Goal: Task Accomplishment & Management: Manage account settings

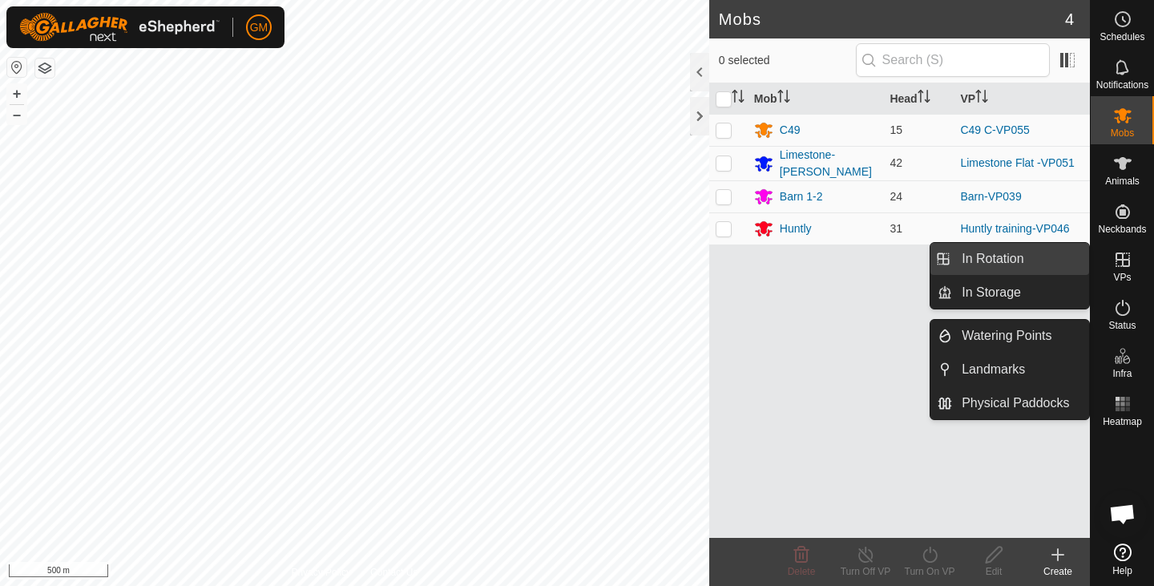
click at [992, 257] on link "In Rotation" at bounding box center [1020, 259] width 137 height 32
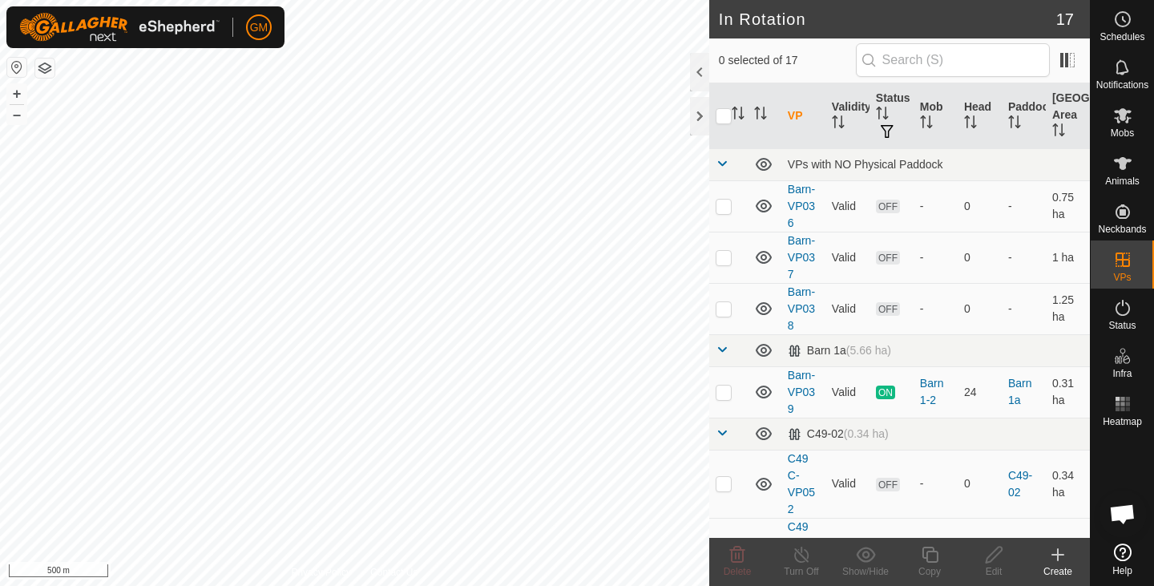
click at [15, 103] on div "+ –" at bounding box center [16, 104] width 21 height 42
click at [19, 88] on button "+" at bounding box center [16, 93] width 19 height 19
checkbox input "true"
click at [933, 566] on div "Copy" at bounding box center [930, 571] width 64 height 14
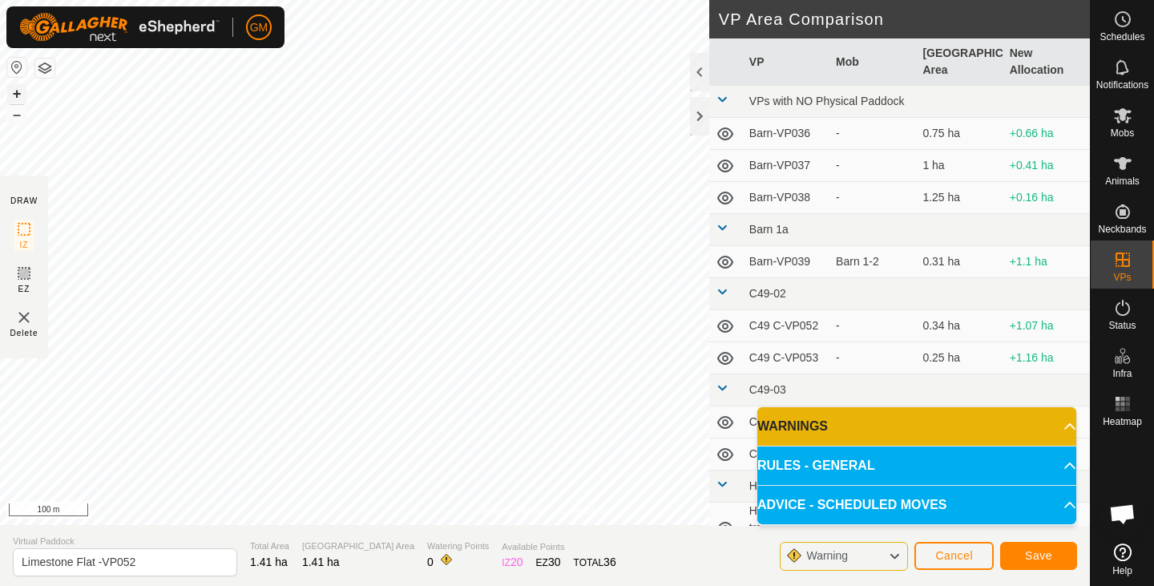
click at [16, 95] on button "+" at bounding box center [16, 93] width 19 height 19
click at [1030, 549] on span "Save" at bounding box center [1038, 555] width 27 height 13
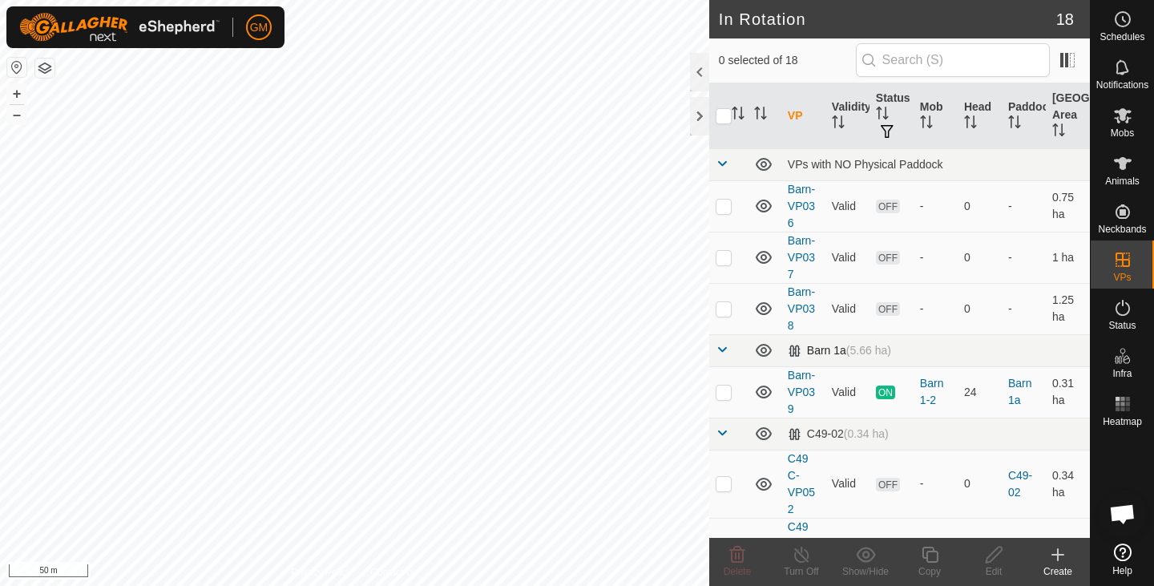
checkbox input "true"
checkbox input "false"
click at [741, 555] on icon at bounding box center [737, 554] width 19 height 19
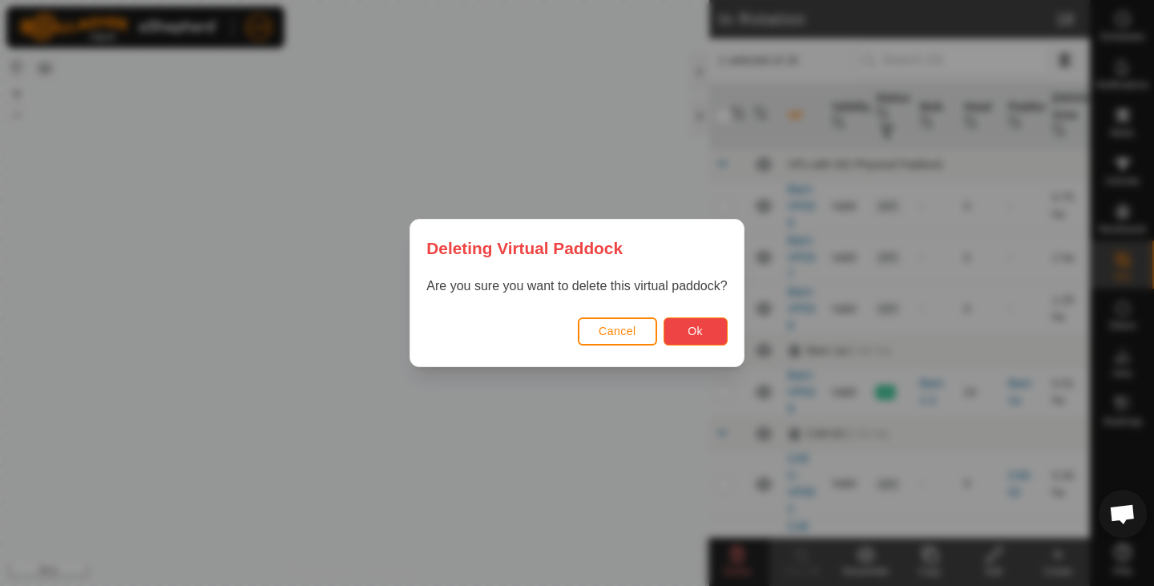
click at [701, 333] on span "Ok" at bounding box center [695, 331] width 15 height 13
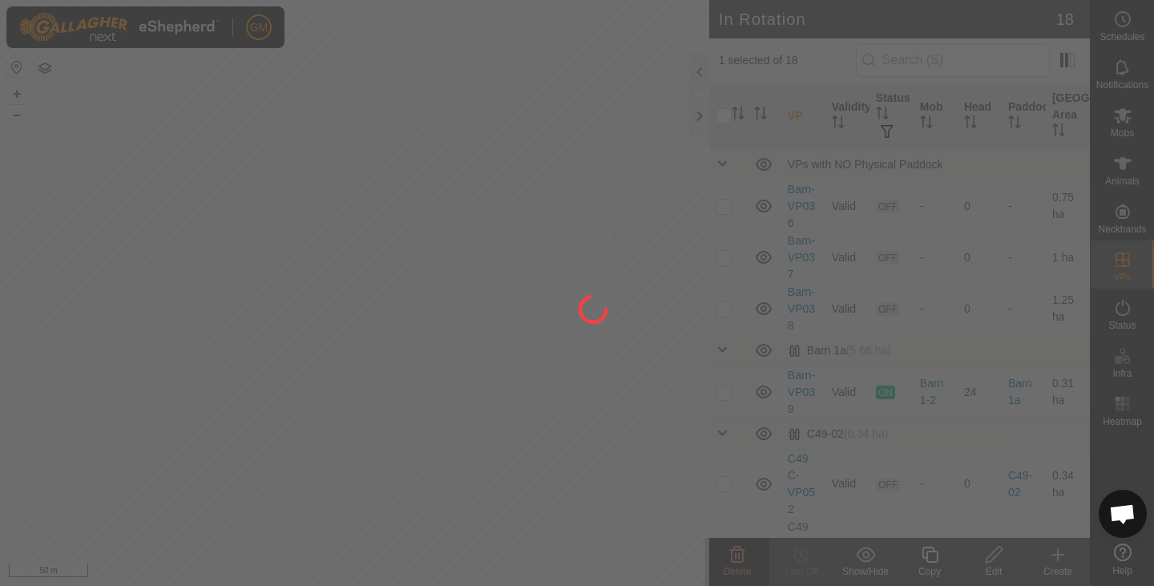
checkbox input "false"
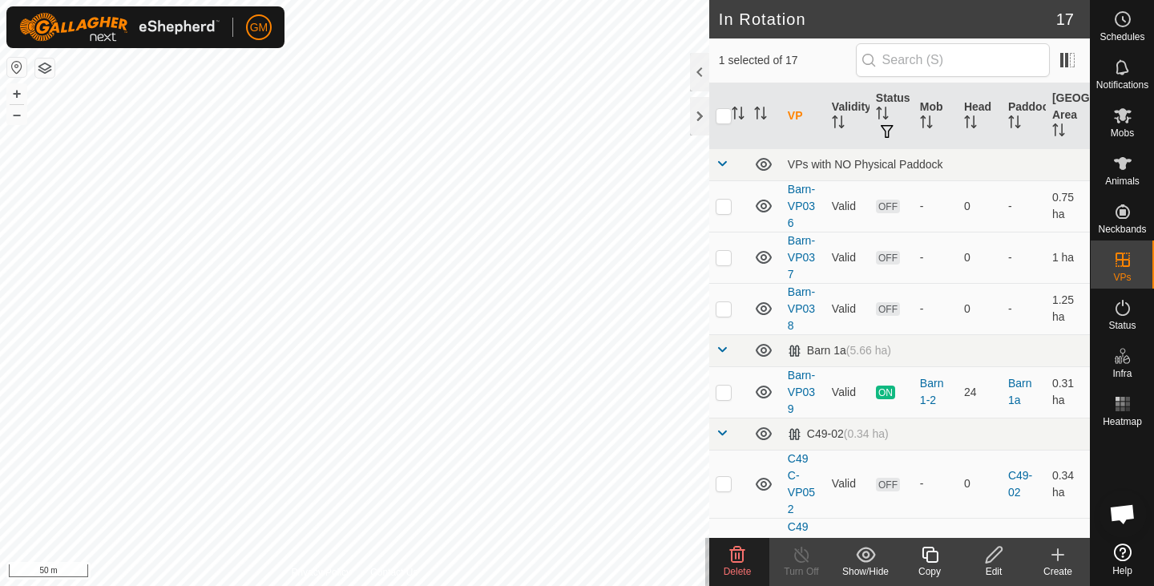
click at [739, 554] on icon at bounding box center [737, 555] width 15 height 16
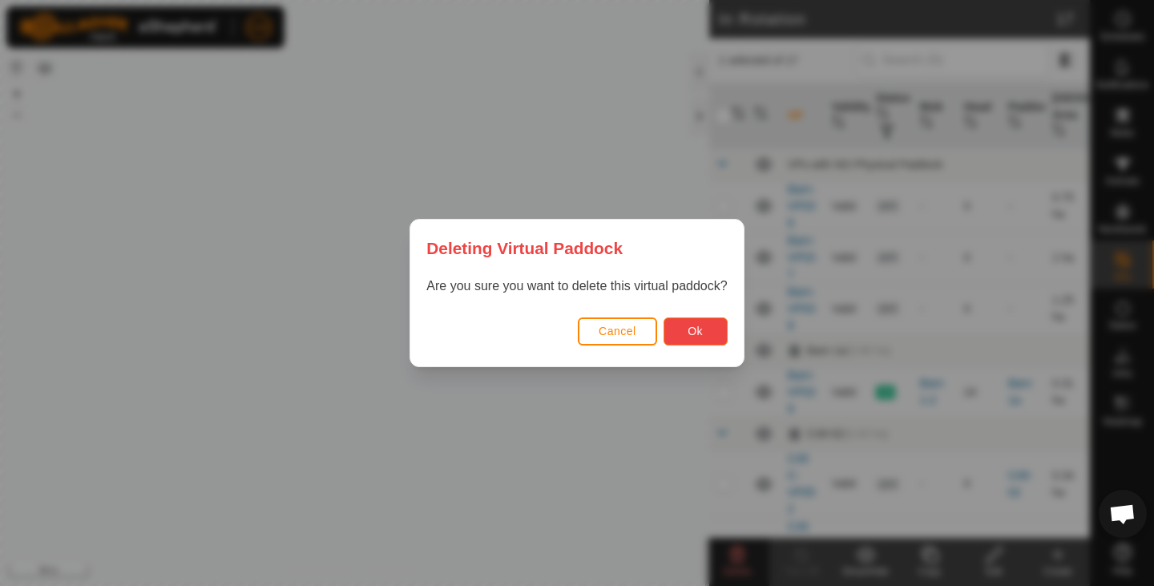
click at [707, 321] on button "Ok" at bounding box center [696, 331] width 64 height 28
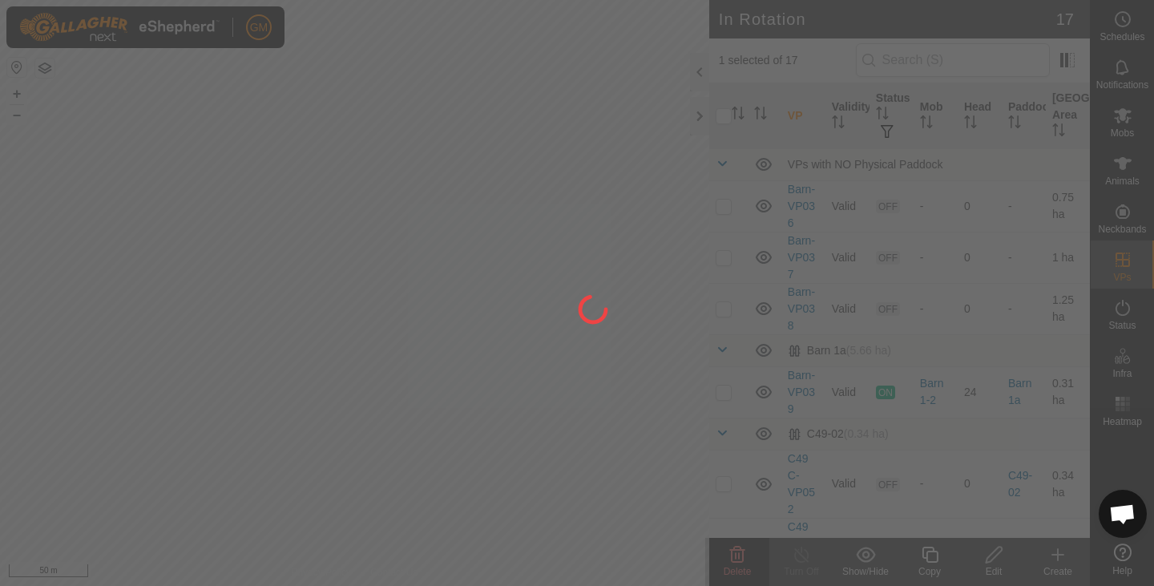
checkbox input "false"
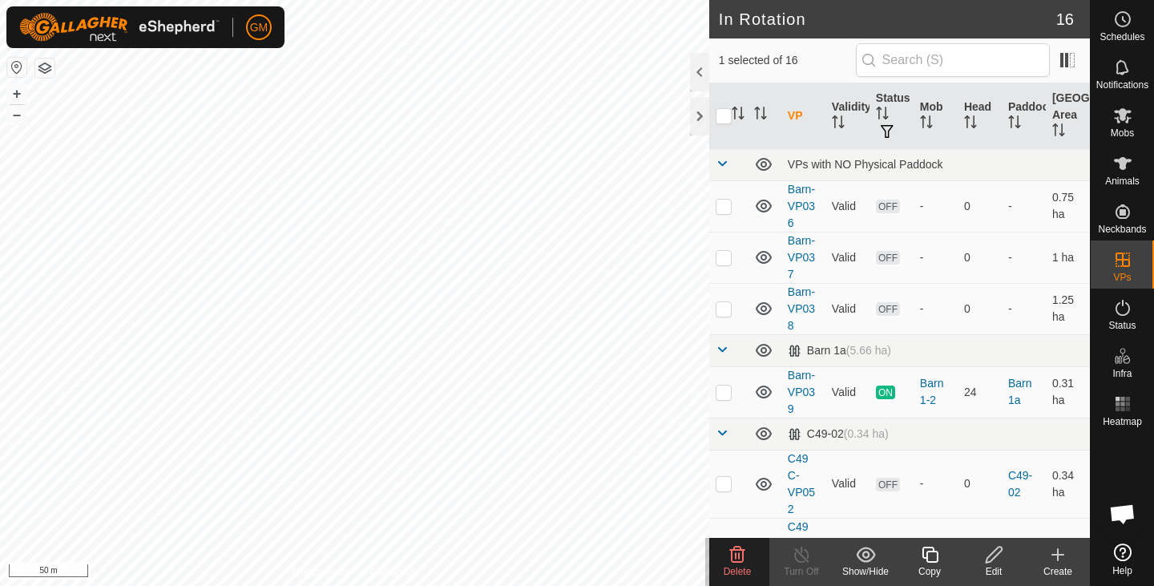
click at [742, 552] on icon at bounding box center [737, 555] width 15 height 16
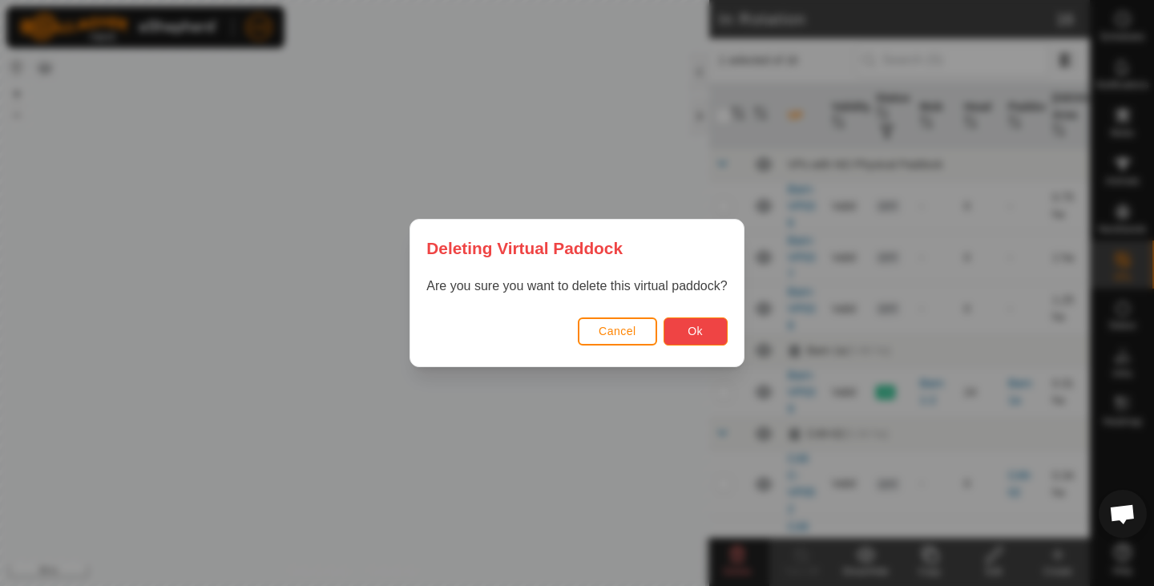
click at [695, 331] on span "Ok" at bounding box center [695, 331] width 15 height 13
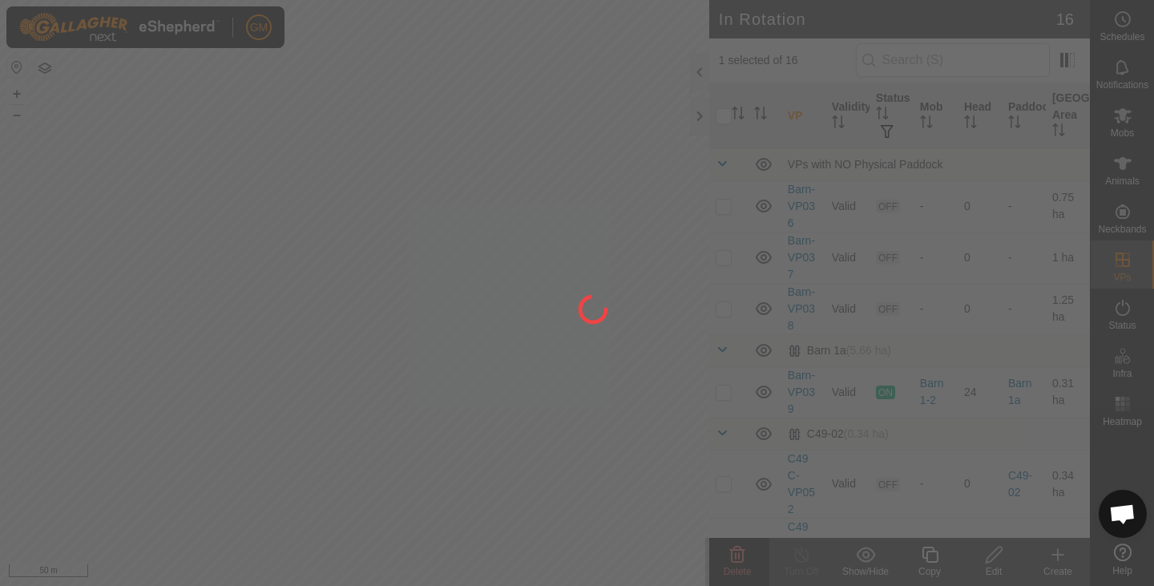
checkbox input "false"
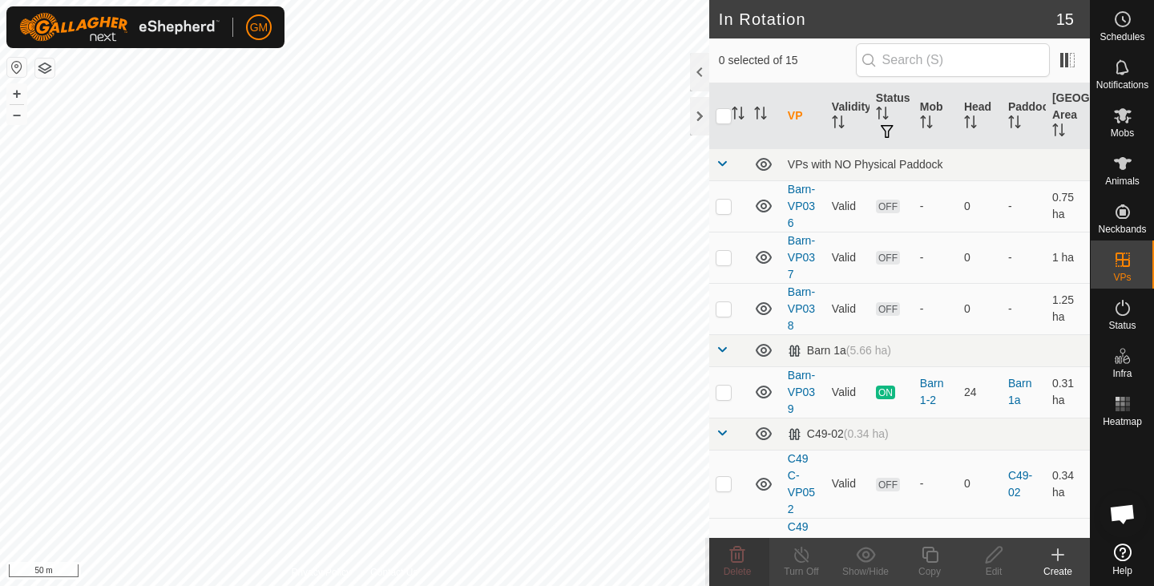
click at [183, 519] on div "GM Schedules Notifications Mobs Animals Neckbands VPs Status Infra Heatmap Help…" at bounding box center [577, 293] width 1154 height 586
checkbox input "true"
click at [927, 559] on icon at bounding box center [930, 555] width 16 height 16
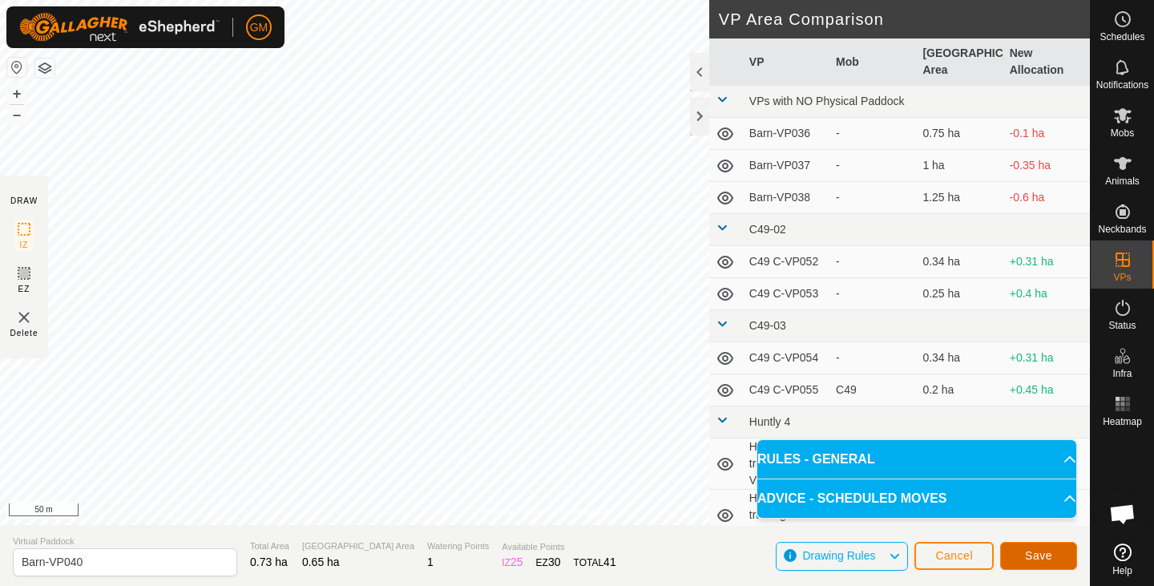
click at [1023, 550] on button "Save" at bounding box center [1038, 556] width 77 height 28
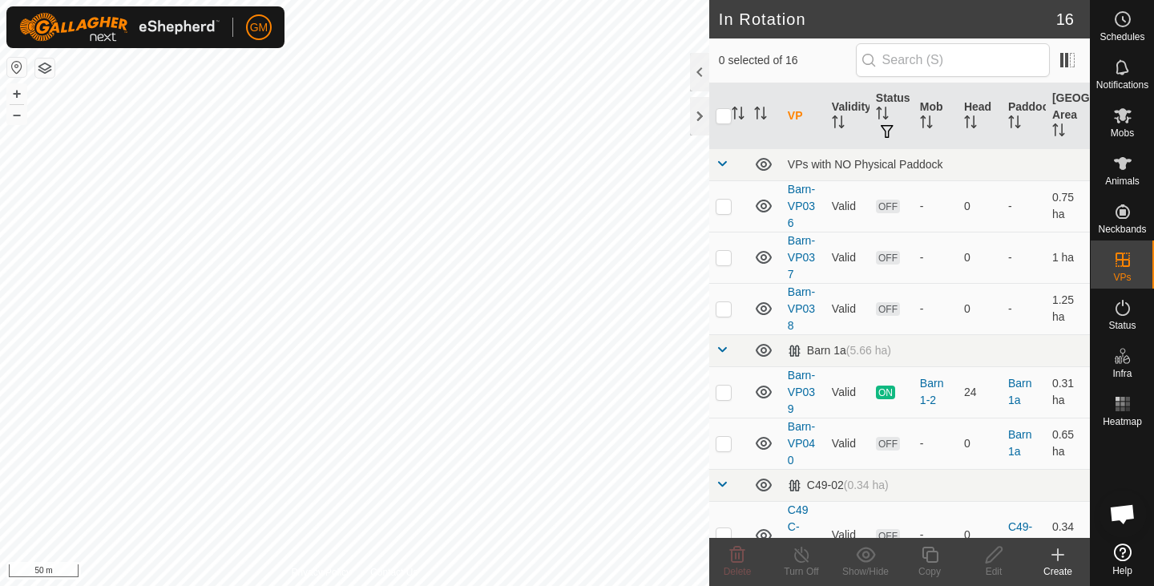
checkbox input "true"
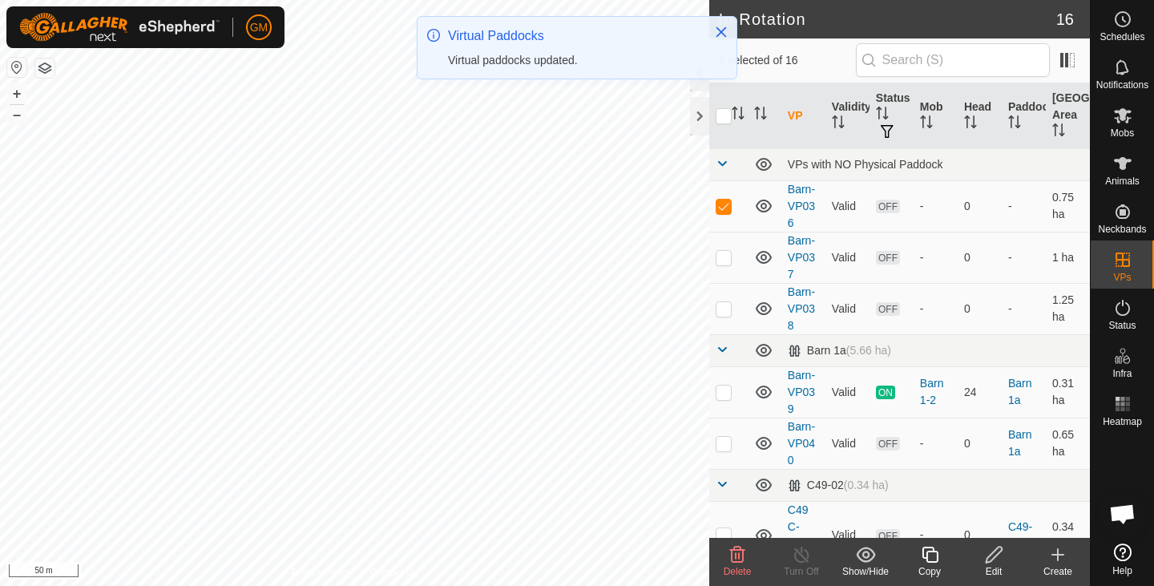
click at [733, 558] on icon at bounding box center [737, 554] width 19 height 19
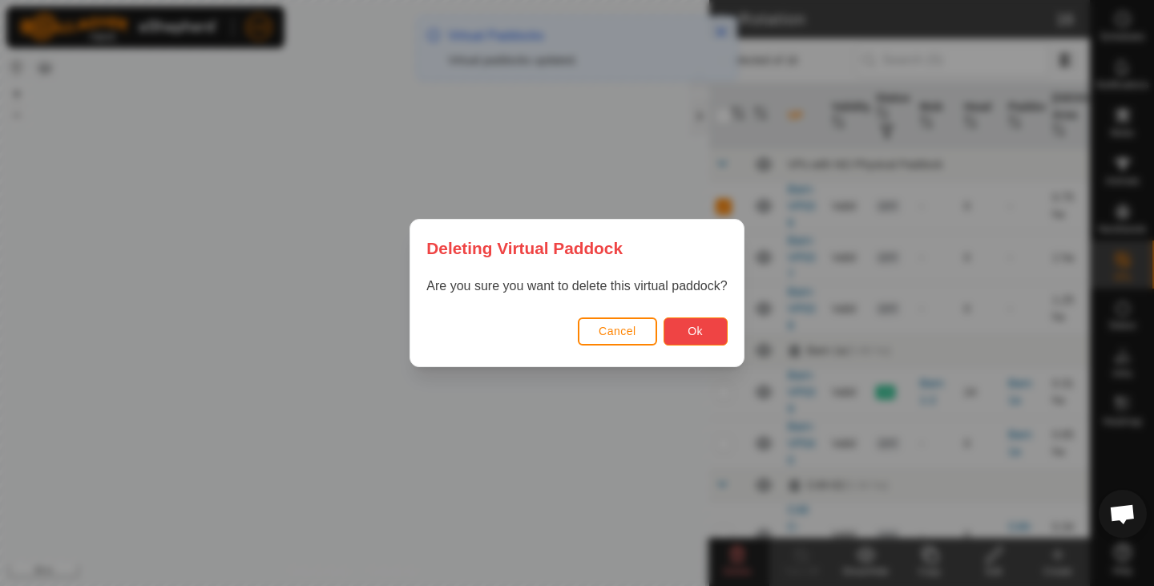
click at [694, 334] on span "Ok" at bounding box center [695, 331] width 15 height 13
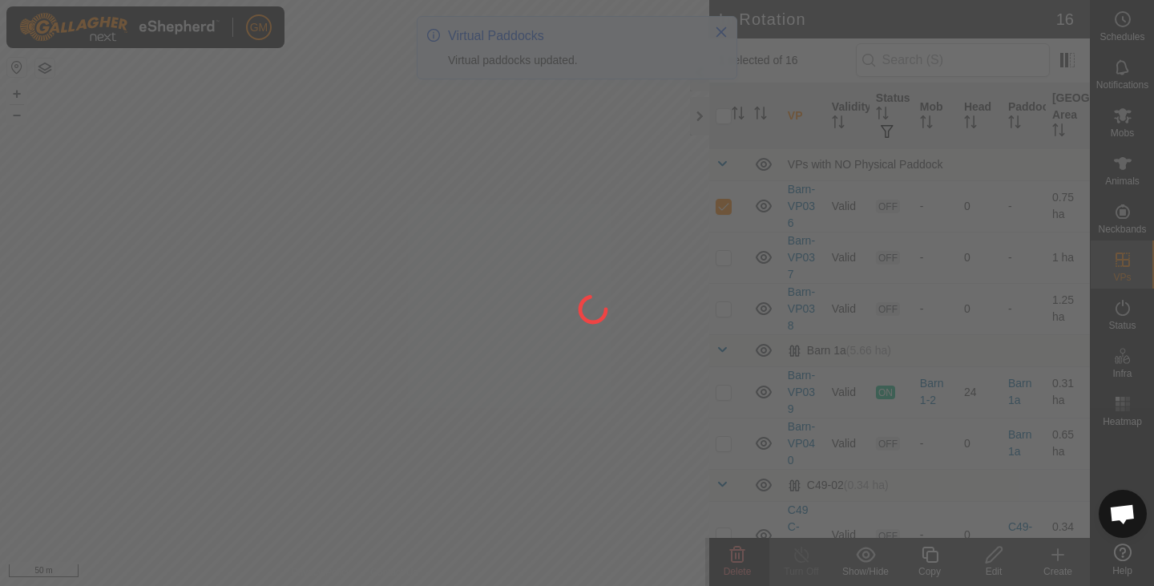
checkbox input "false"
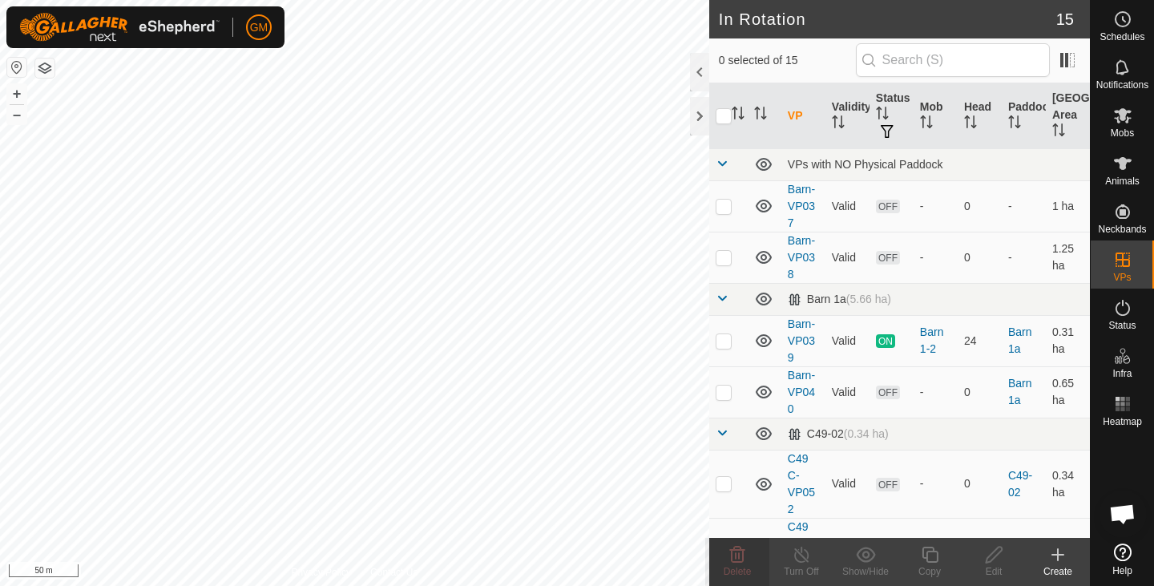
checkbox input "true"
click at [729, 553] on icon at bounding box center [737, 554] width 19 height 19
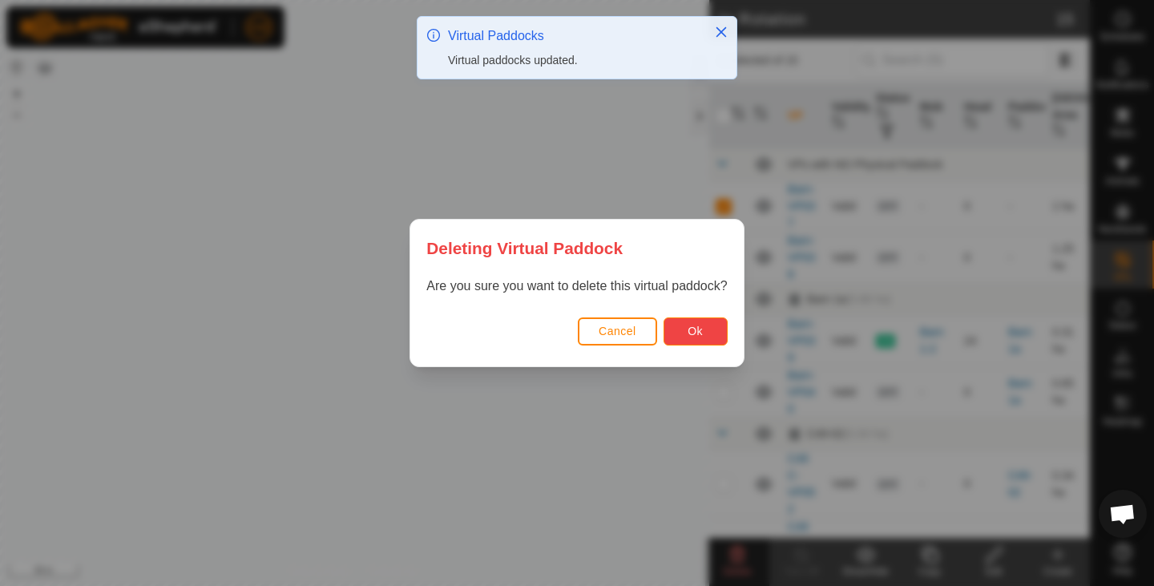
click at [685, 331] on button "Ok" at bounding box center [696, 331] width 64 height 28
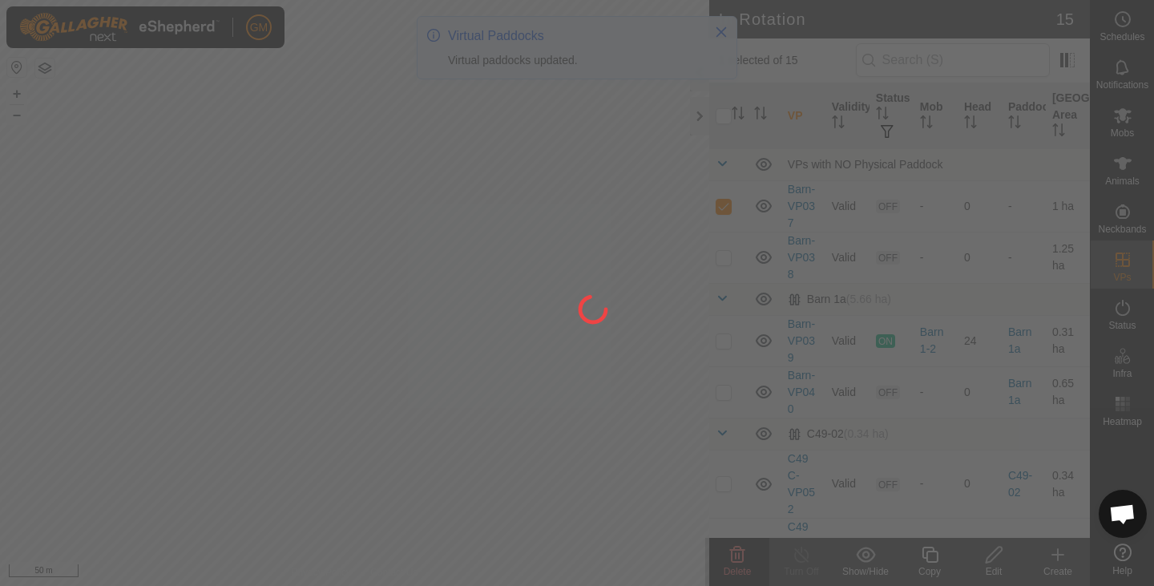
checkbox input "false"
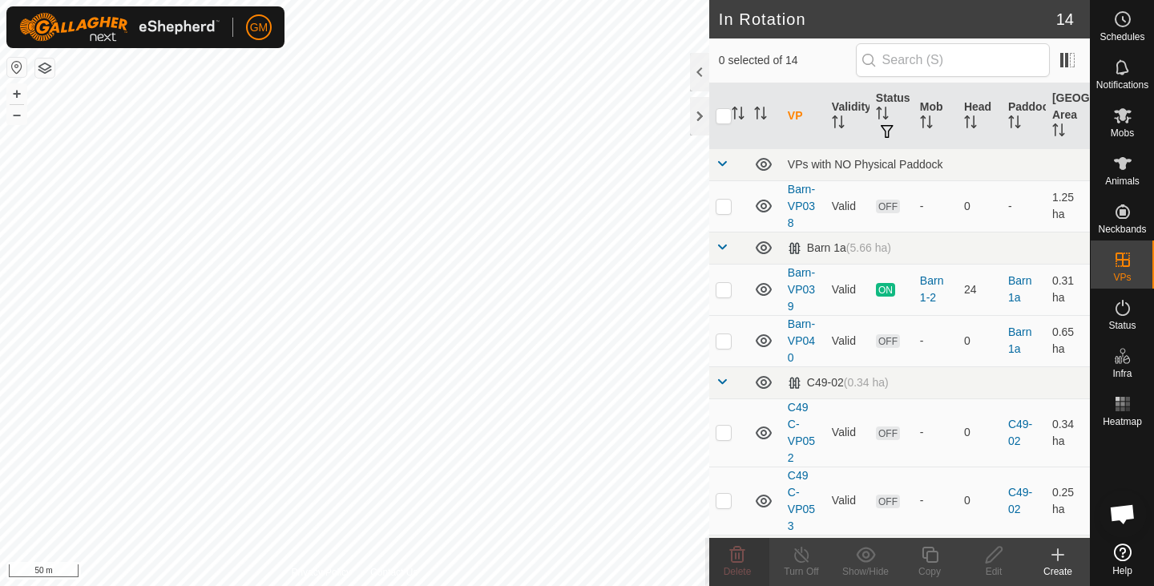
checkbox input "true"
click at [736, 558] on icon at bounding box center [737, 555] width 15 height 16
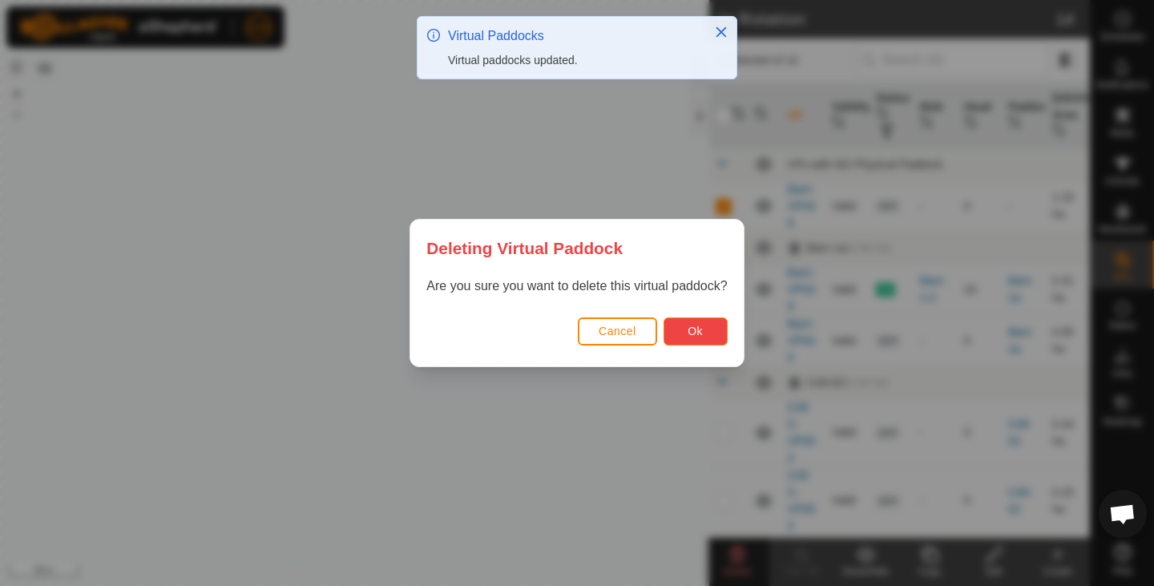
click at [692, 335] on span "Ok" at bounding box center [695, 331] width 15 height 13
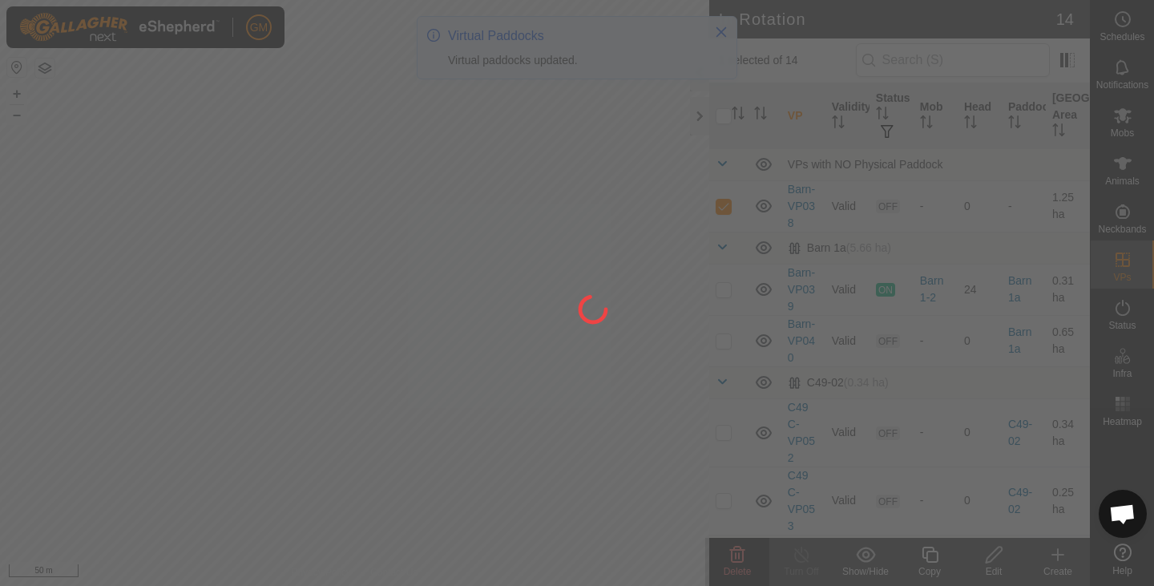
checkbox input "false"
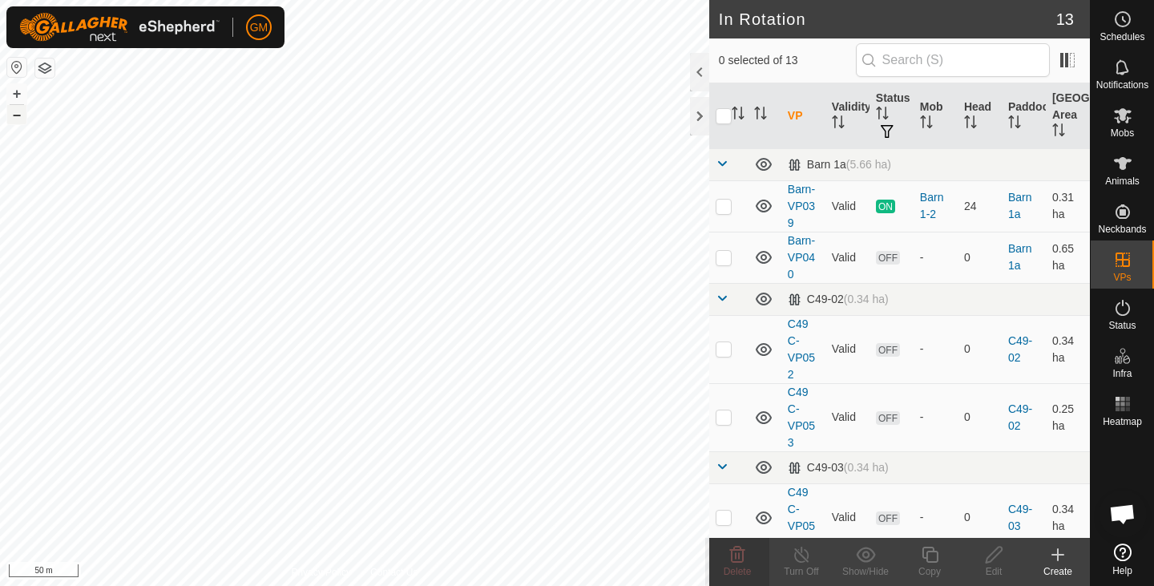
click at [18, 116] on button "–" at bounding box center [16, 114] width 19 height 19
click at [15, 94] on button "+" at bounding box center [16, 93] width 19 height 19
click at [18, 89] on button "+" at bounding box center [16, 93] width 19 height 19
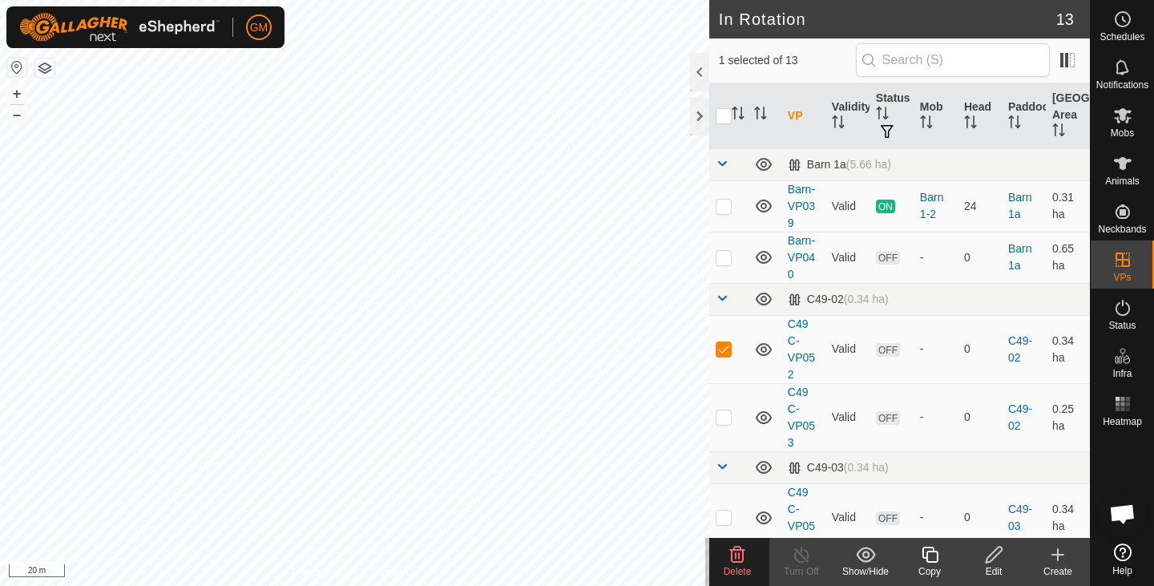
click at [731, 557] on icon at bounding box center [737, 555] width 15 height 16
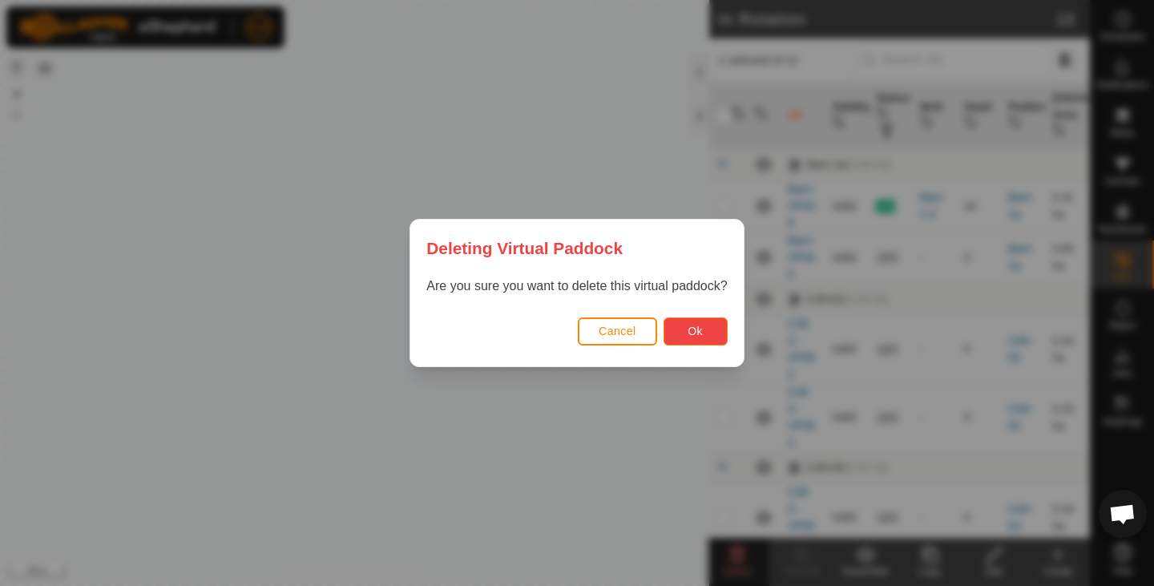
click at [696, 327] on span "Ok" at bounding box center [695, 331] width 15 height 13
checkbox input "false"
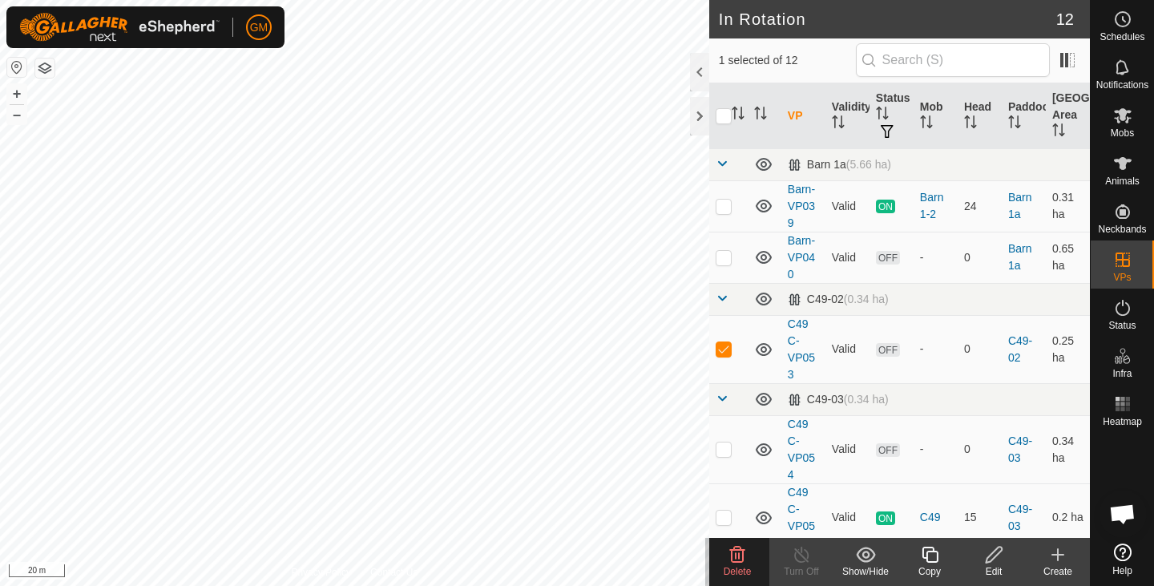
click at [733, 563] on icon at bounding box center [737, 555] width 15 height 16
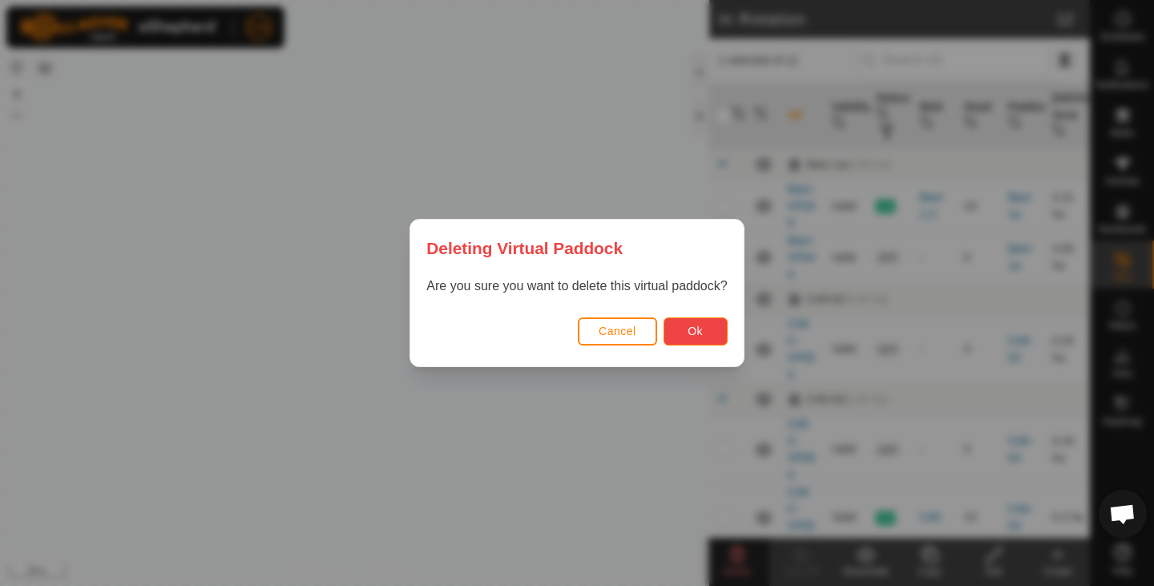
click at [688, 328] on span "Ok" at bounding box center [695, 331] width 15 height 13
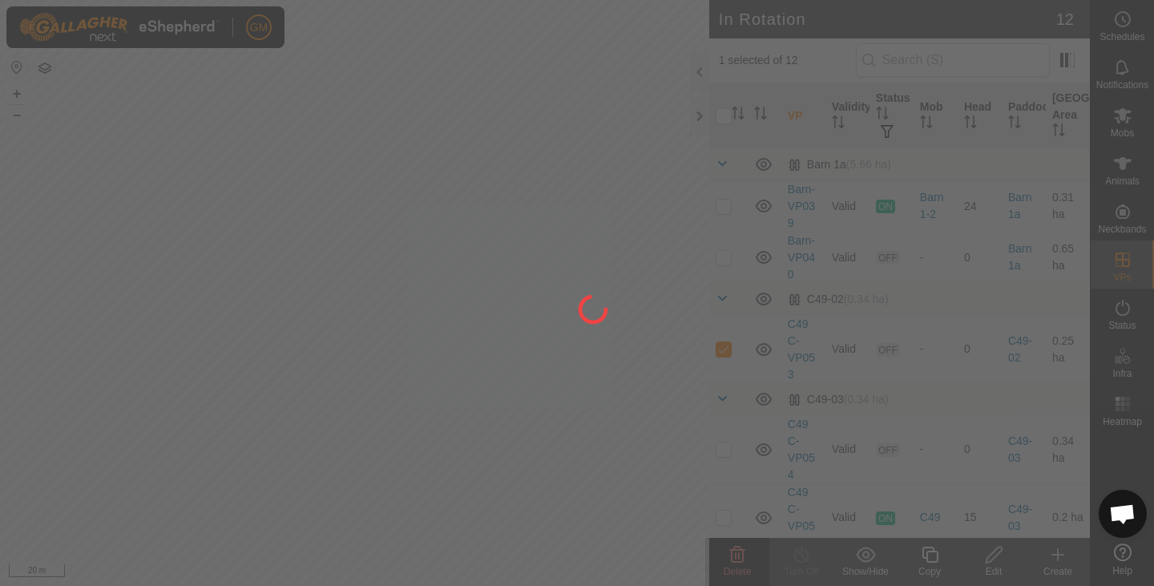
checkbox input "false"
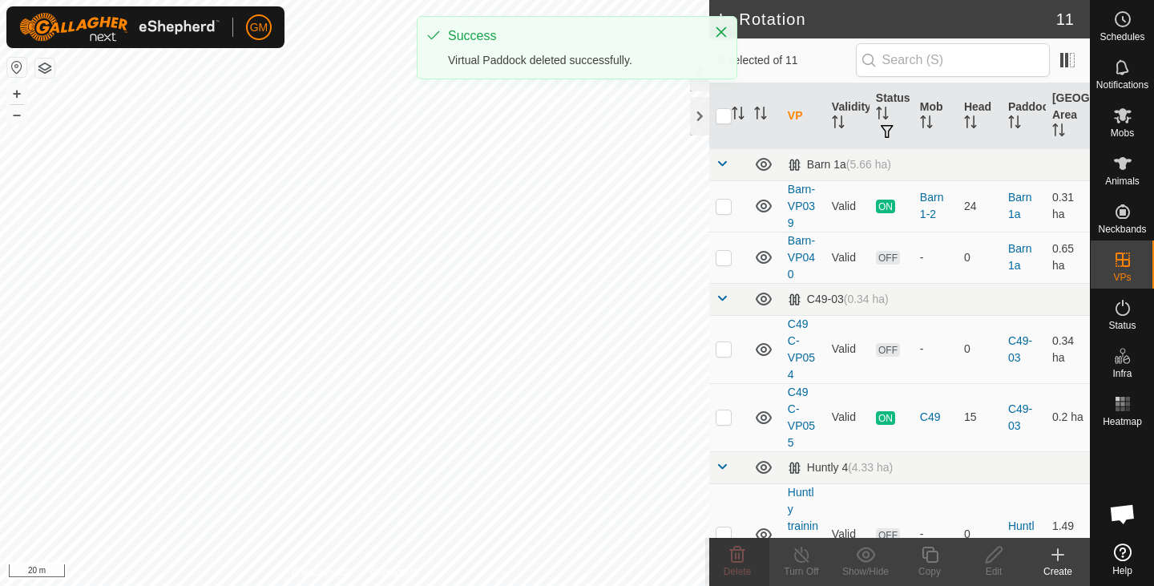
checkbox input "true"
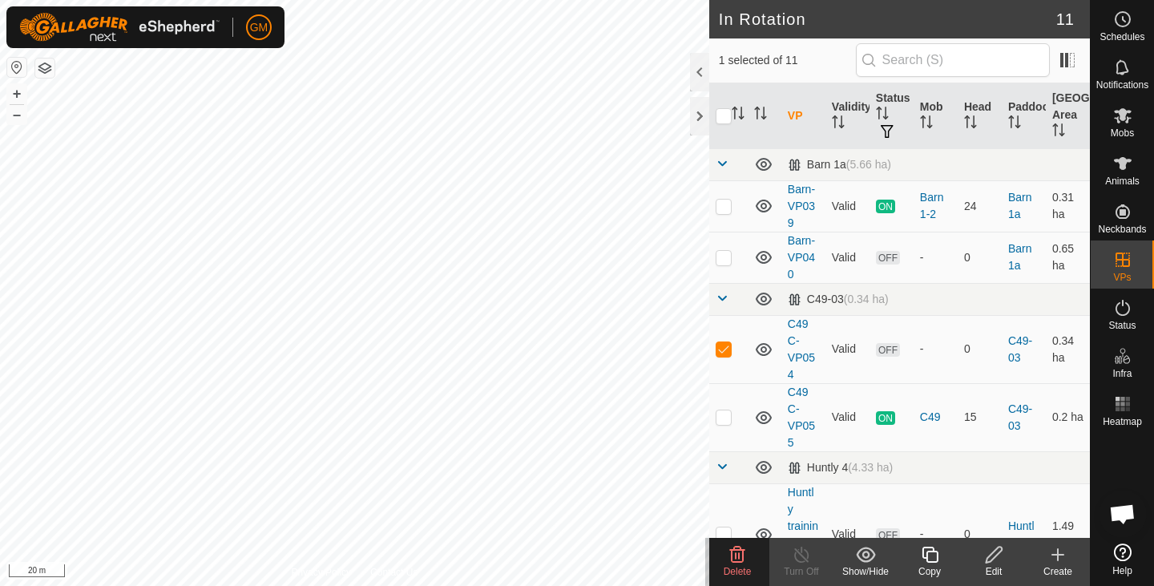
click at [734, 558] on icon at bounding box center [737, 554] width 19 height 19
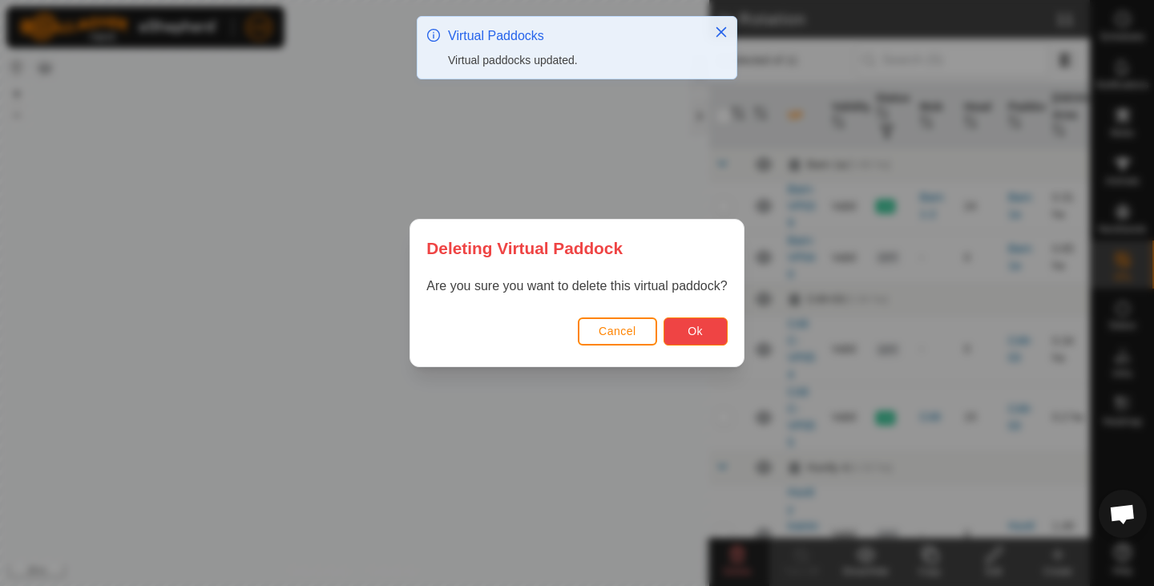
click at [692, 334] on span "Ok" at bounding box center [695, 331] width 15 height 13
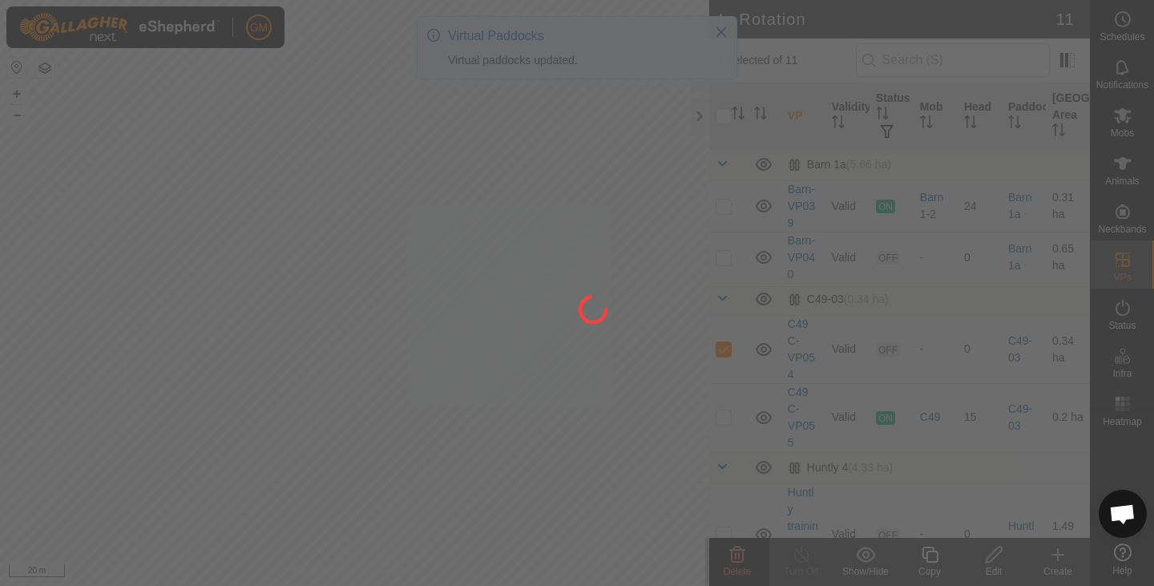
checkbox input "false"
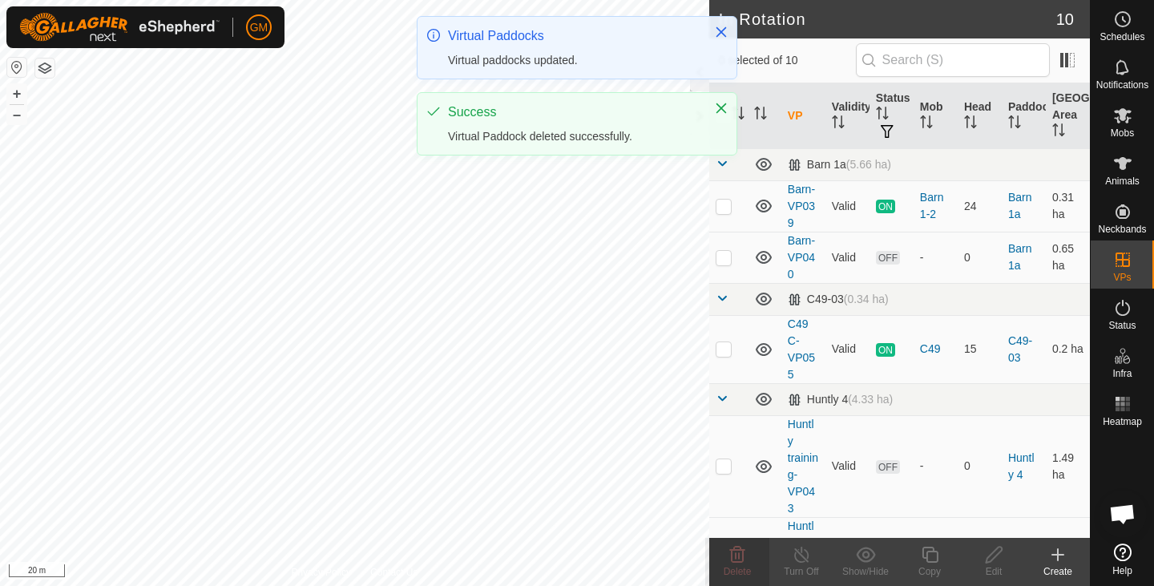
checkbox input "true"
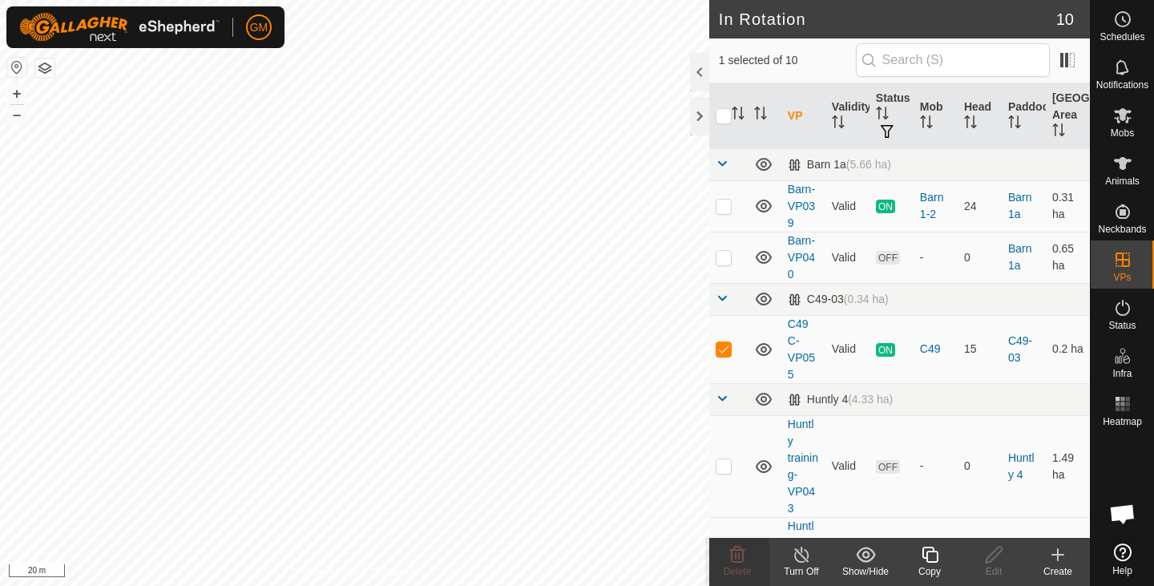
click at [931, 559] on icon at bounding box center [930, 554] width 20 height 19
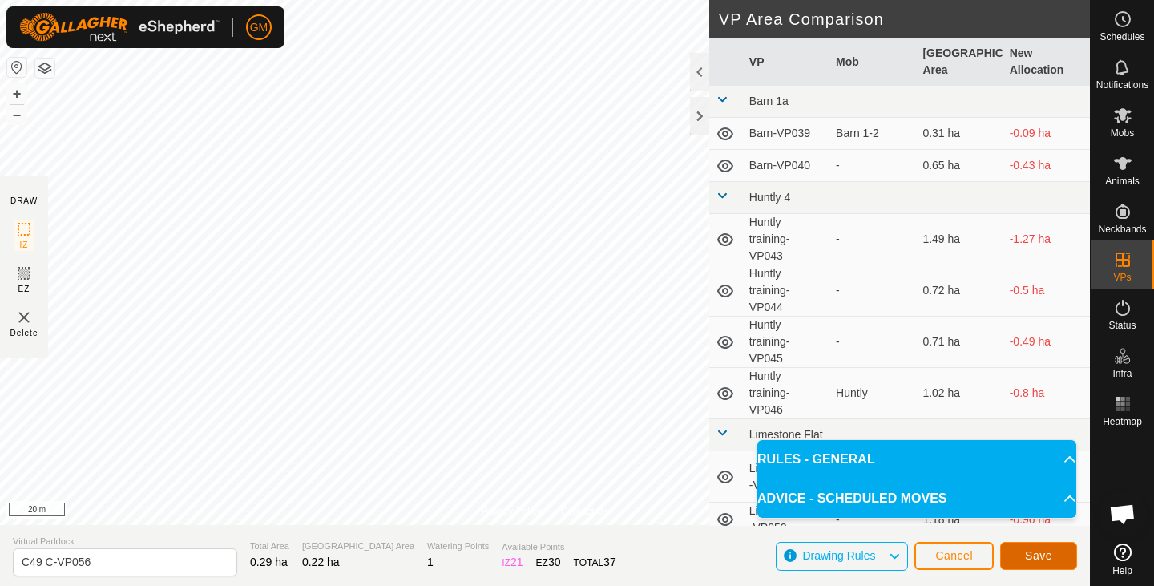
click at [1046, 551] on span "Save" at bounding box center [1038, 555] width 27 height 13
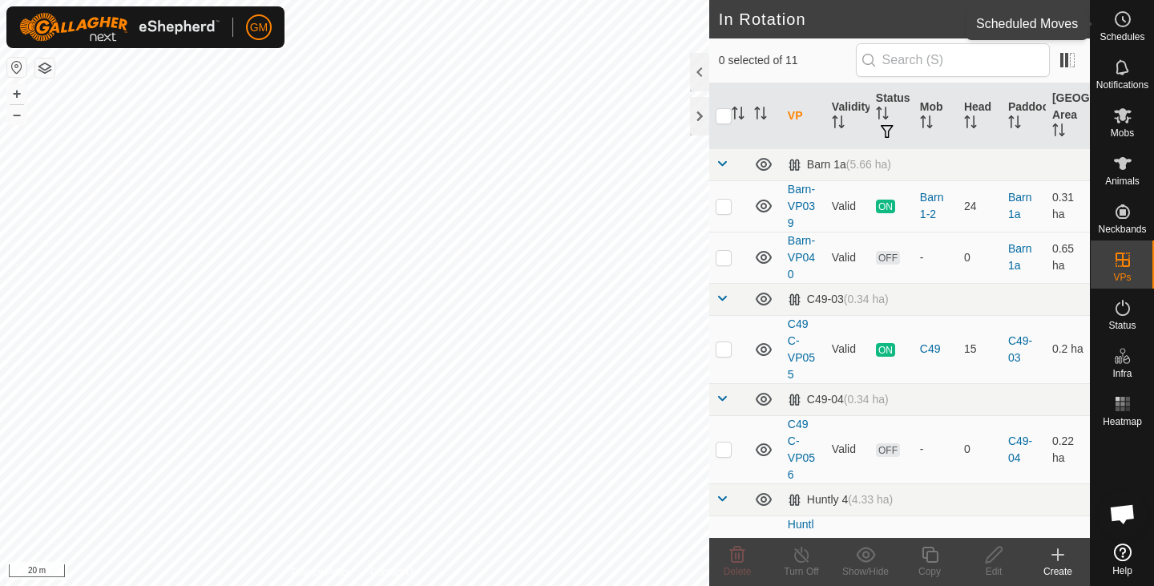
click at [1130, 30] on es-schedule-vp-svg-icon at bounding box center [1122, 19] width 29 height 26
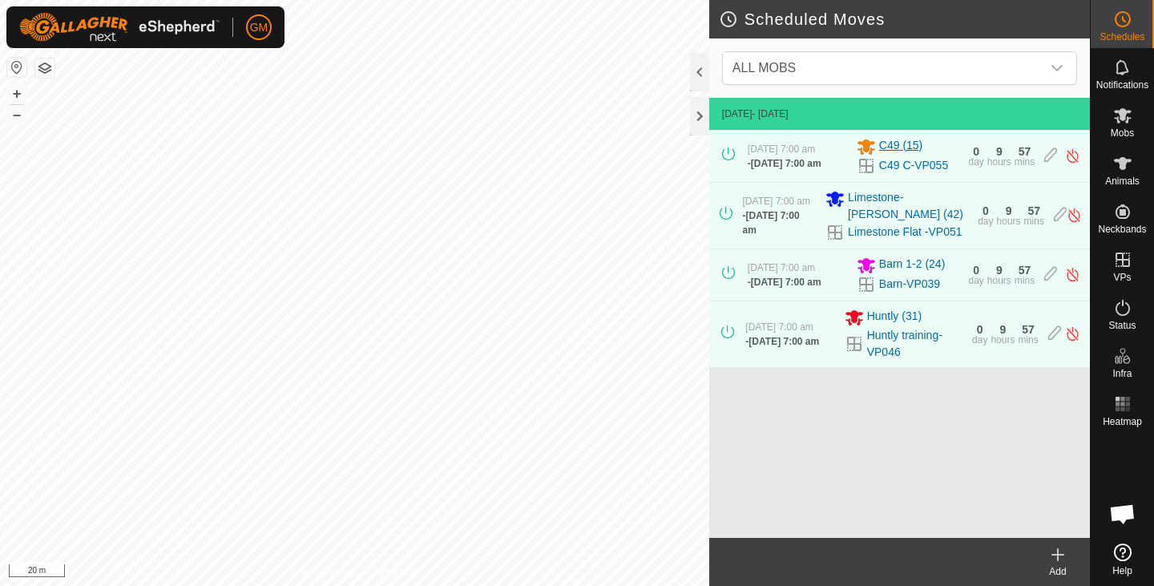
click at [867, 147] on icon at bounding box center [867, 146] width 18 height 15
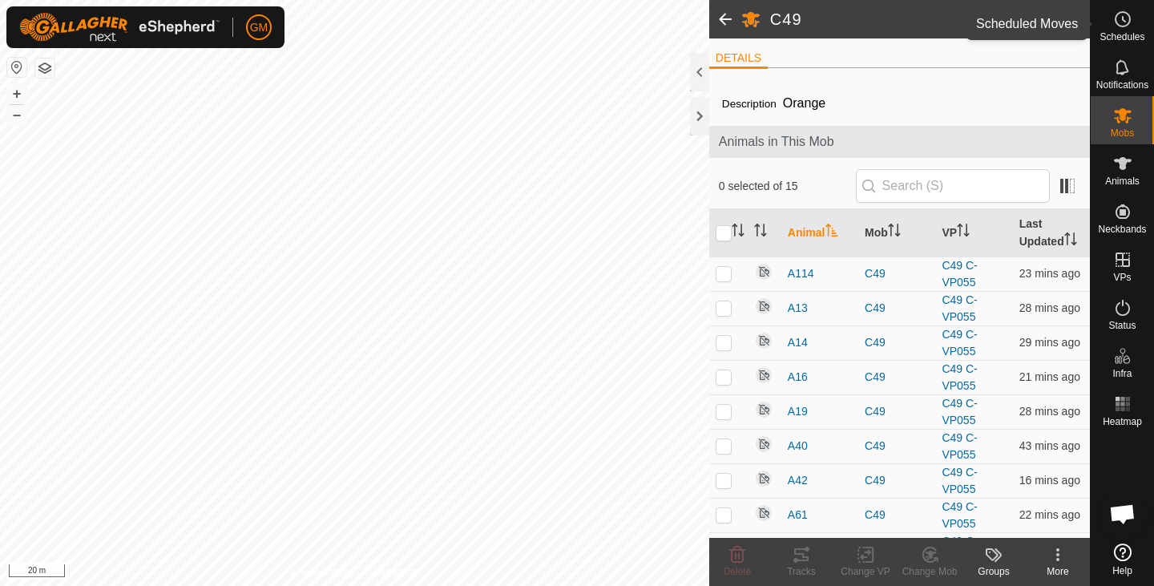
click at [1126, 22] on icon at bounding box center [1122, 19] width 19 height 19
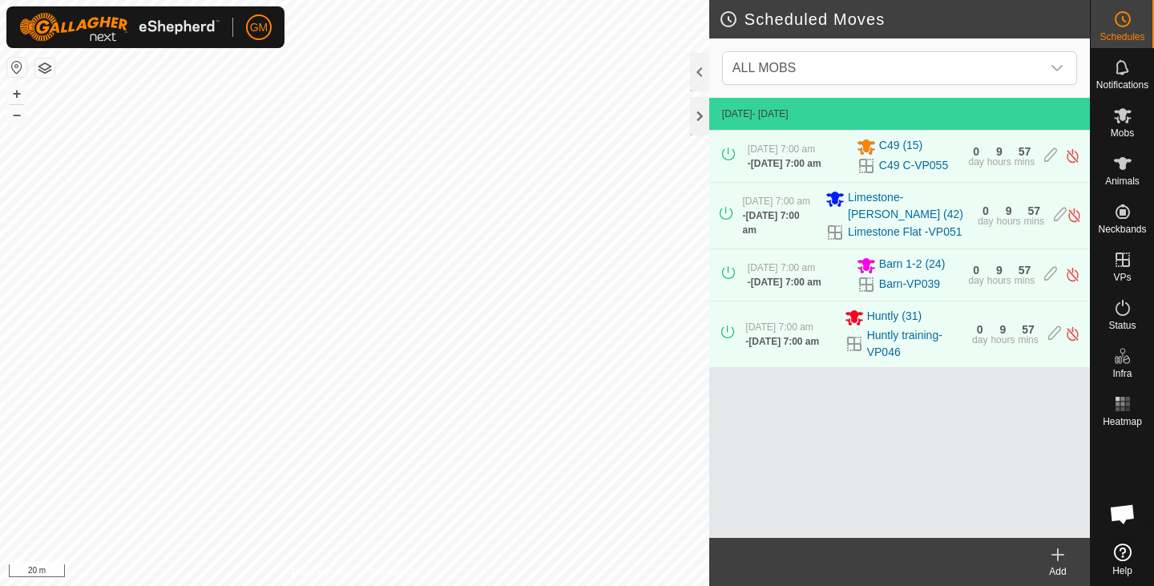
click at [1062, 552] on icon at bounding box center [1057, 554] width 19 height 19
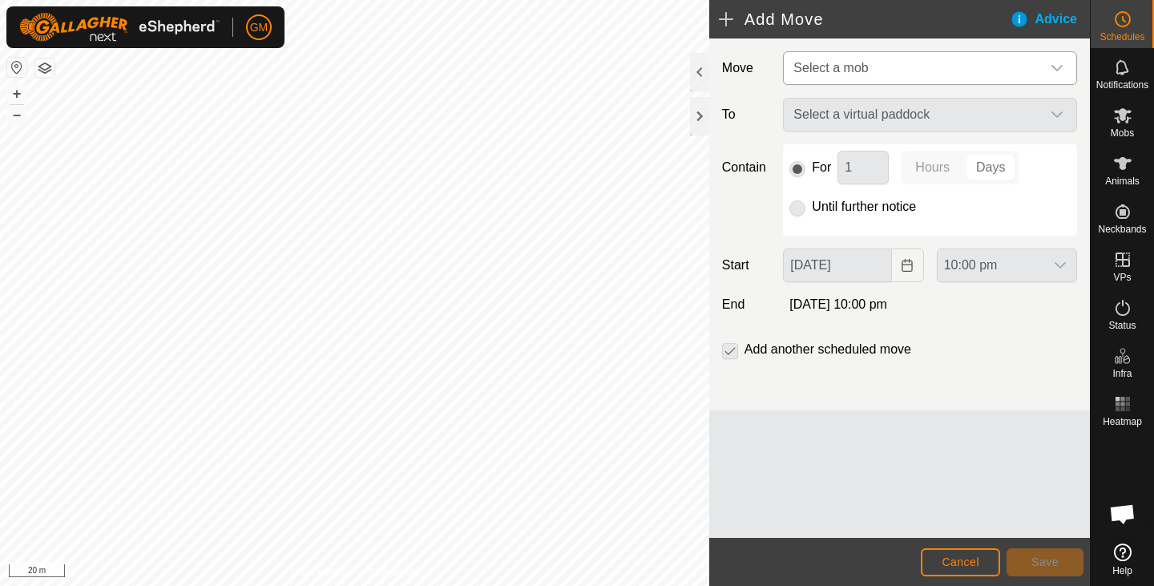
click at [1061, 66] on icon "dropdown trigger" at bounding box center [1057, 68] width 11 height 6
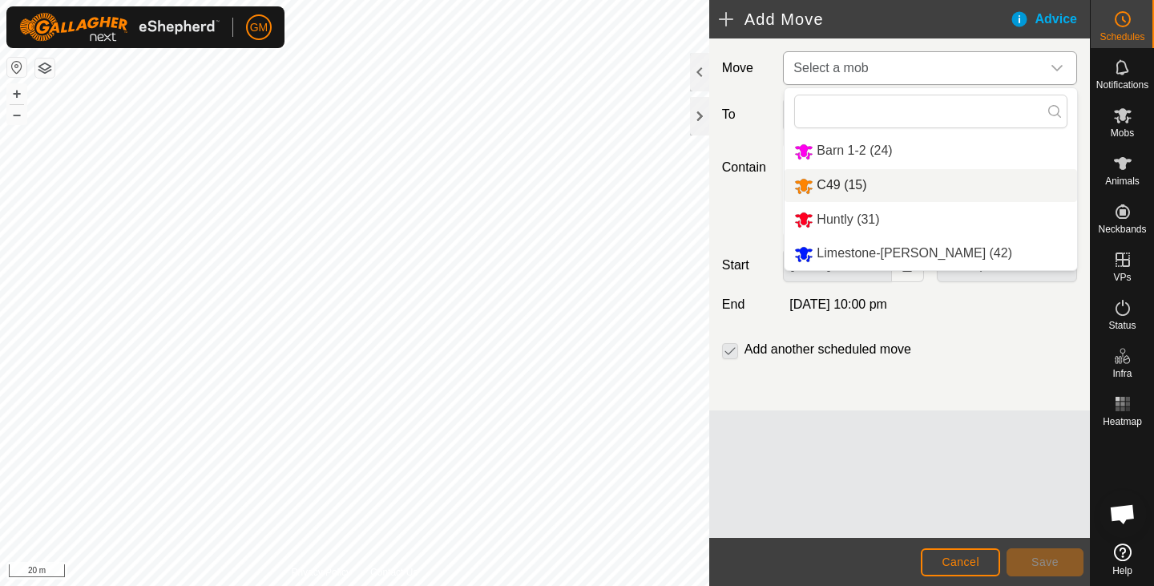
click at [851, 181] on li "C49 (15)" at bounding box center [931, 185] width 293 height 33
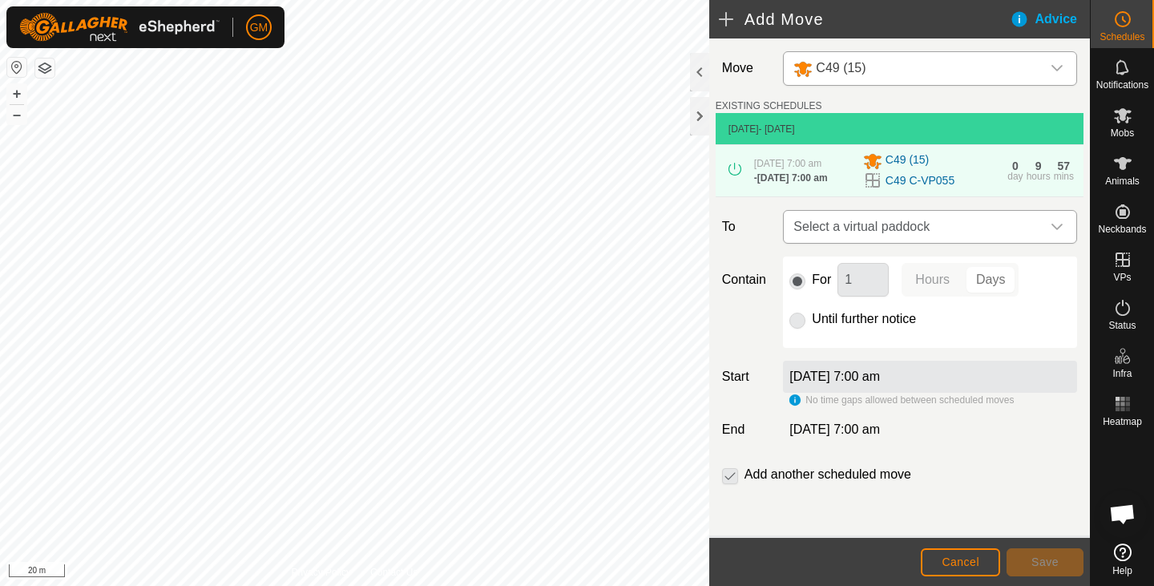
click at [1051, 232] on icon "dropdown trigger" at bounding box center [1057, 226] width 13 height 13
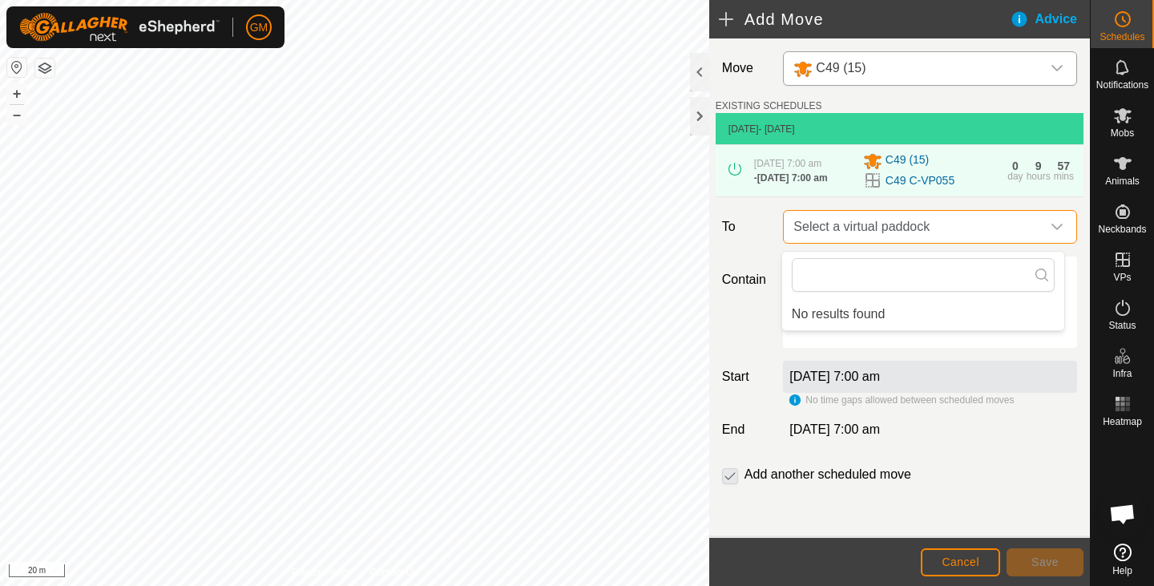
click at [923, 226] on span "Select a virtual paddock" at bounding box center [914, 227] width 254 height 32
click at [956, 224] on span "Select a virtual paddock" at bounding box center [914, 227] width 254 height 32
click at [950, 551] on button "Cancel" at bounding box center [960, 562] width 79 height 28
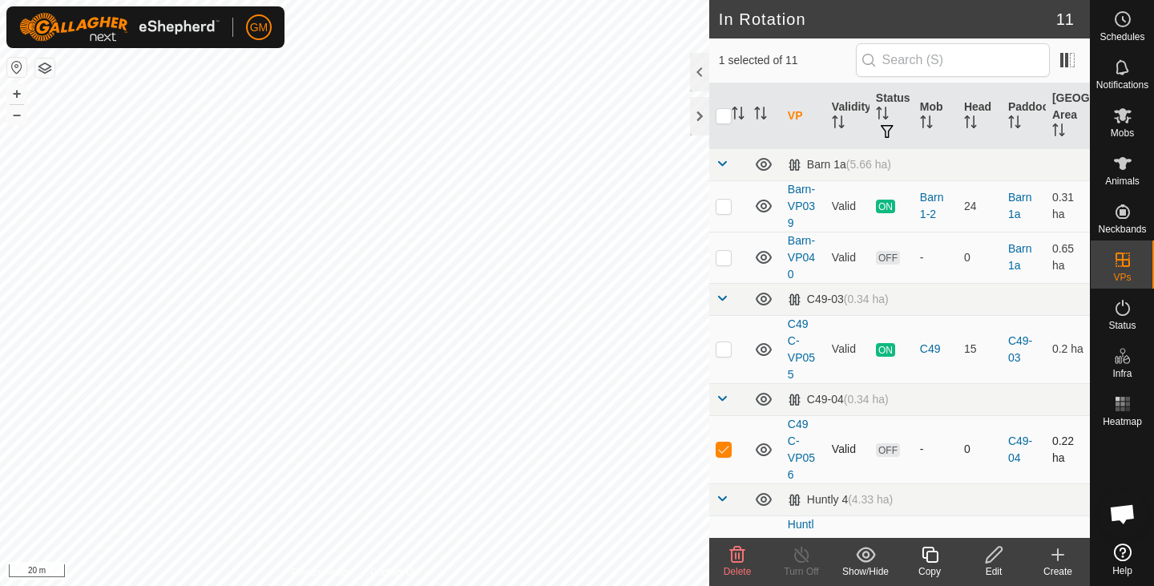
click at [728, 445] on p-checkbox at bounding box center [724, 448] width 16 height 13
checkbox input "false"
click at [1119, 22] on icon at bounding box center [1122, 19] width 19 height 19
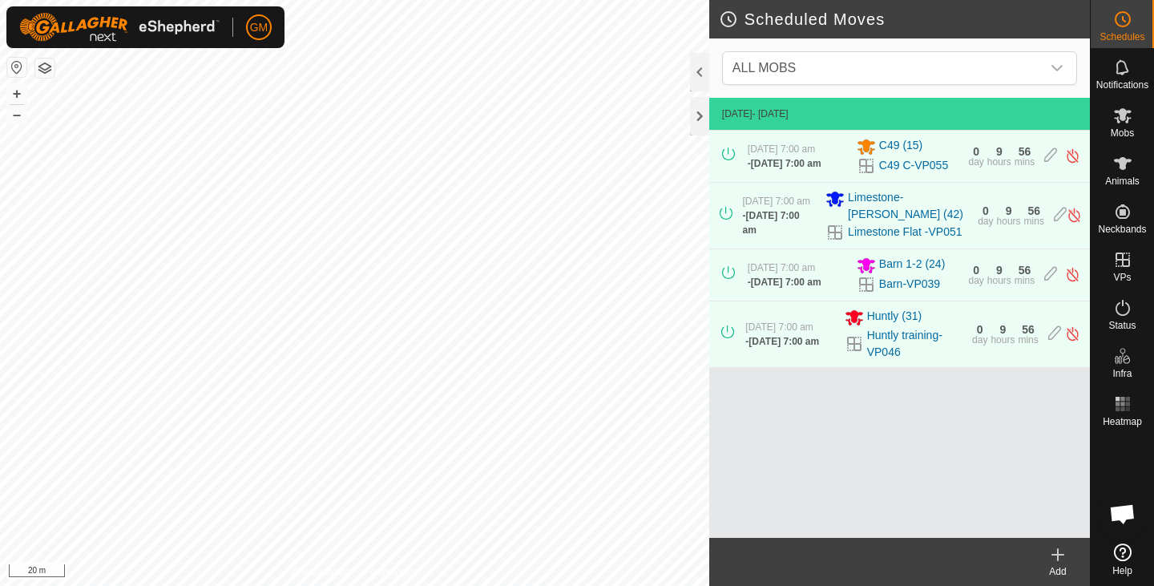
click at [744, 157] on div "[DATE] 7:00 am - [DATE] 7:00 am C49 (15) C49 C-VP055 0 day 9 hours 56 mins" at bounding box center [900, 156] width 368 height 51
click at [797, 158] on span "[DATE] 7:00 am" at bounding box center [786, 163] width 71 height 11
click at [1048, 155] on icon at bounding box center [1050, 155] width 13 height 17
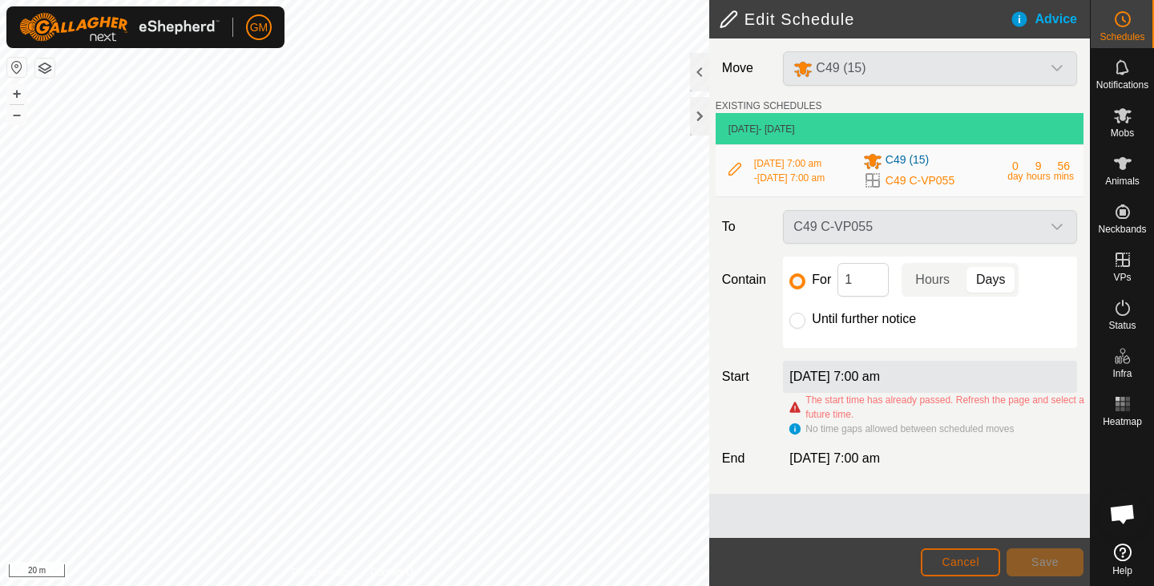
click at [976, 558] on span "Cancel" at bounding box center [961, 561] width 38 height 13
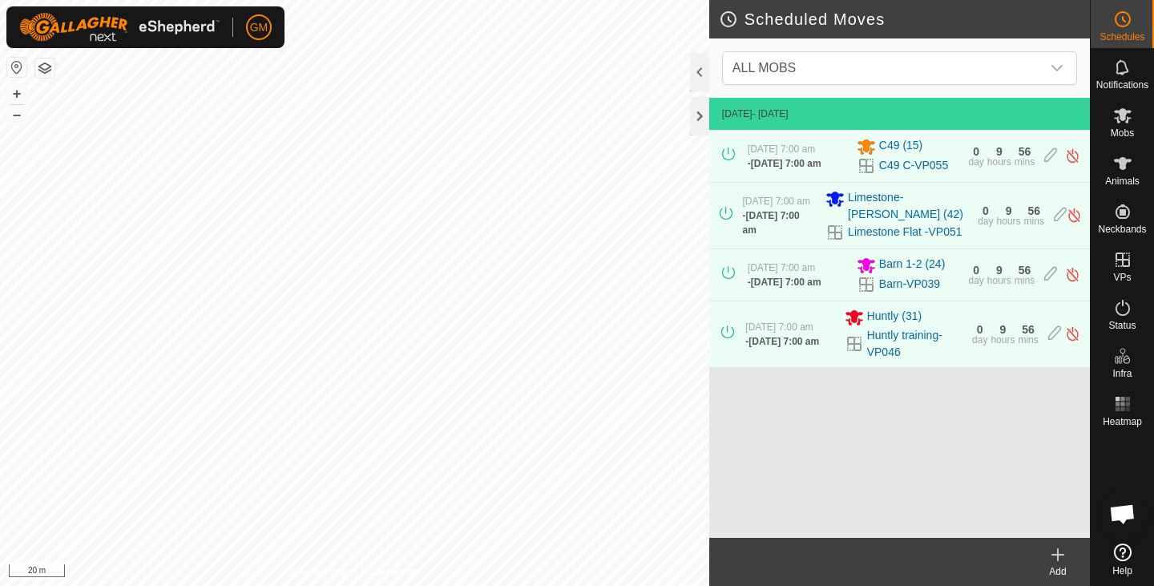
click at [1060, 553] on icon at bounding box center [1057, 554] width 19 height 19
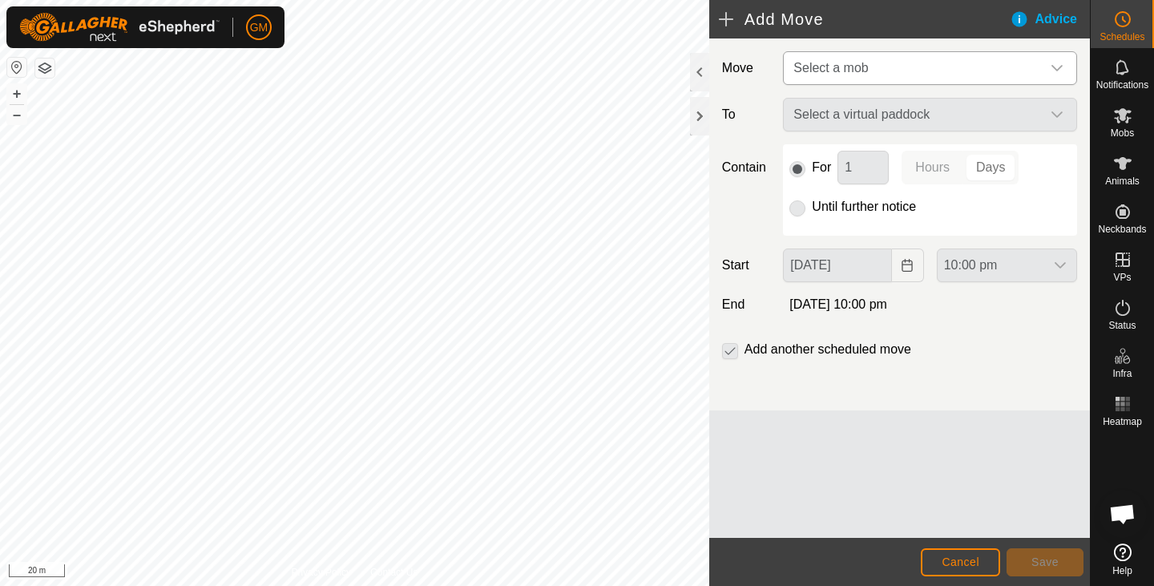
click at [1059, 64] on icon "dropdown trigger" at bounding box center [1057, 68] width 13 height 13
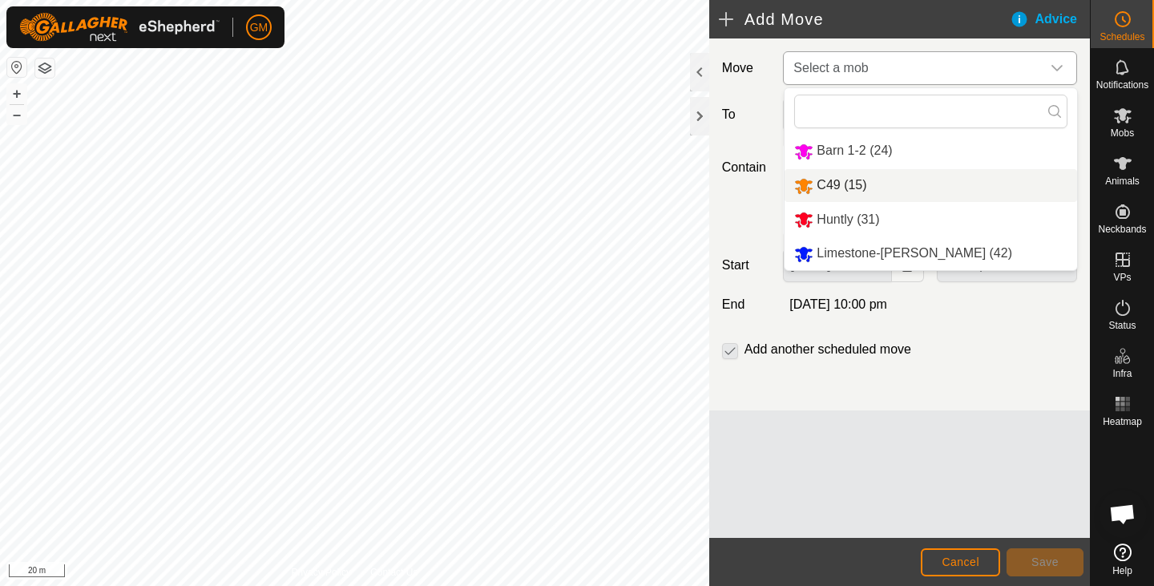
click at [835, 180] on li "C49 (15)" at bounding box center [931, 185] width 293 height 33
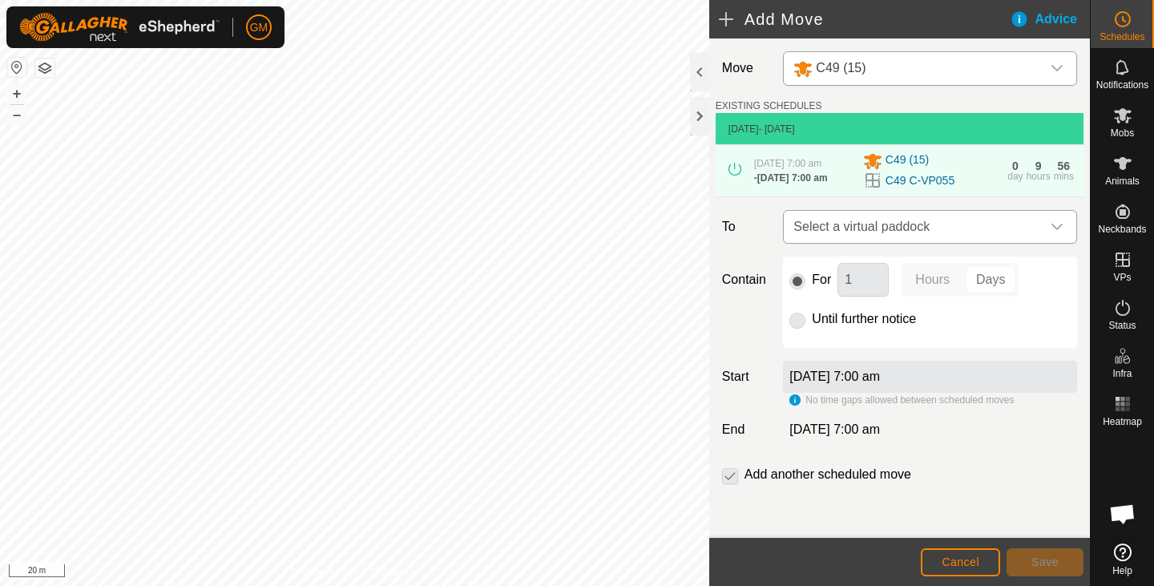
click at [1051, 231] on icon "dropdown trigger" at bounding box center [1057, 226] width 13 height 13
type input "C49"
click at [942, 277] on input "C49" at bounding box center [923, 275] width 263 height 34
click at [965, 557] on span "Cancel" at bounding box center [961, 561] width 38 height 13
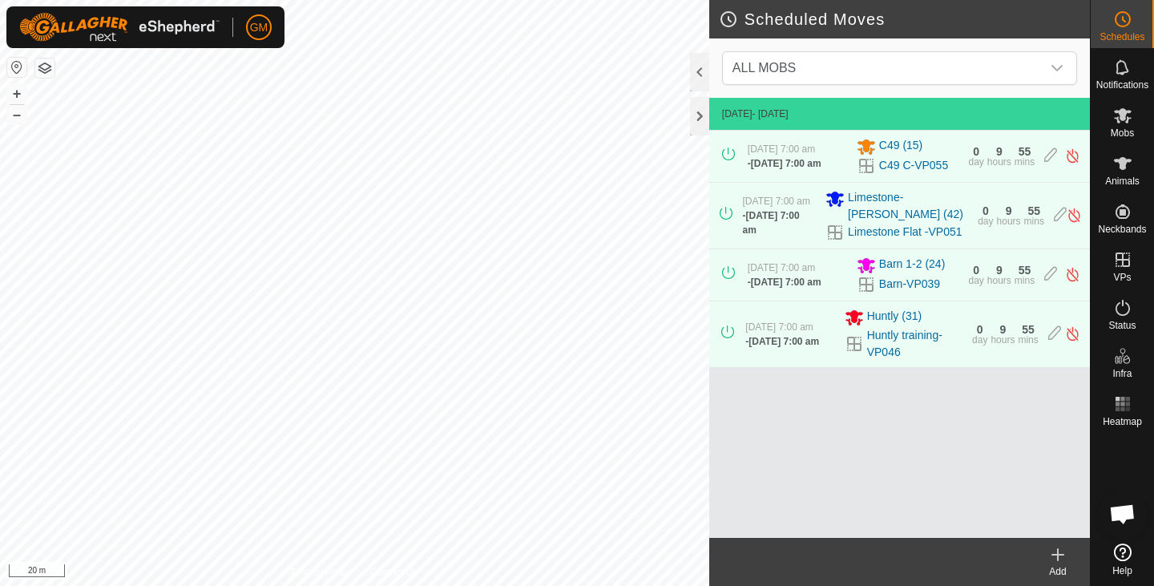
click at [1058, 551] on icon at bounding box center [1058, 554] width 0 height 11
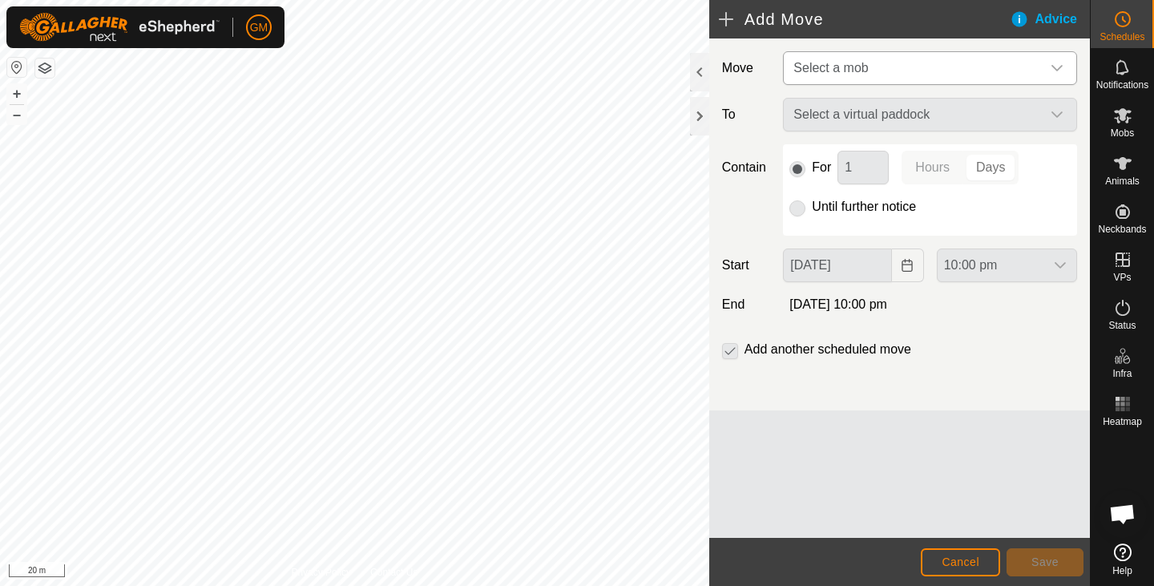
click at [1058, 63] on icon "dropdown trigger" at bounding box center [1057, 68] width 13 height 13
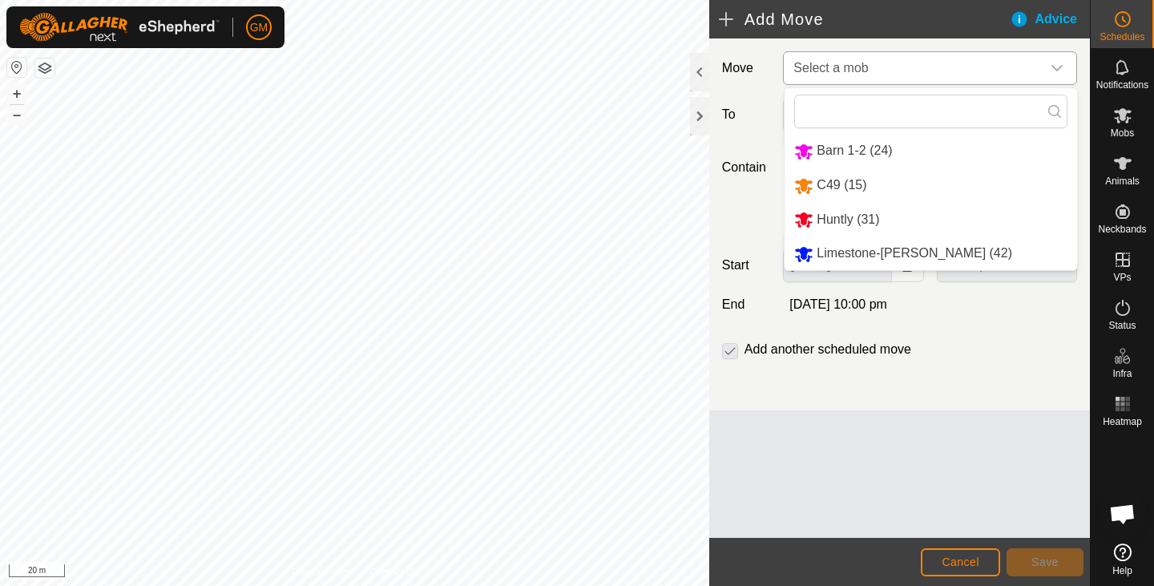
click at [842, 143] on li "Barn 1-2 (24)" at bounding box center [931, 151] width 293 height 33
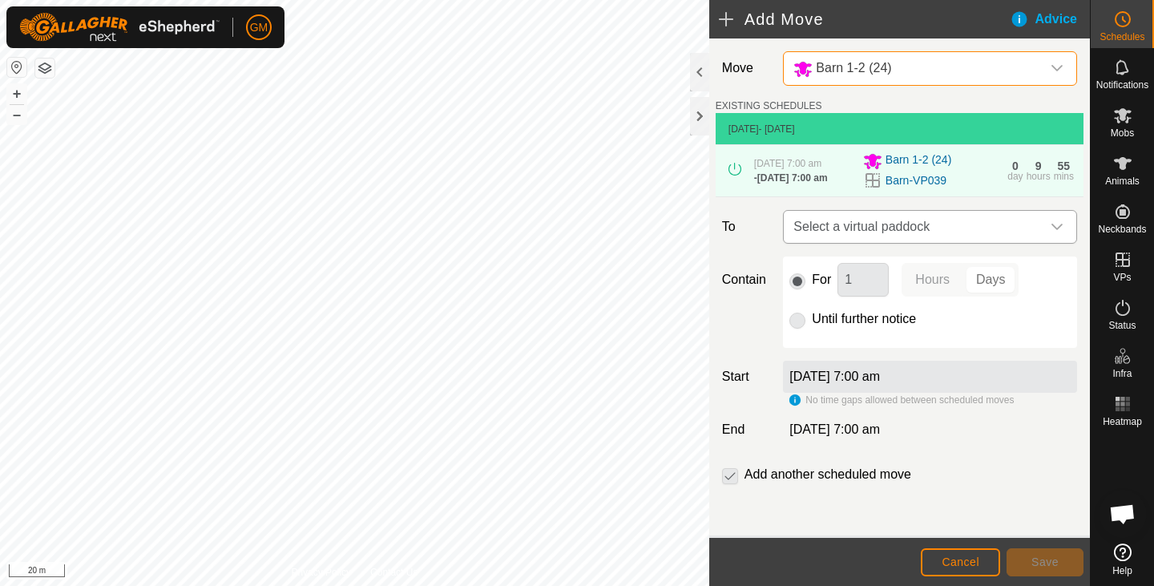
click at [1051, 231] on icon "dropdown trigger" at bounding box center [1057, 226] width 13 height 13
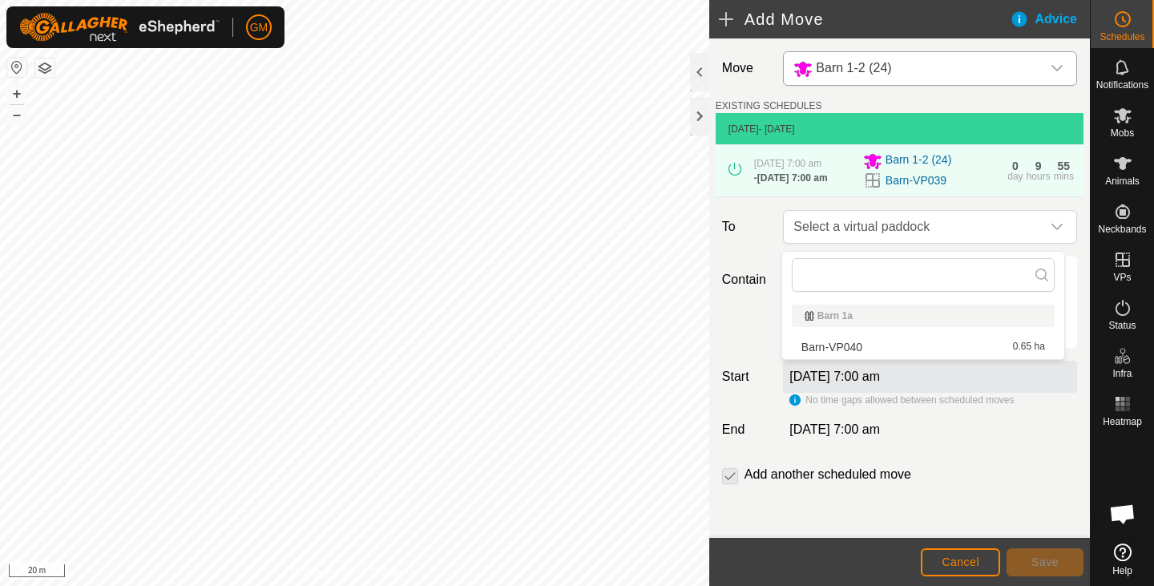
click at [910, 344] on li "Barn-VP040 0.65 ha" at bounding box center [923, 347] width 263 height 24
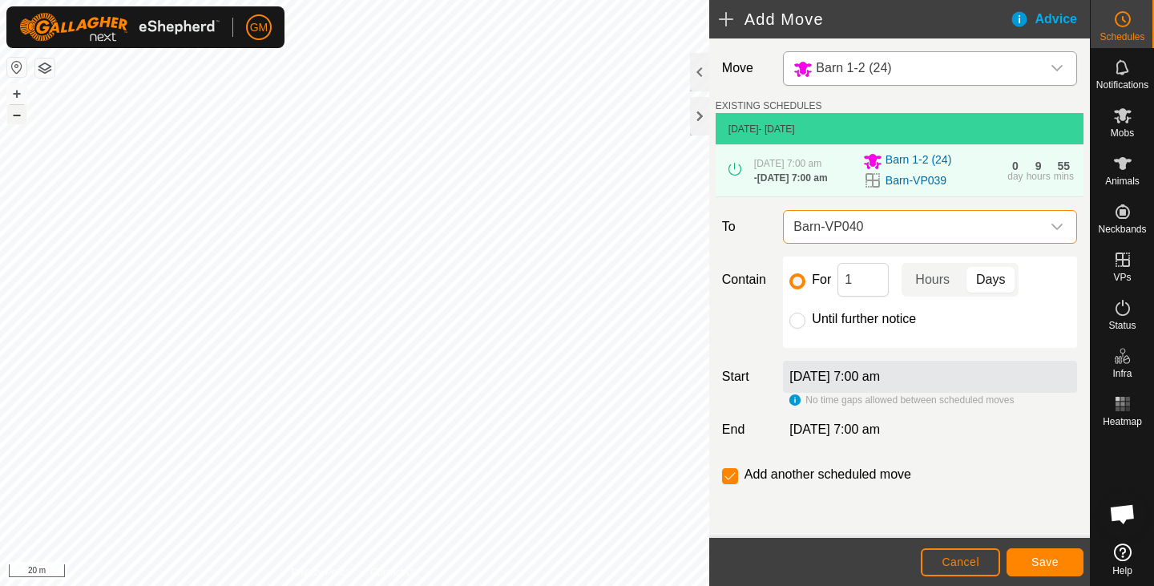
click at [16, 123] on button "–" at bounding box center [16, 114] width 19 height 19
click at [1051, 229] on icon "dropdown trigger" at bounding box center [1057, 226] width 13 height 13
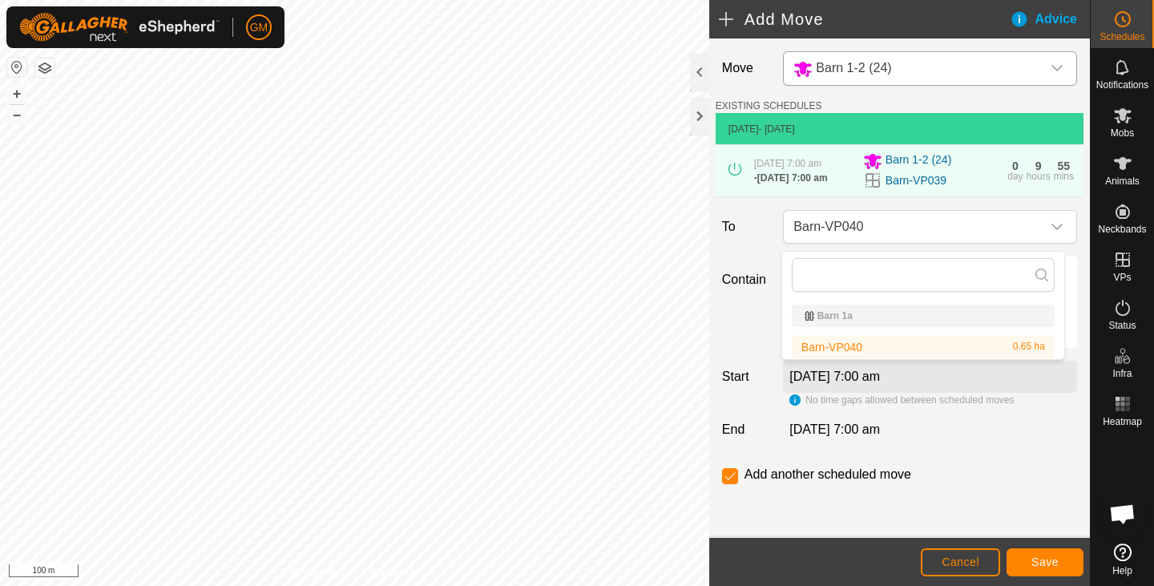
drag, startPoint x: 949, startPoint y: 316, endPoint x: 947, endPoint y: 300, distance: 16.1
click at [947, 300] on li "Barn 1a" at bounding box center [923, 315] width 282 height 35
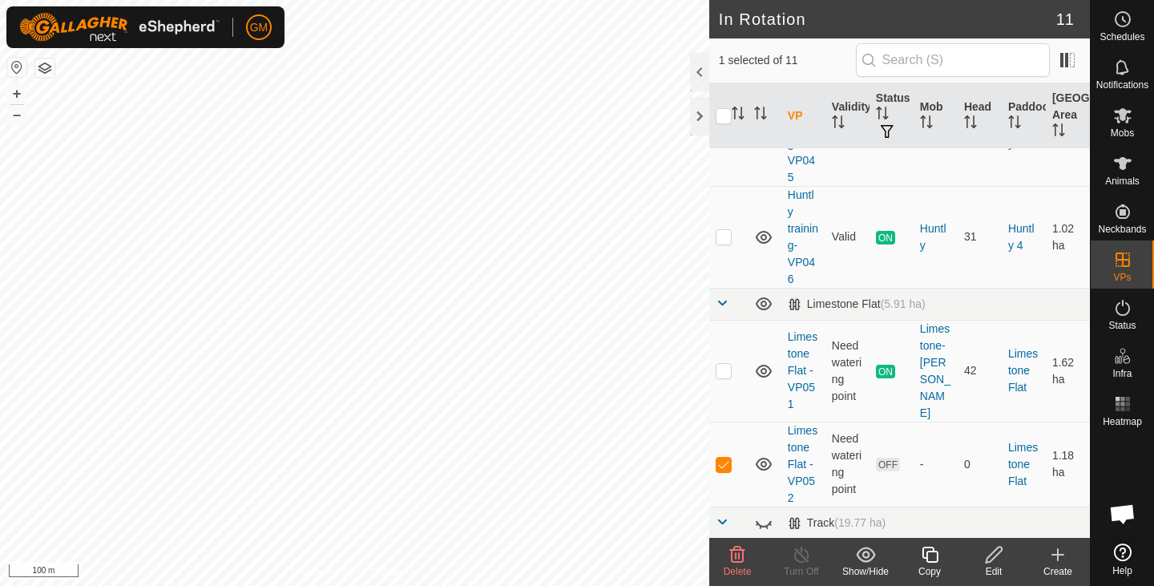
scroll to position [688, 0]
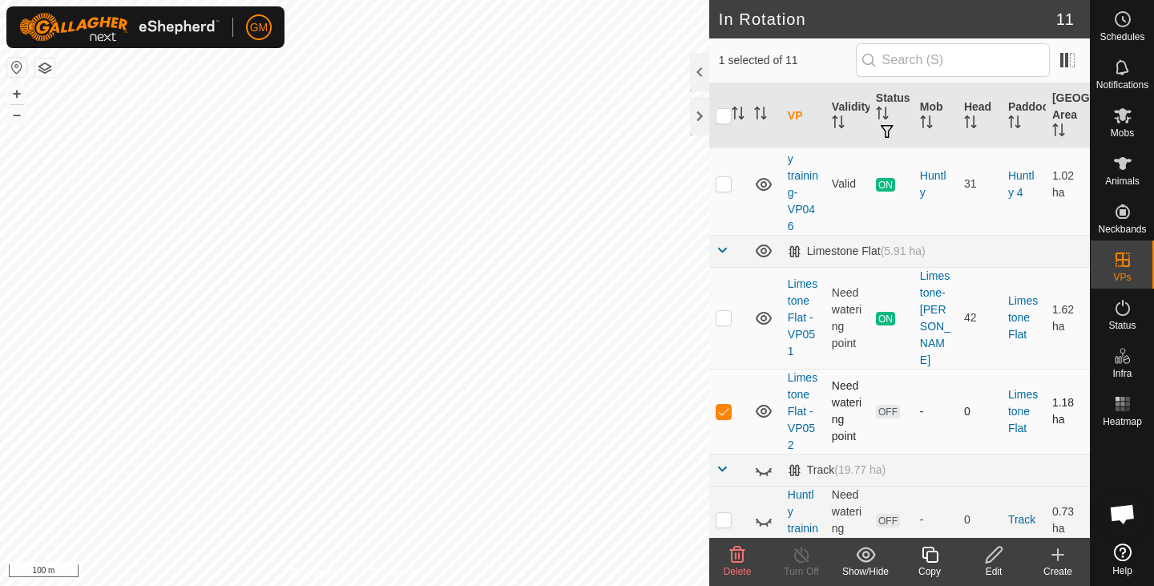
click at [725, 405] on p-checkbox at bounding box center [724, 411] width 16 height 13
checkbox input "false"
click at [1117, 29] on es-schedule-vp-svg-icon at bounding box center [1122, 19] width 29 height 26
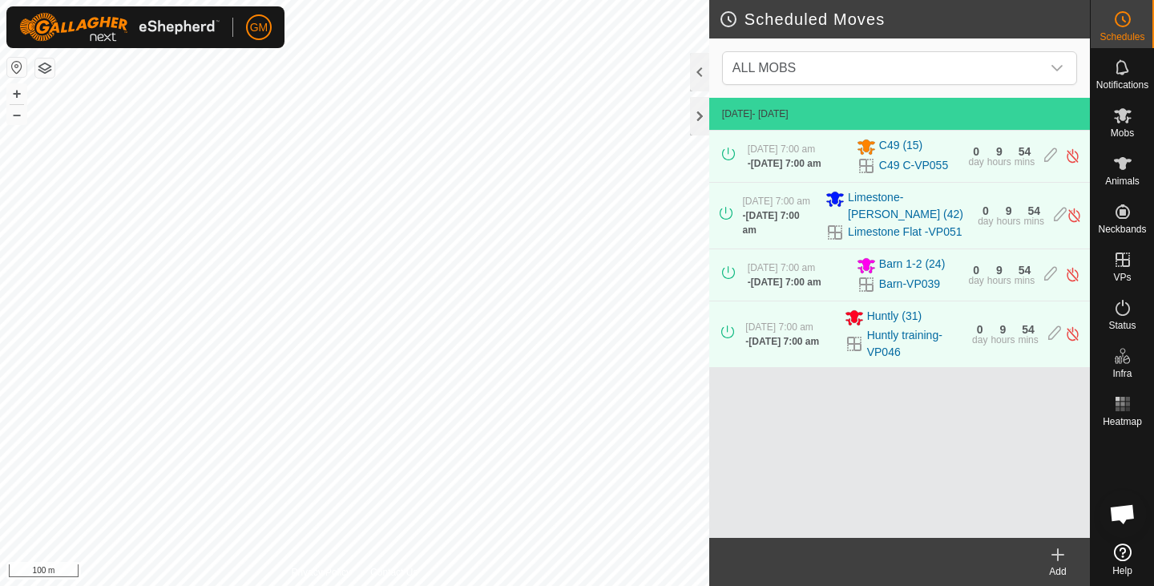
click at [1058, 553] on icon at bounding box center [1058, 554] width 0 height 11
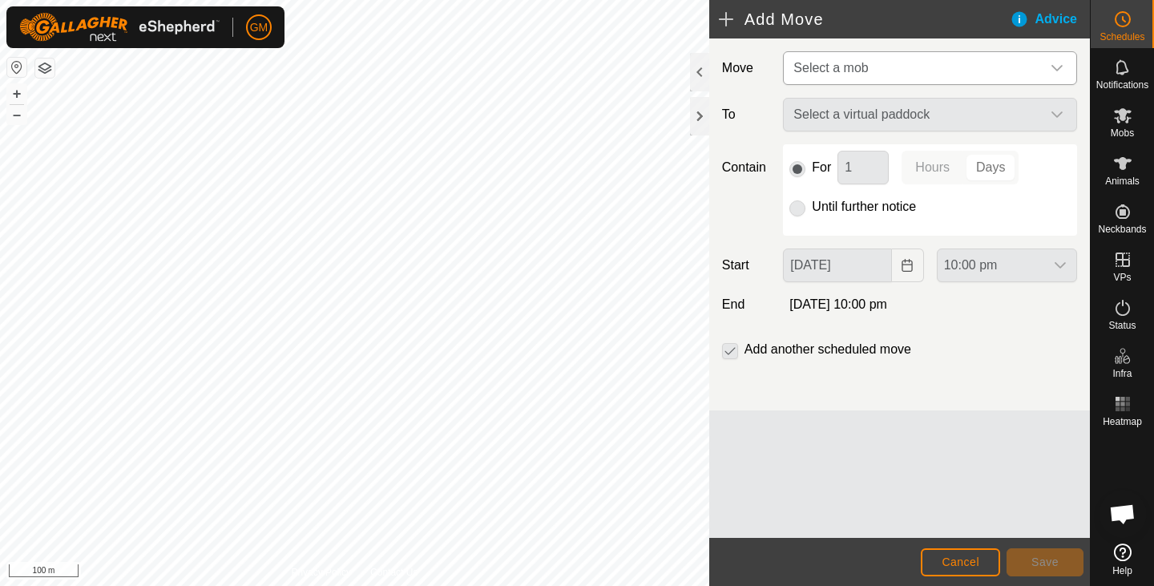
click at [1059, 67] on icon "dropdown trigger" at bounding box center [1057, 68] width 13 height 13
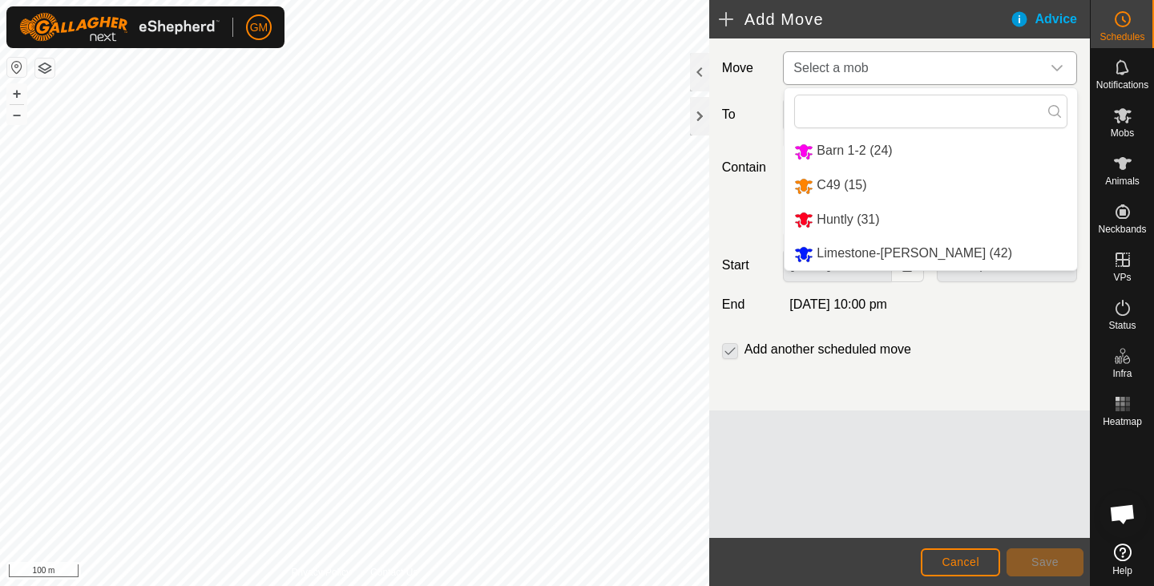
click at [859, 252] on li "Limestone-[PERSON_NAME] (42)" at bounding box center [931, 253] width 293 height 33
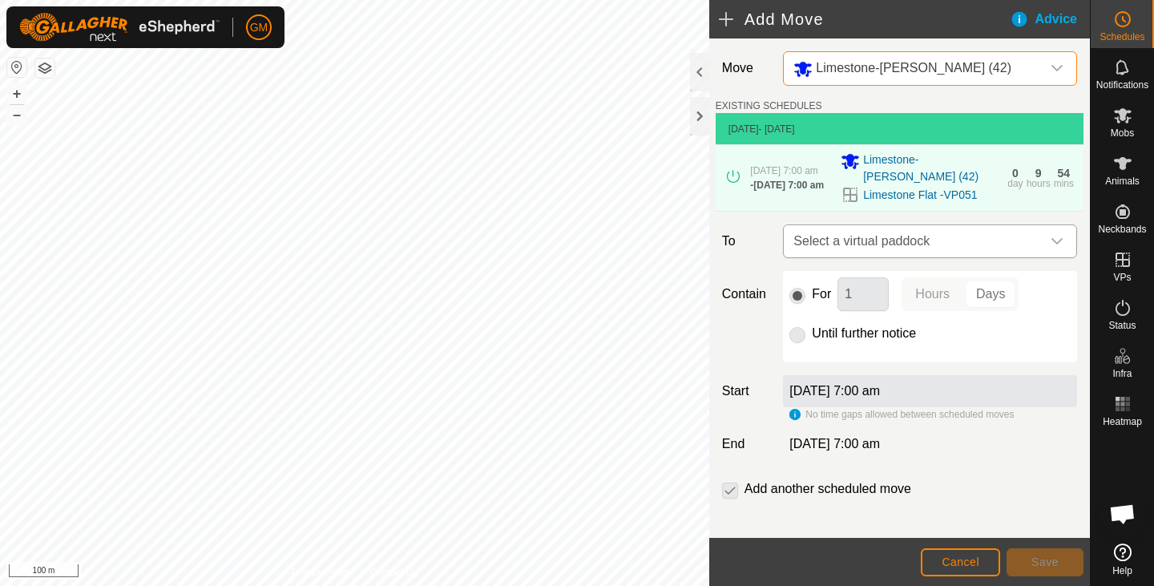
click at [1051, 239] on icon "dropdown trigger" at bounding box center [1057, 241] width 13 height 13
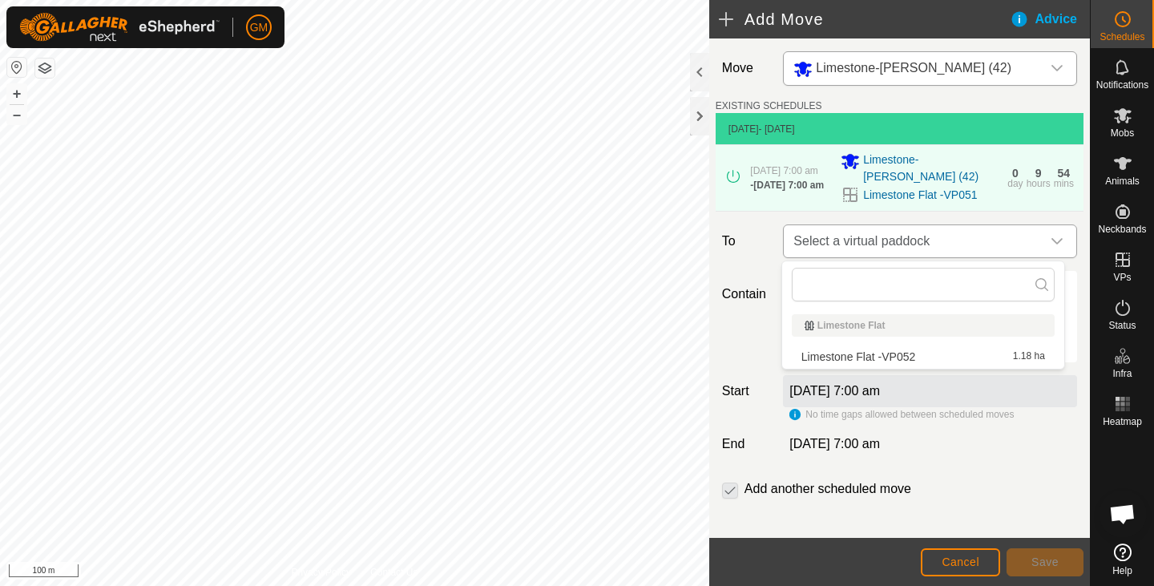
click at [1051, 242] on icon "dropdown trigger" at bounding box center [1057, 241] width 13 height 13
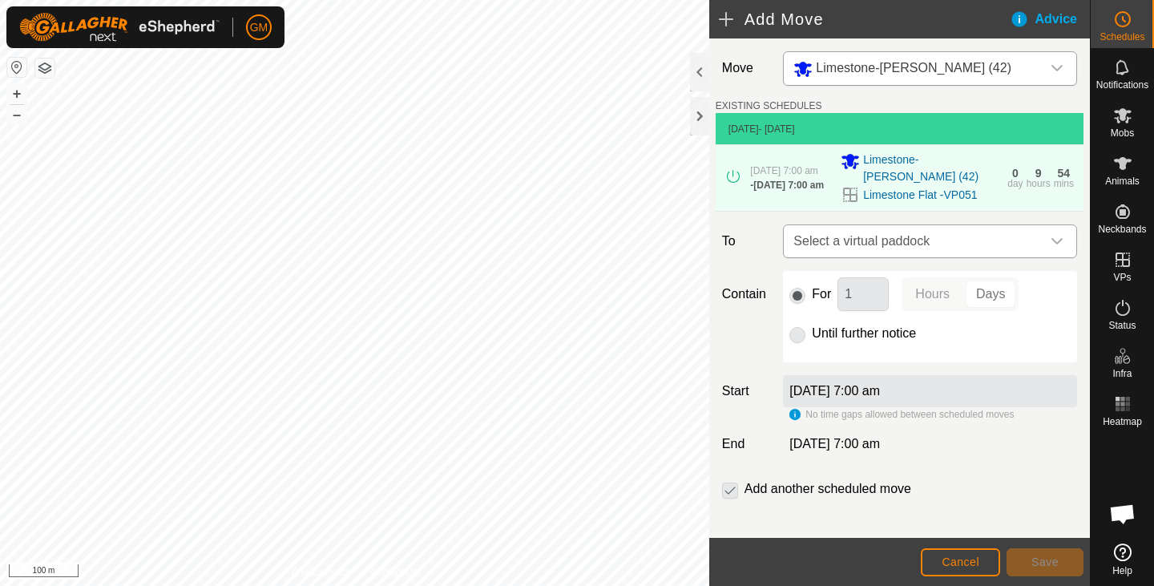
click at [1051, 242] on icon "dropdown trigger" at bounding box center [1057, 241] width 13 height 13
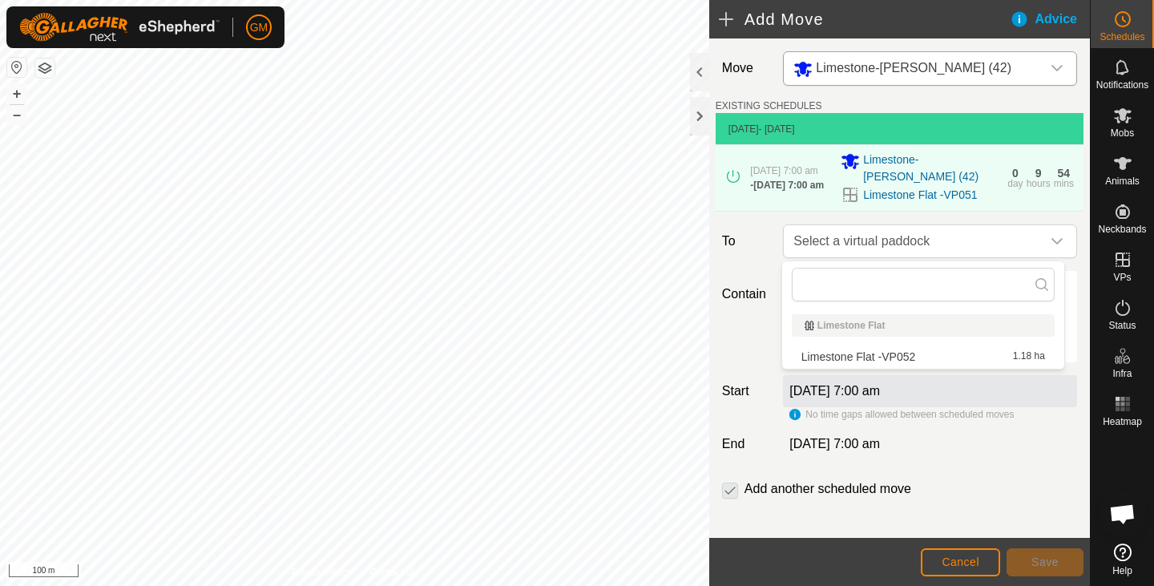
click at [945, 357] on li "Limestone Flat -VP052 1.18 ha" at bounding box center [923, 357] width 263 height 24
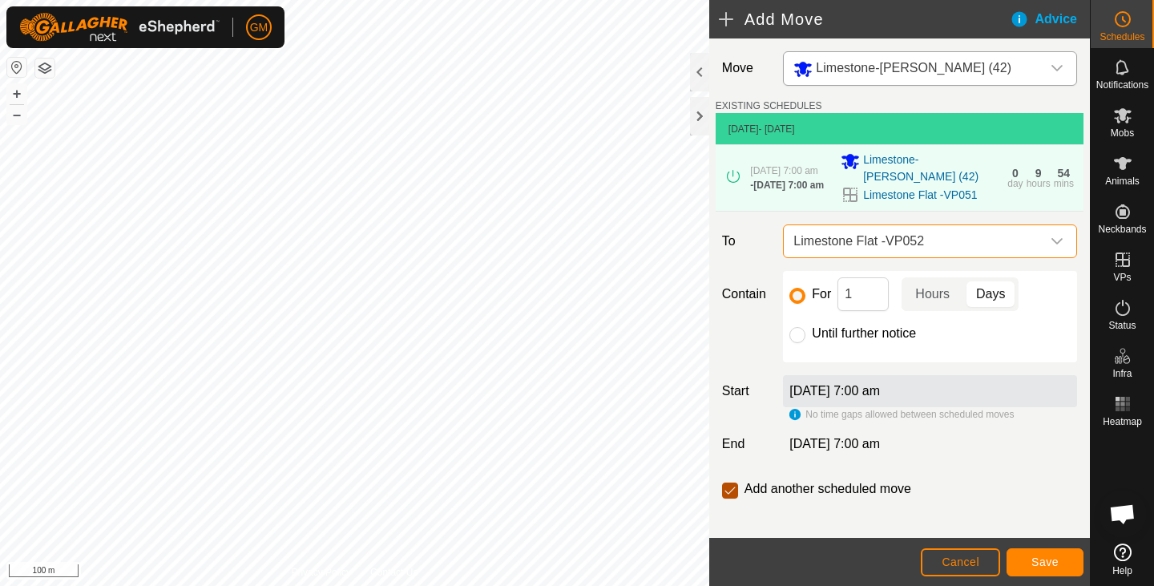
click at [731, 492] on input "checkbox" at bounding box center [730, 490] width 16 height 16
checkbox input "false"
click at [1043, 554] on button "Save" at bounding box center [1045, 562] width 77 height 28
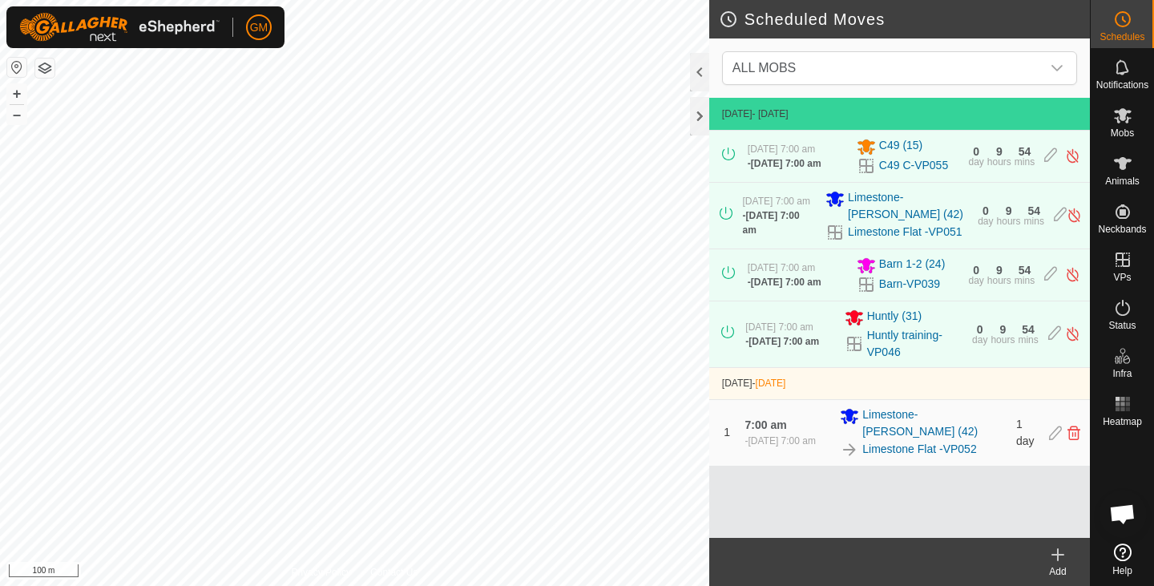
click at [1060, 556] on icon at bounding box center [1057, 554] width 19 height 19
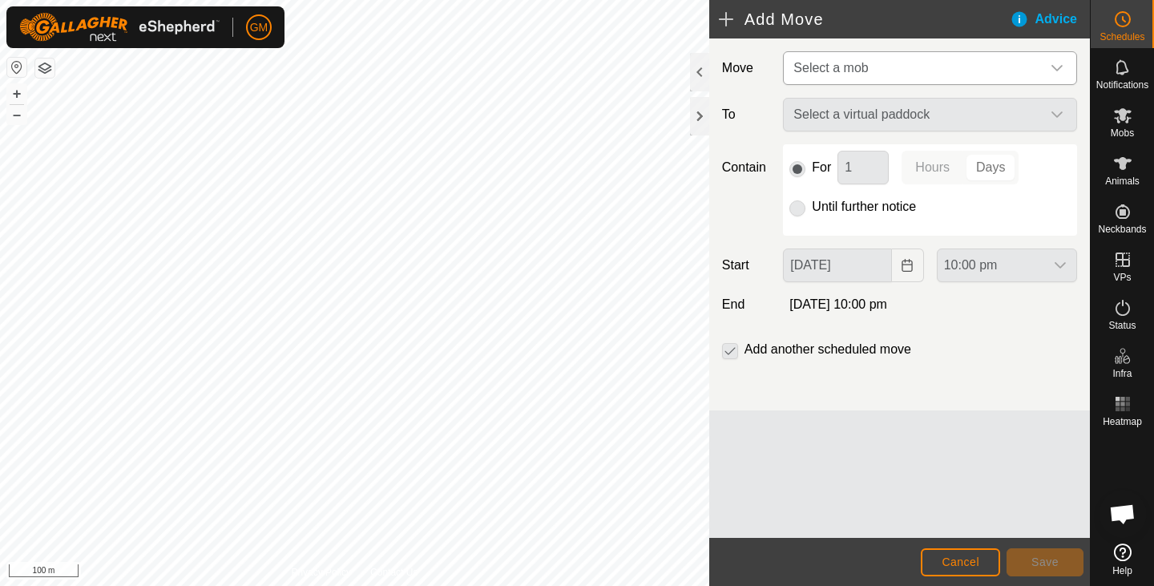
click at [1059, 68] on icon "dropdown trigger" at bounding box center [1057, 68] width 11 height 6
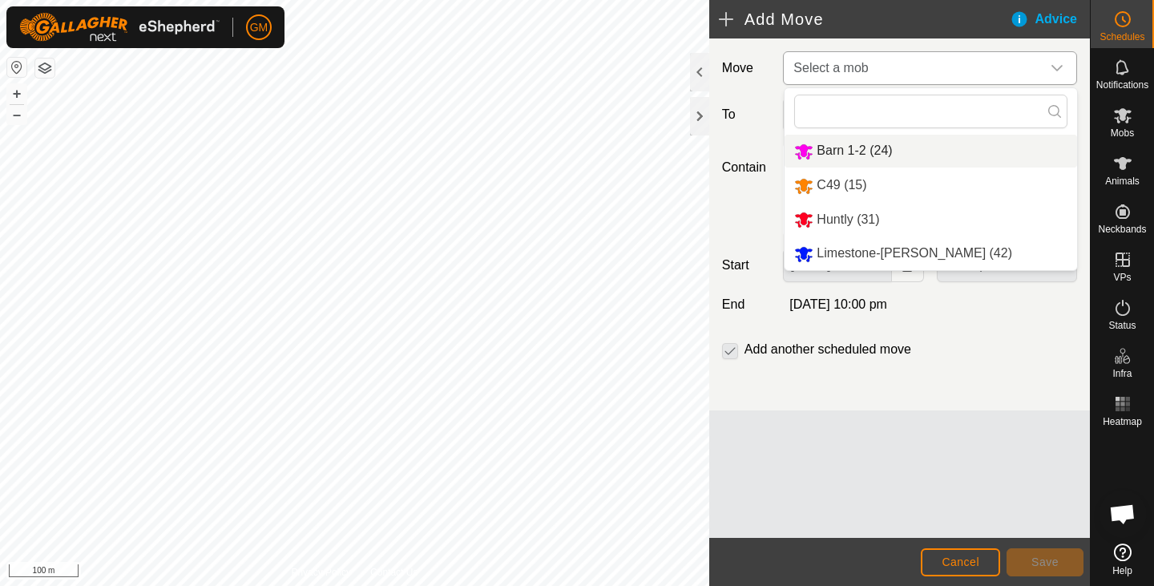
click at [841, 151] on li "Barn 1-2 (24)" at bounding box center [931, 151] width 293 height 33
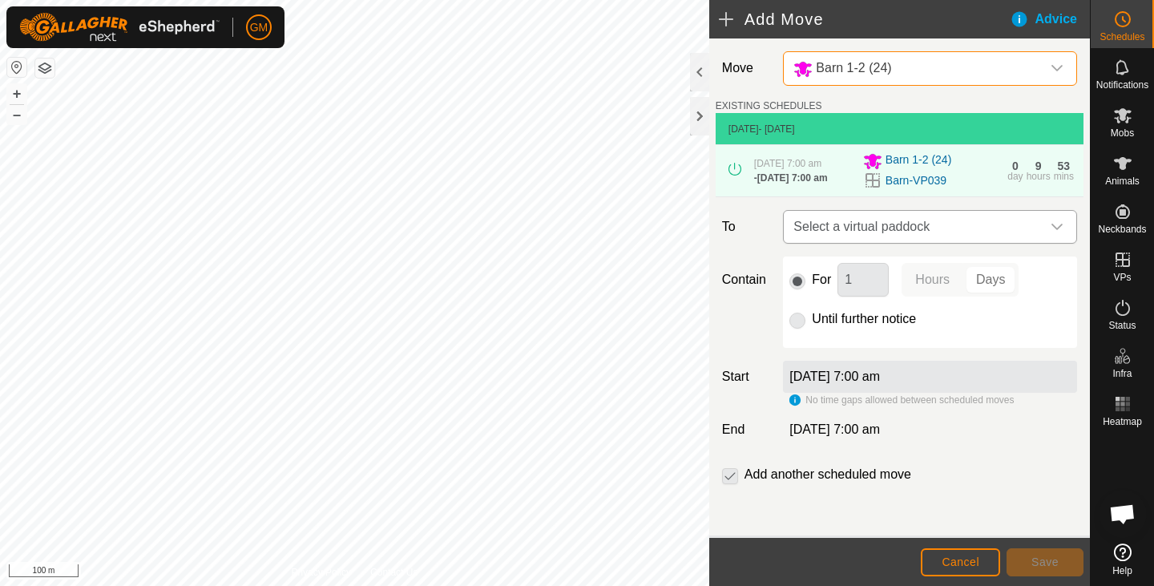
click at [1051, 229] on icon "dropdown trigger" at bounding box center [1057, 226] width 13 height 13
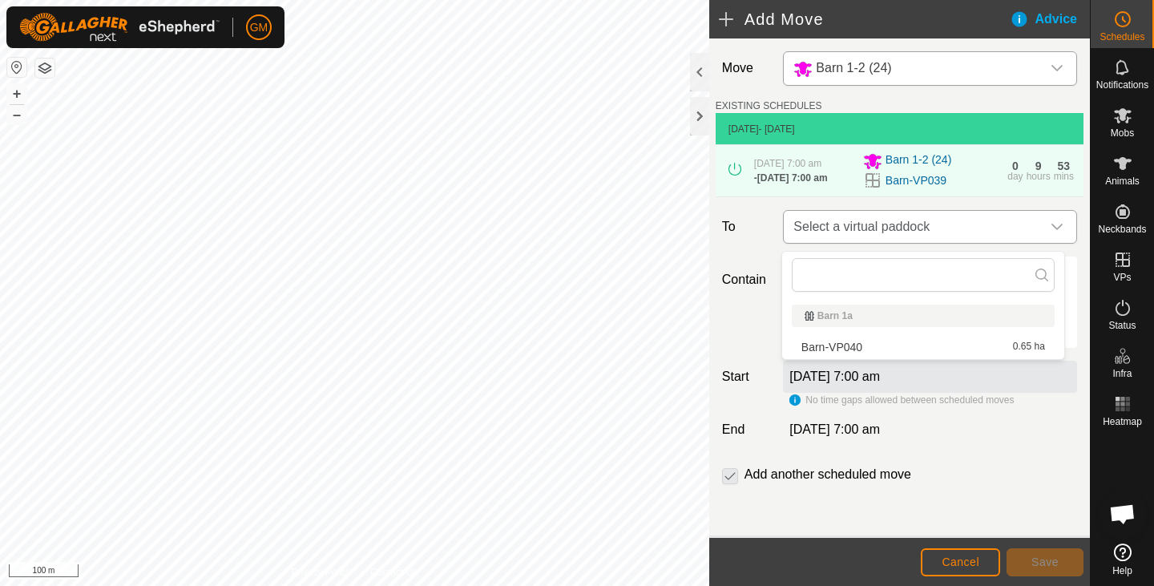
click at [1051, 229] on icon "dropdown trigger" at bounding box center [1057, 226] width 13 height 13
click at [922, 344] on li "Barn-VP040 0.65 ha" at bounding box center [923, 347] width 263 height 24
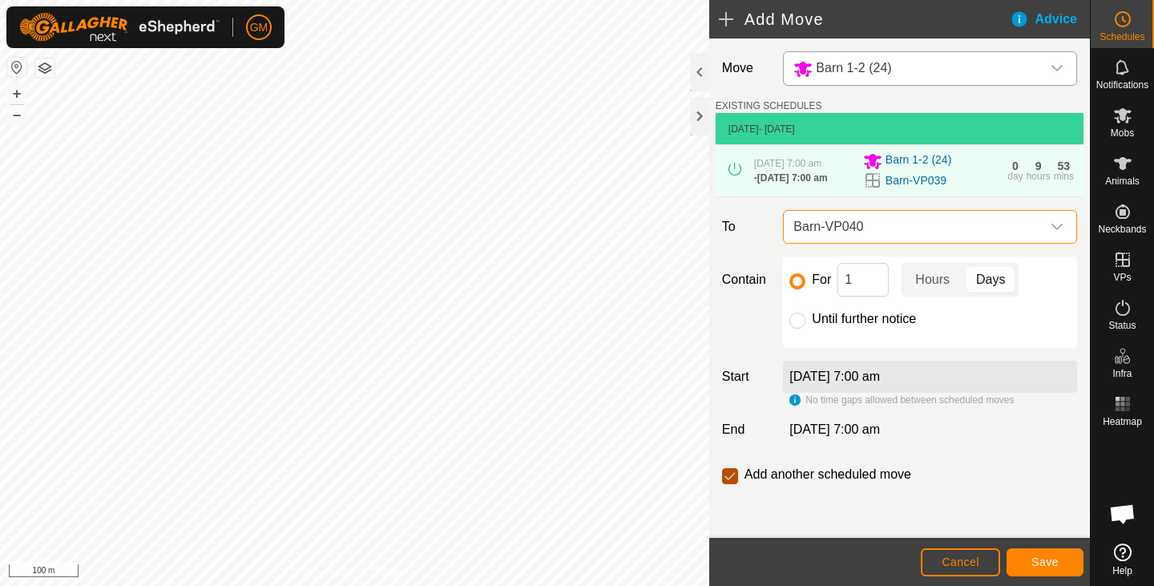
click at [729, 482] on input "checkbox" at bounding box center [730, 476] width 16 height 16
checkbox input "false"
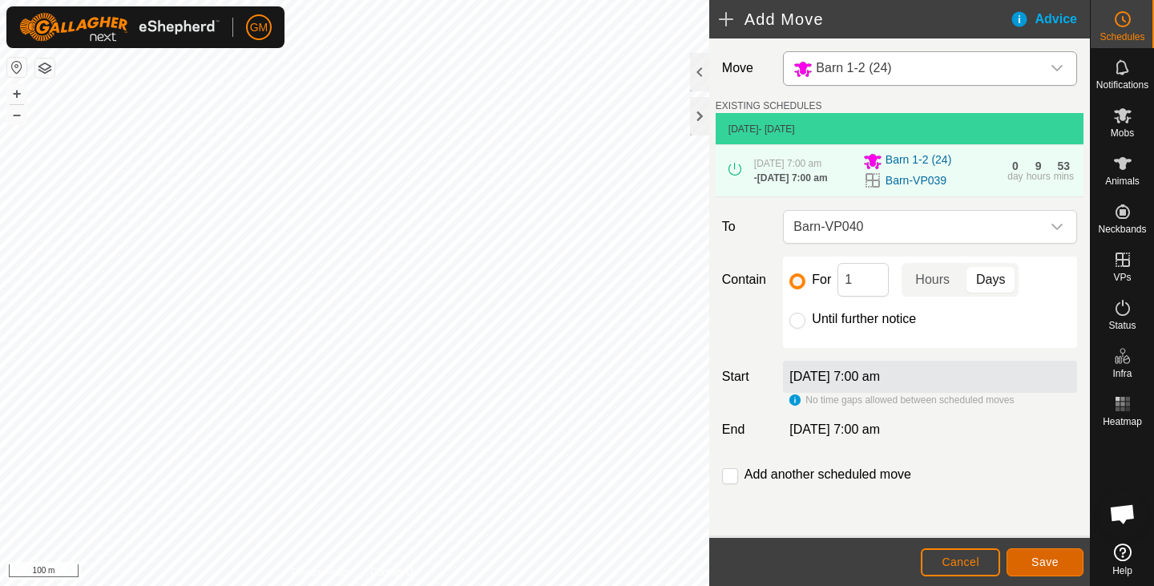
click at [1048, 562] on span "Save" at bounding box center [1044, 561] width 27 height 13
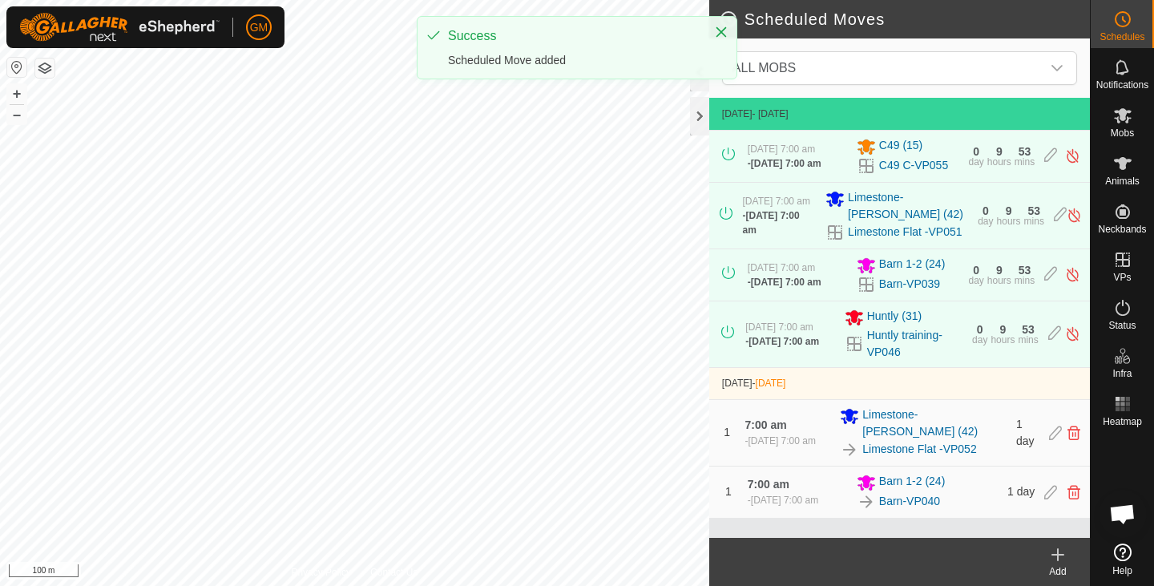
scroll to position [18, 0]
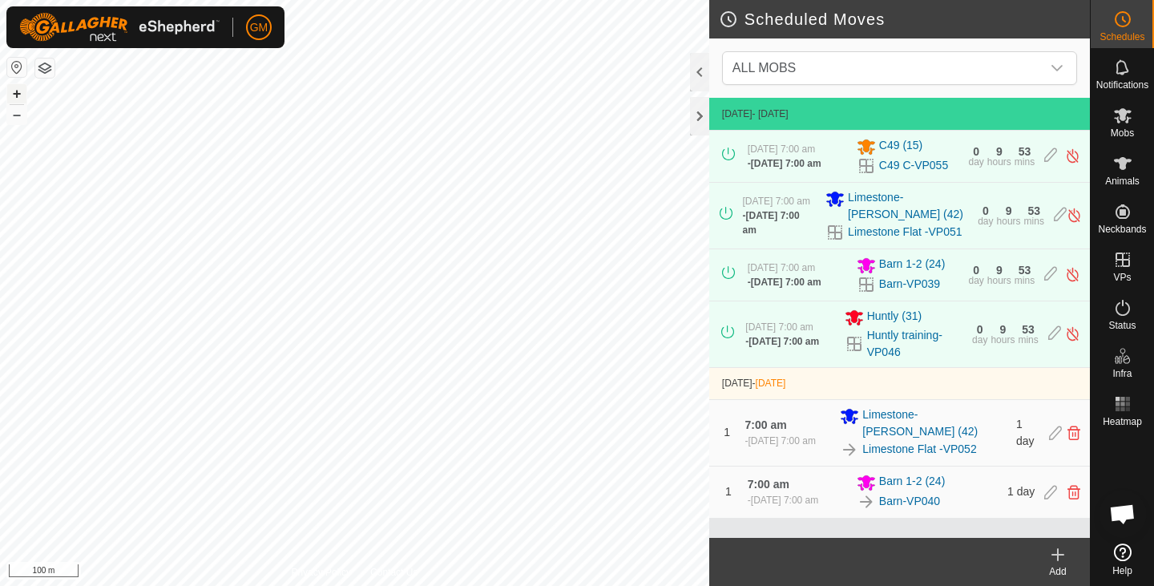
click at [20, 92] on button "+" at bounding box center [16, 93] width 19 height 19
click at [1058, 552] on icon at bounding box center [1058, 554] width 0 height 11
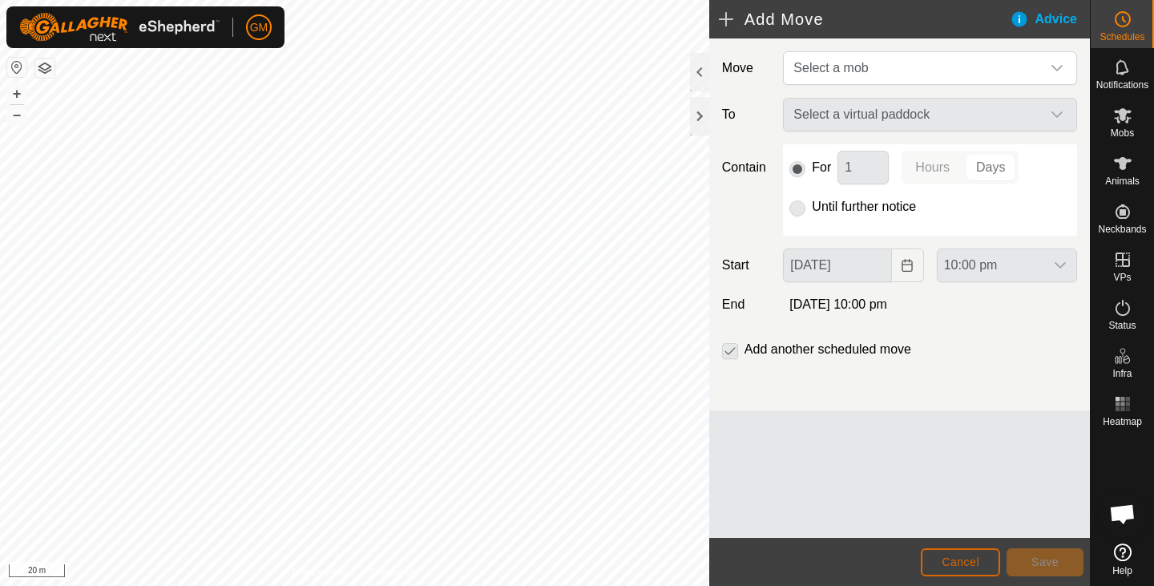
click at [973, 559] on span "Cancel" at bounding box center [961, 561] width 38 height 13
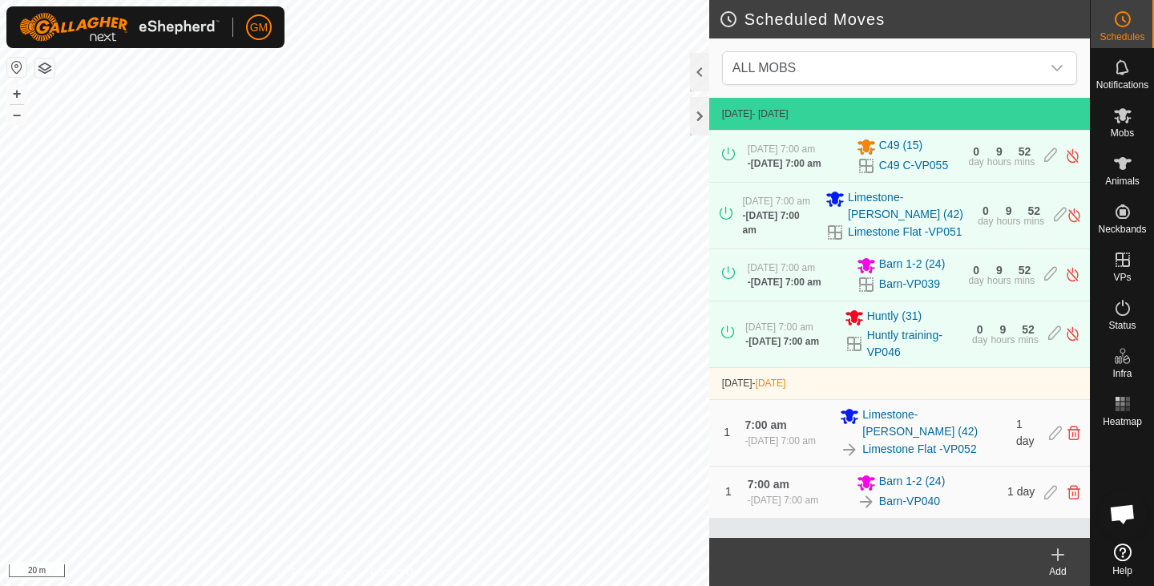
click at [1057, 555] on icon at bounding box center [1057, 555] width 11 height 0
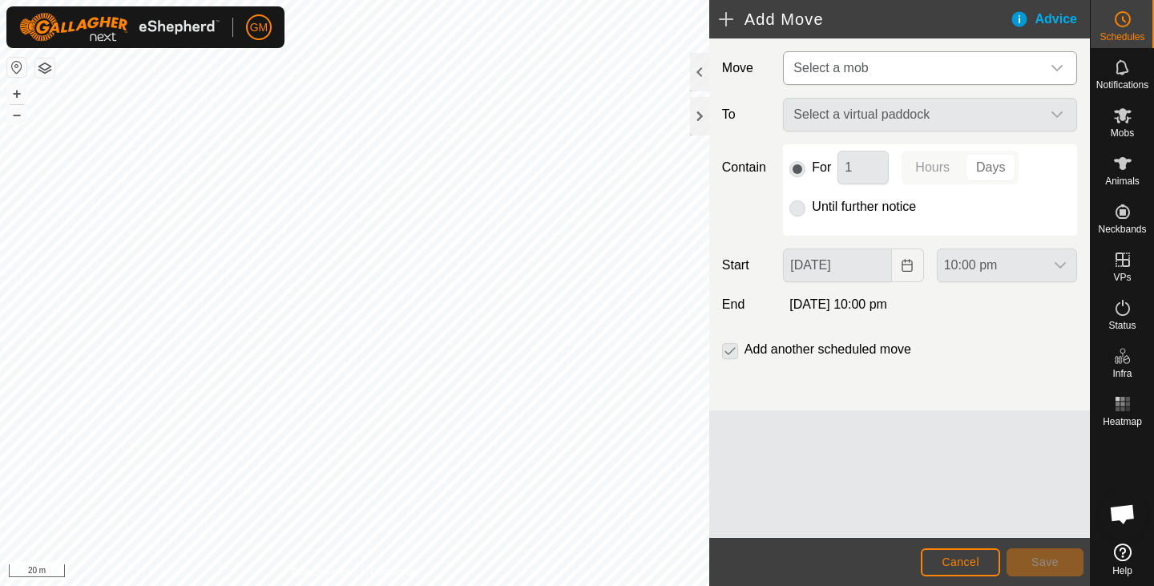
click at [1060, 71] on icon "dropdown trigger" at bounding box center [1057, 68] width 13 height 13
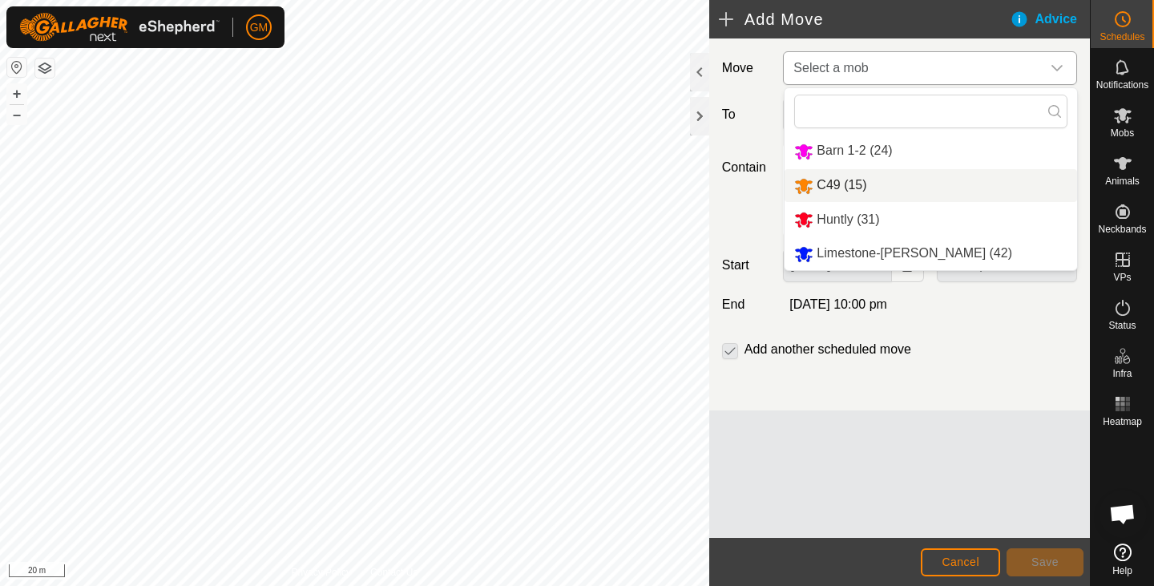
click at [821, 184] on li "C49 (15)" at bounding box center [931, 185] width 293 height 33
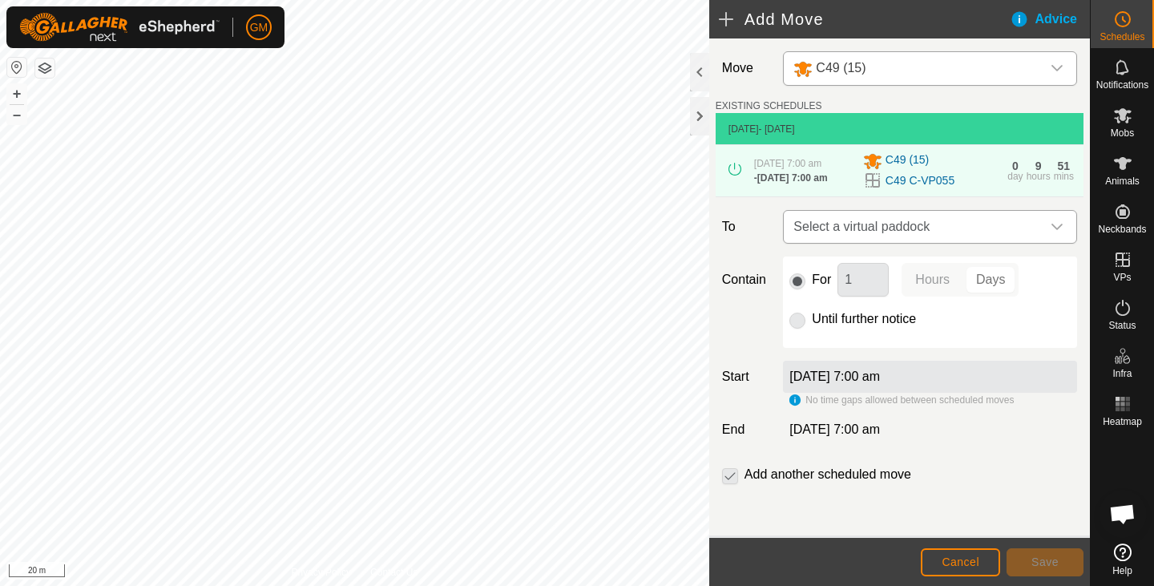
click at [1051, 230] on icon "dropdown trigger" at bounding box center [1057, 226] width 13 height 13
click at [1007, 268] on input "text" at bounding box center [923, 275] width 263 height 34
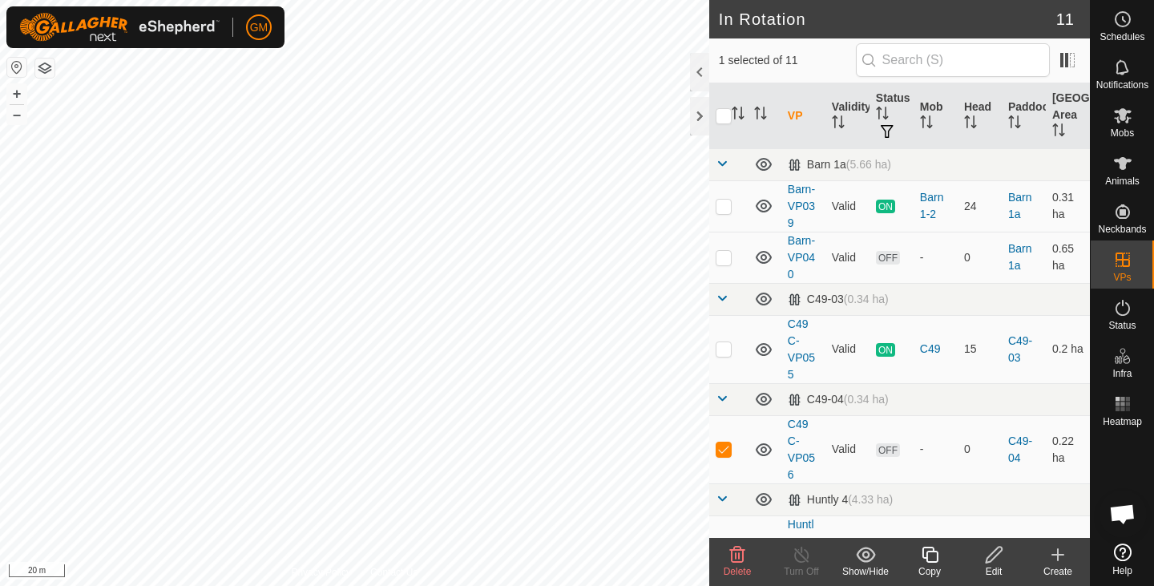
checkbox input "true"
drag, startPoint x: 836, startPoint y: 459, endPoint x: 836, endPoint y: 406, distance: 53.7
click at [811, 423] on td "C49 C-VP056" at bounding box center [803, 449] width 44 height 68
drag, startPoint x: 787, startPoint y: 423, endPoint x: 809, endPoint y: 466, distance: 48.8
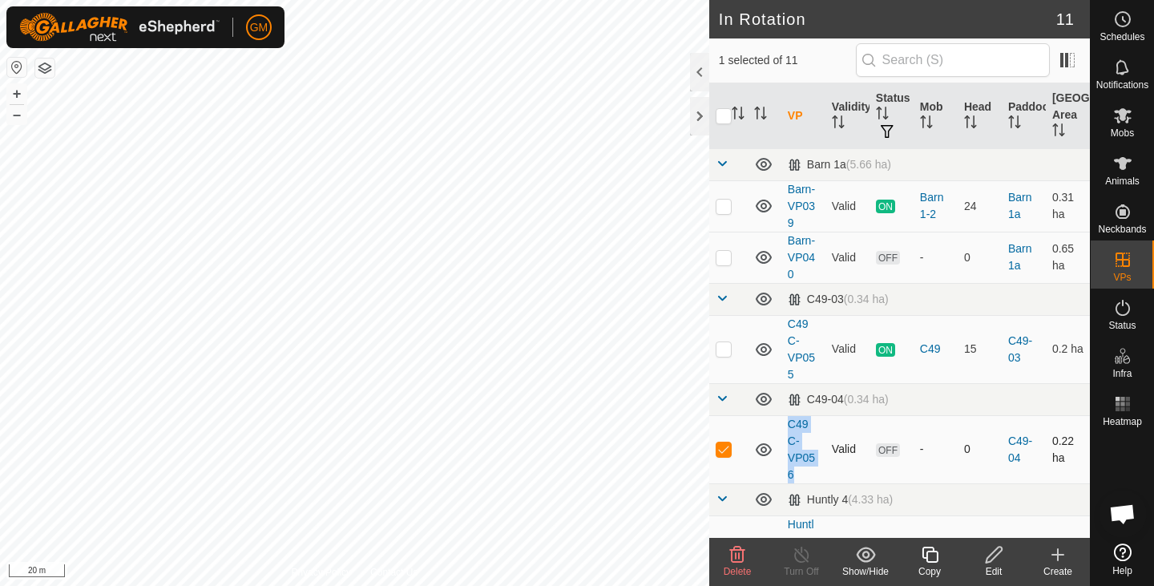
click at [809, 466] on td "C49 C-VP056" at bounding box center [803, 449] width 44 height 68
copy link "C49 C-VP056"
click at [1120, 21] on icon at bounding box center [1122, 19] width 19 height 19
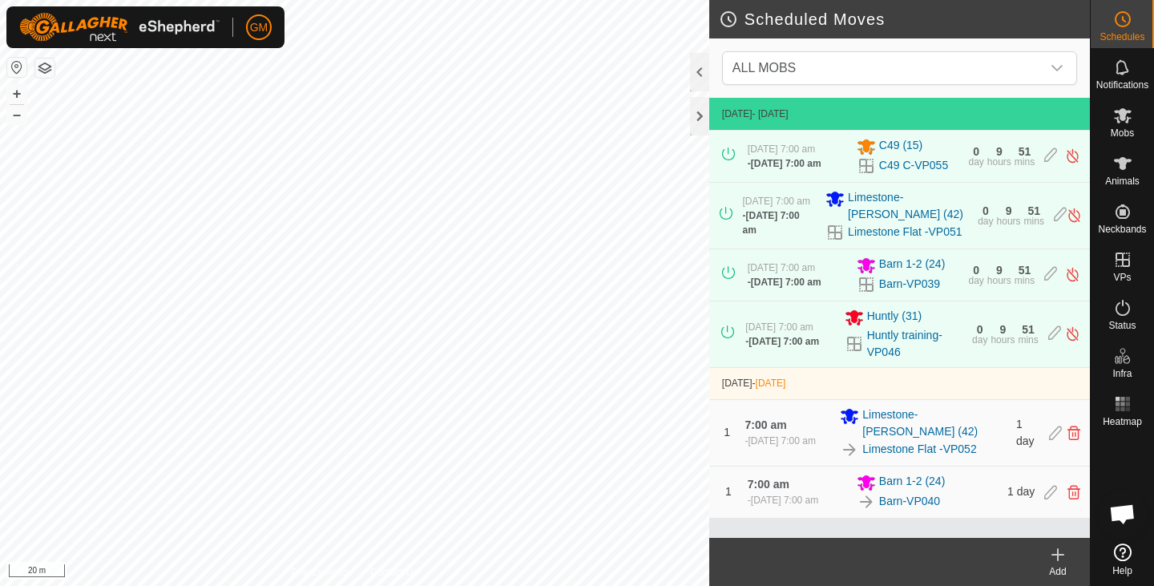
scroll to position [18, 0]
click at [1058, 551] on icon at bounding box center [1058, 554] width 0 height 11
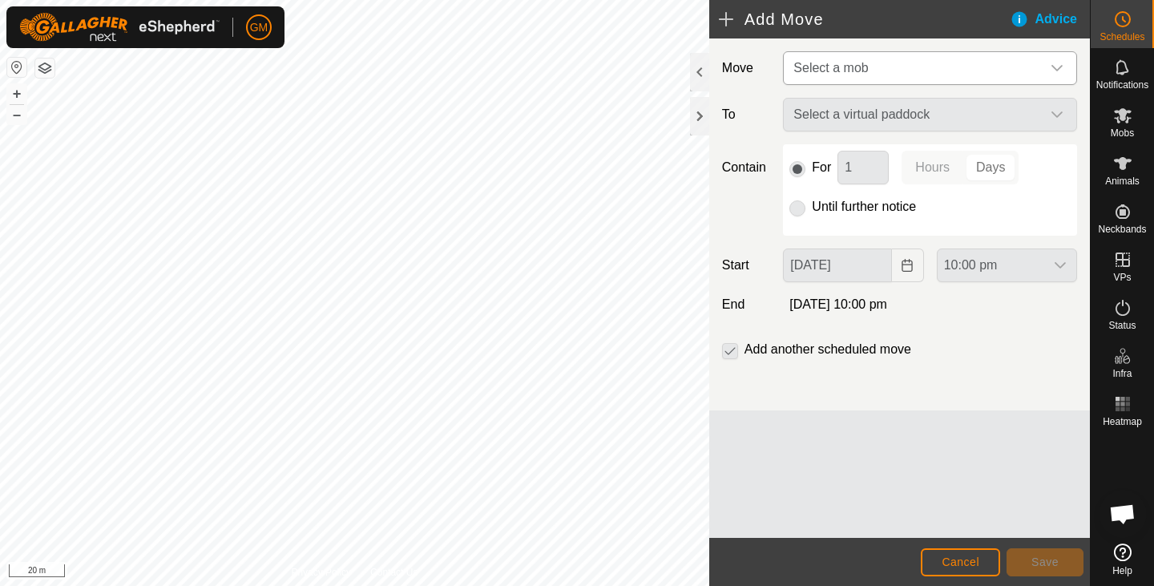
click at [1058, 71] on icon "dropdown trigger" at bounding box center [1057, 68] width 13 height 13
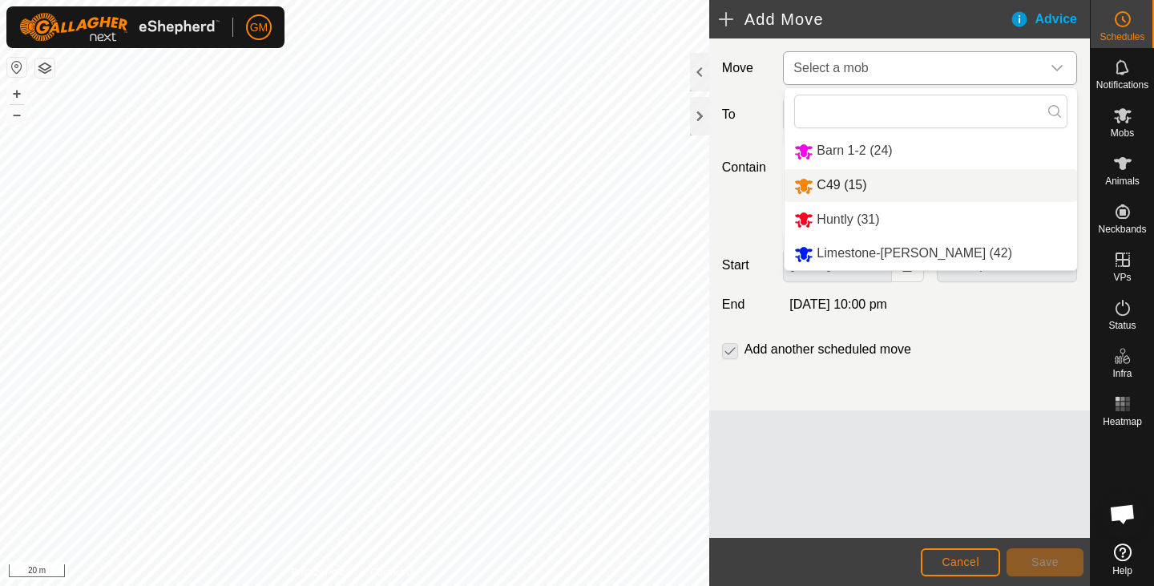
click at [837, 184] on li "C49 (15)" at bounding box center [931, 185] width 293 height 33
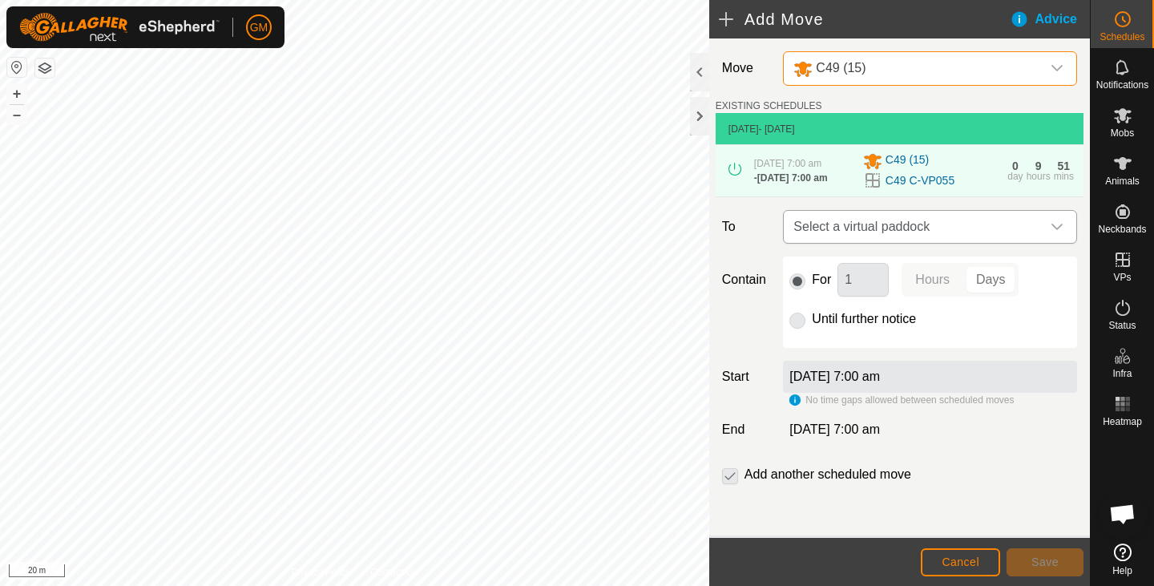
click at [1052, 230] on icon "dropdown trigger" at bounding box center [1057, 227] width 11 height 6
click at [933, 271] on input "text" at bounding box center [923, 275] width 263 height 34
type input "C49 C-VP056"
click at [736, 480] on p-checkbox at bounding box center [730, 474] width 16 height 19
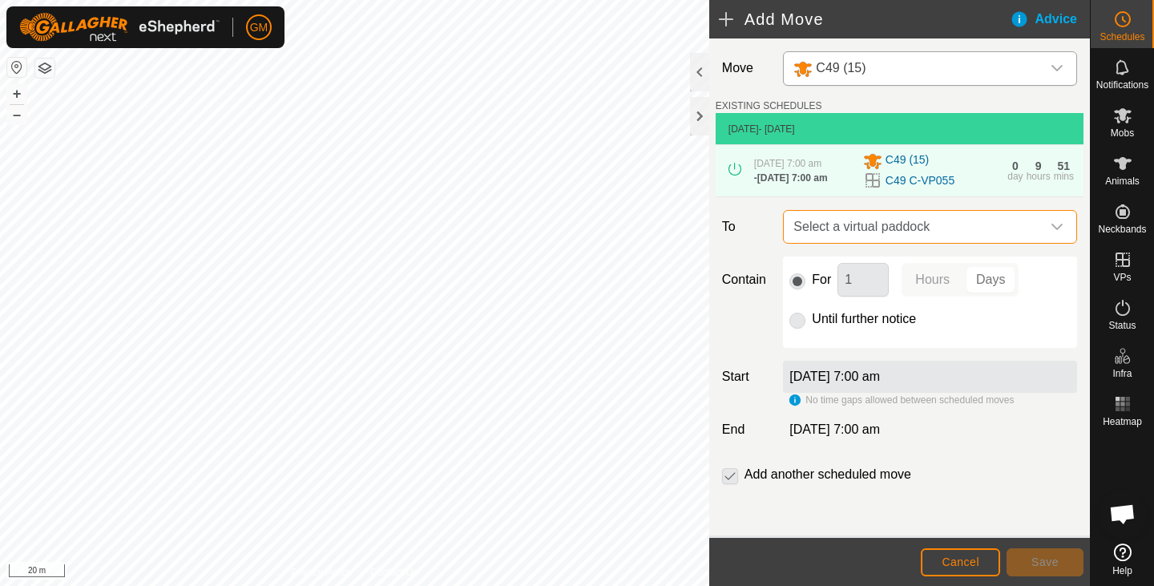
click at [812, 229] on span "Select a virtual paddock" at bounding box center [914, 227] width 254 height 32
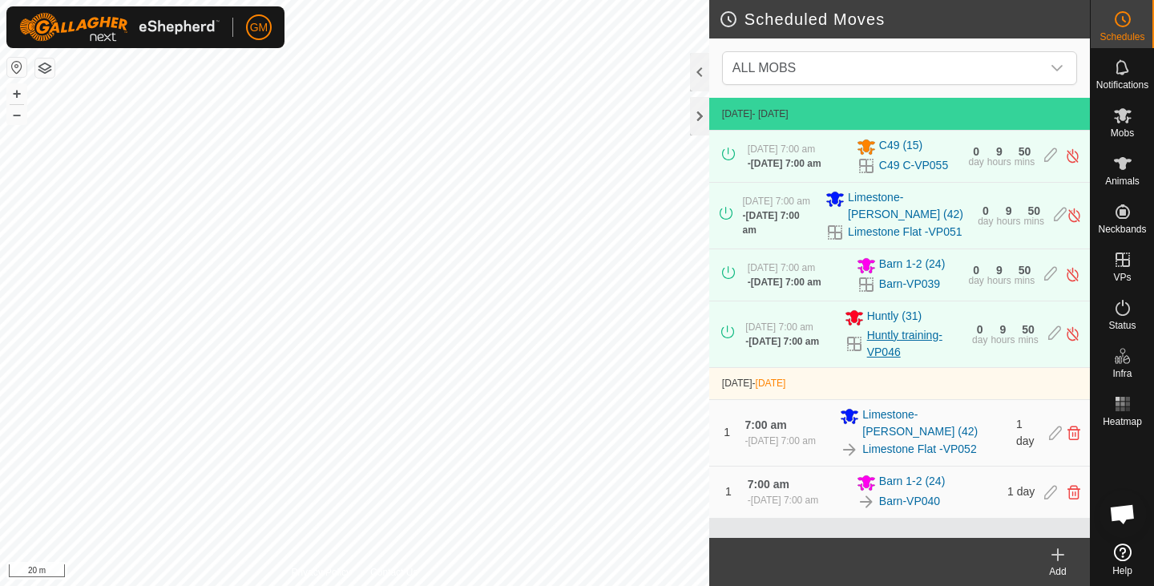
scroll to position [18, 0]
click at [1132, 18] on es-schedule-vp-svg-icon at bounding box center [1122, 19] width 29 height 26
click at [1125, 18] on icon at bounding box center [1122, 19] width 19 height 19
click at [899, 174] on link "C49 C-VP055" at bounding box center [913, 165] width 69 height 17
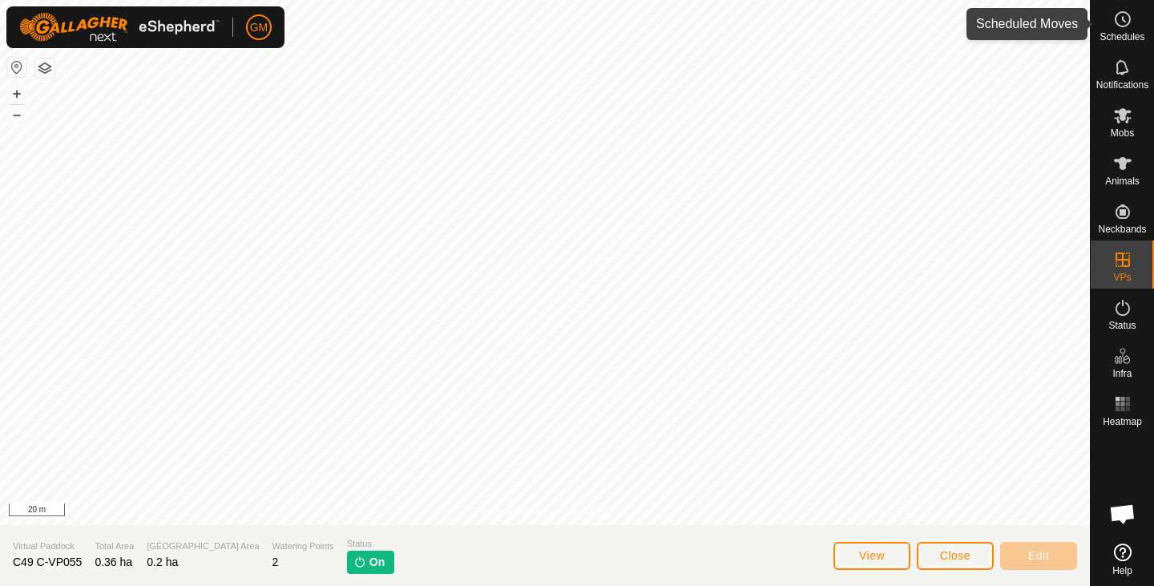
click at [1123, 30] on es-schedule-vp-svg-icon at bounding box center [1122, 19] width 29 height 26
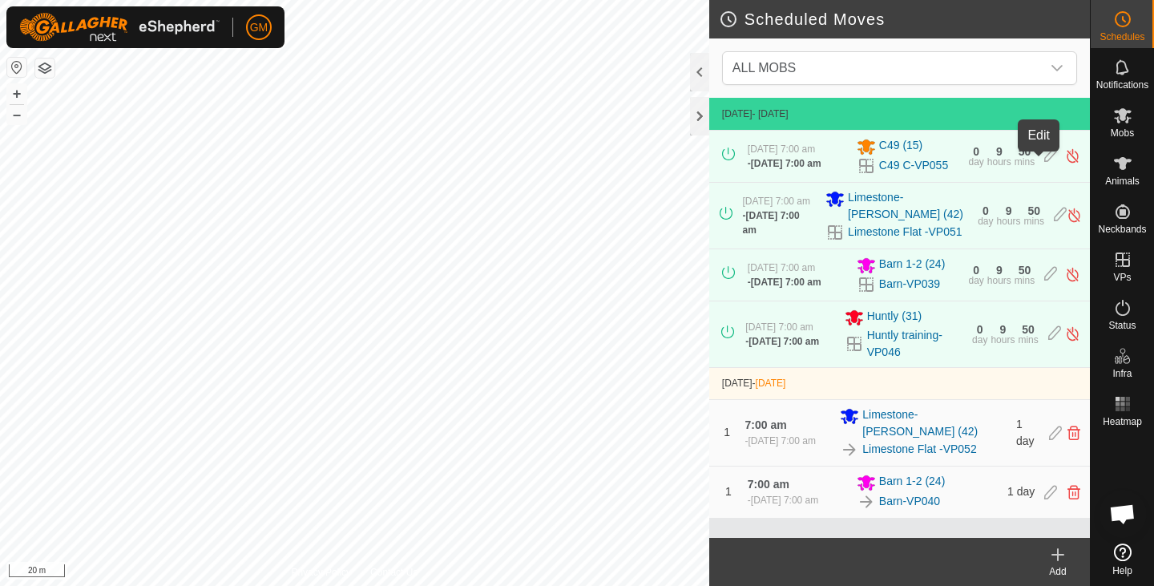
click at [1044, 164] on icon at bounding box center [1050, 155] width 13 height 17
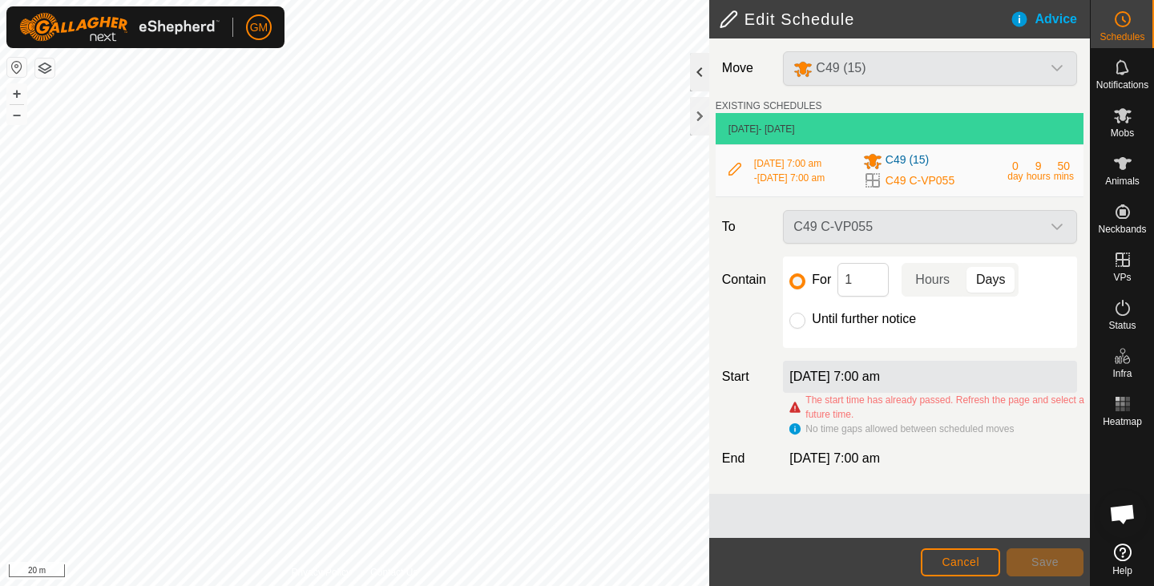
click at [704, 74] on div at bounding box center [699, 72] width 19 height 38
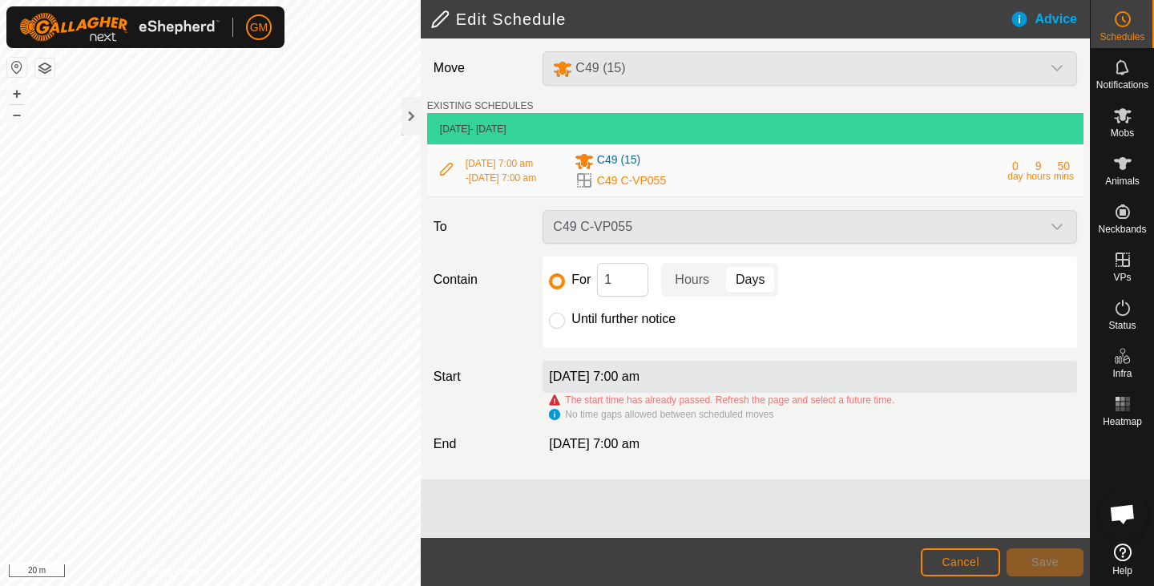
click at [1058, 226] on div "C49 C-VP055" at bounding box center [809, 227] width 547 height 34
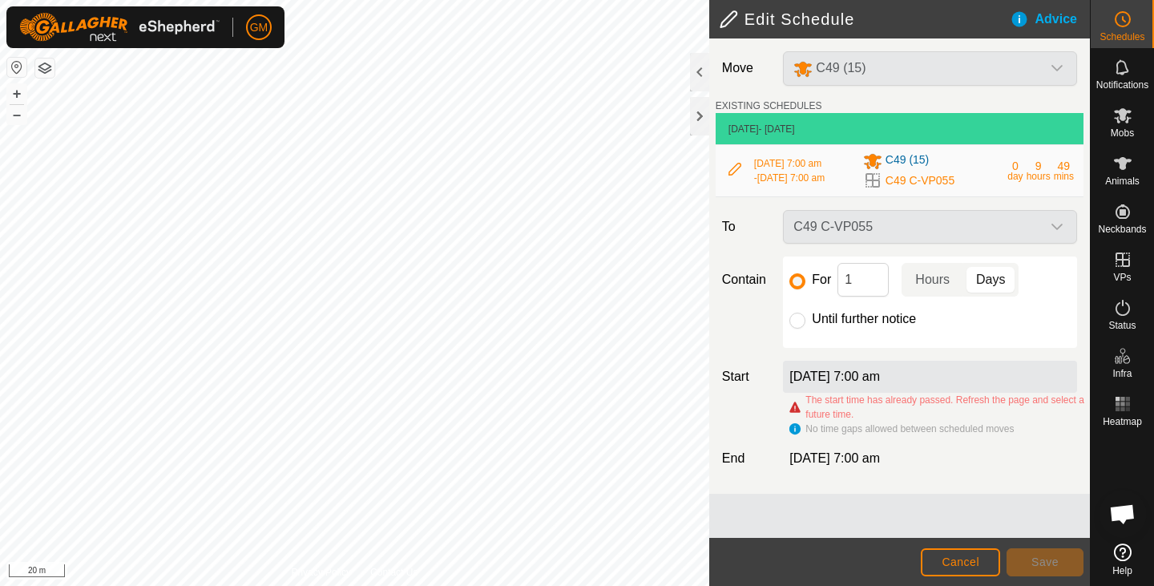
click at [736, 170] on icon at bounding box center [735, 169] width 13 height 13
click at [1056, 70] on div "C49 (15)" at bounding box center [930, 68] width 307 height 34
click at [958, 566] on span "Cancel" at bounding box center [961, 561] width 38 height 13
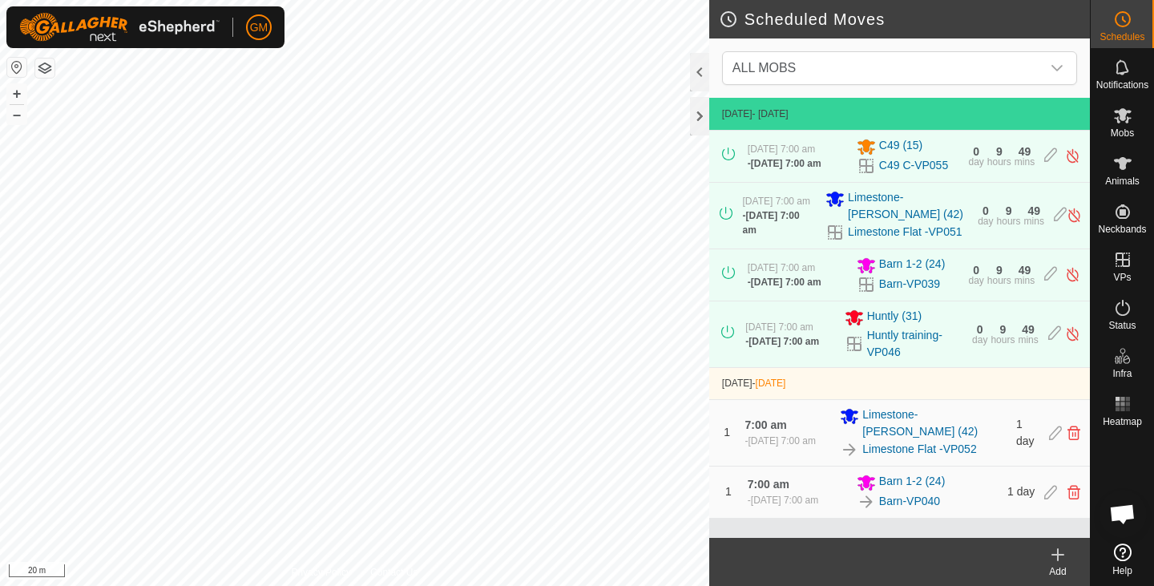
scroll to position [18, 0]
click at [1057, 562] on icon at bounding box center [1057, 554] width 19 height 19
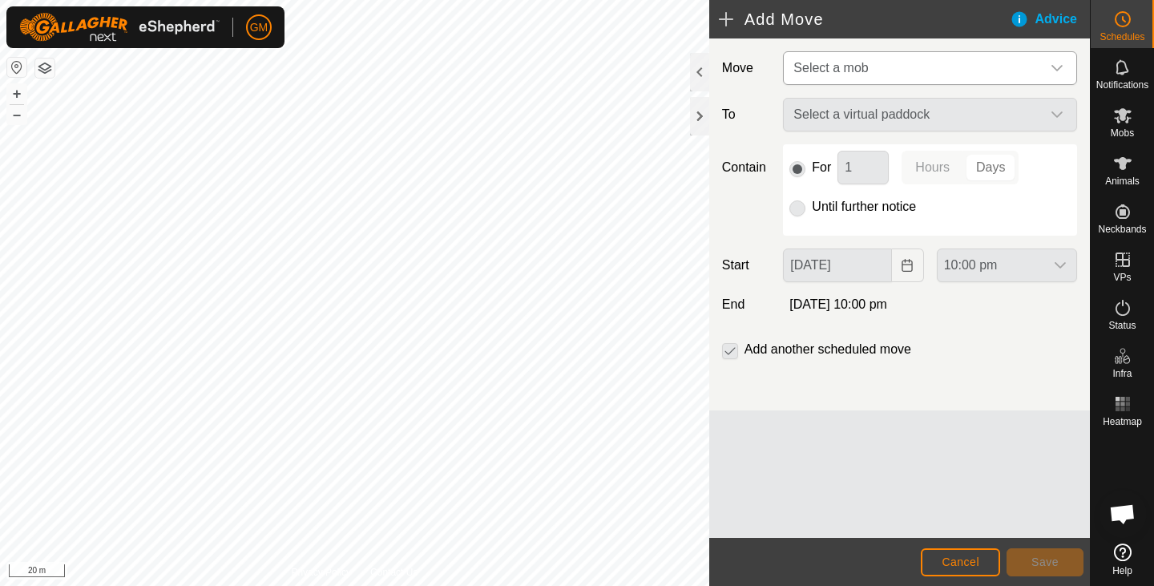
click at [1058, 64] on icon "dropdown trigger" at bounding box center [1057, 68] width 13 height 13
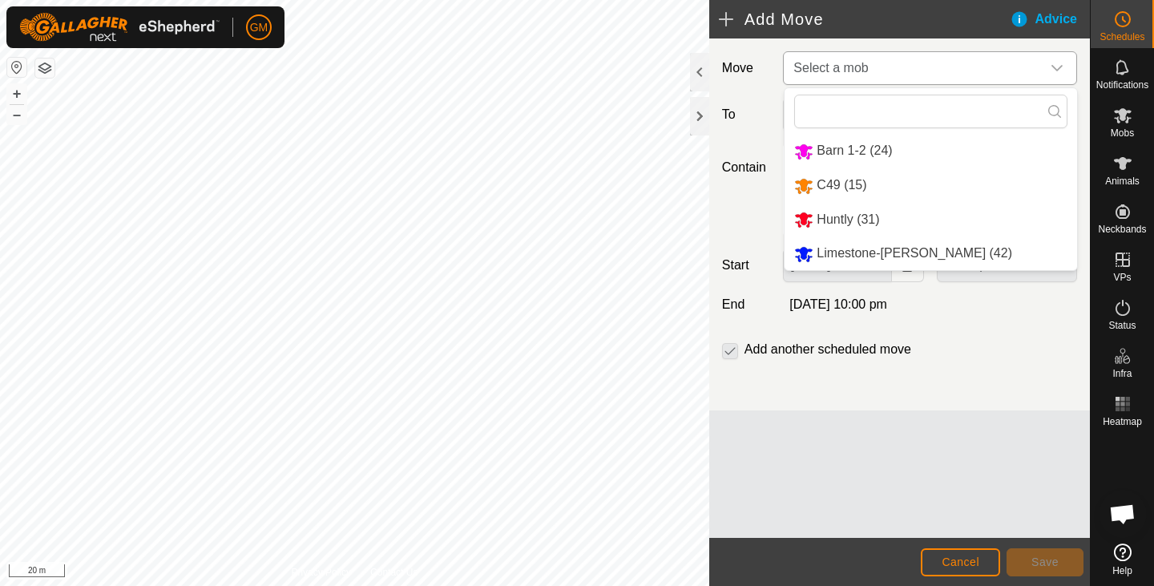
click at [843, 184] on li "C49 (15)" at bounding box center [931, 185] width 293 height 33
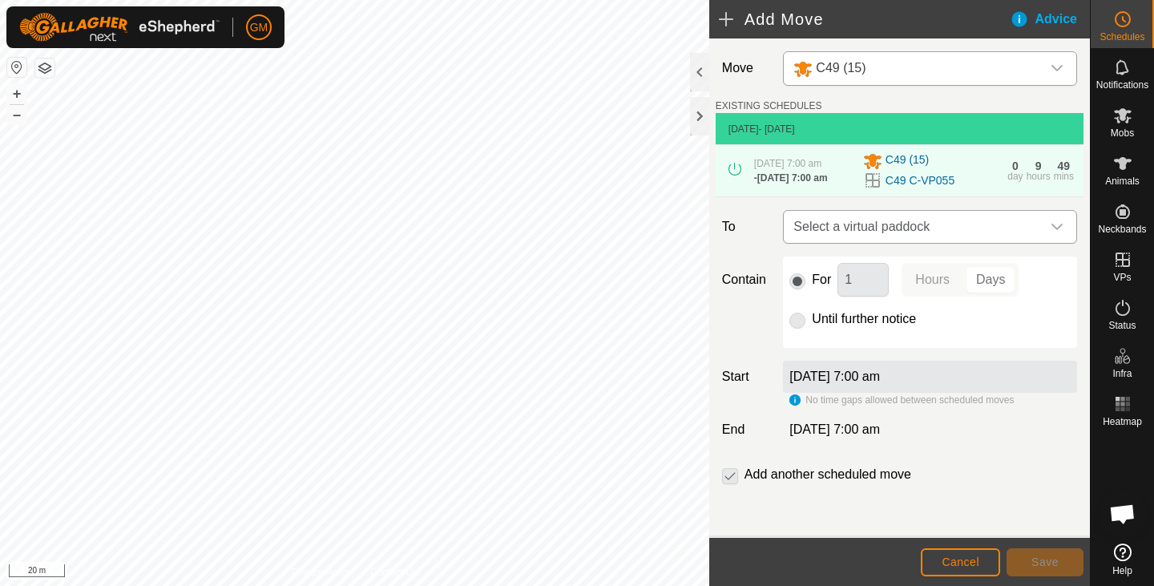
click at [1051, 232] on icon "dropdown trigger" at bounding box center [1057, 226] width 13 height 13
click at [962, 554] on button "Cancel" at bounding box center [960, 562] width 79 height 28
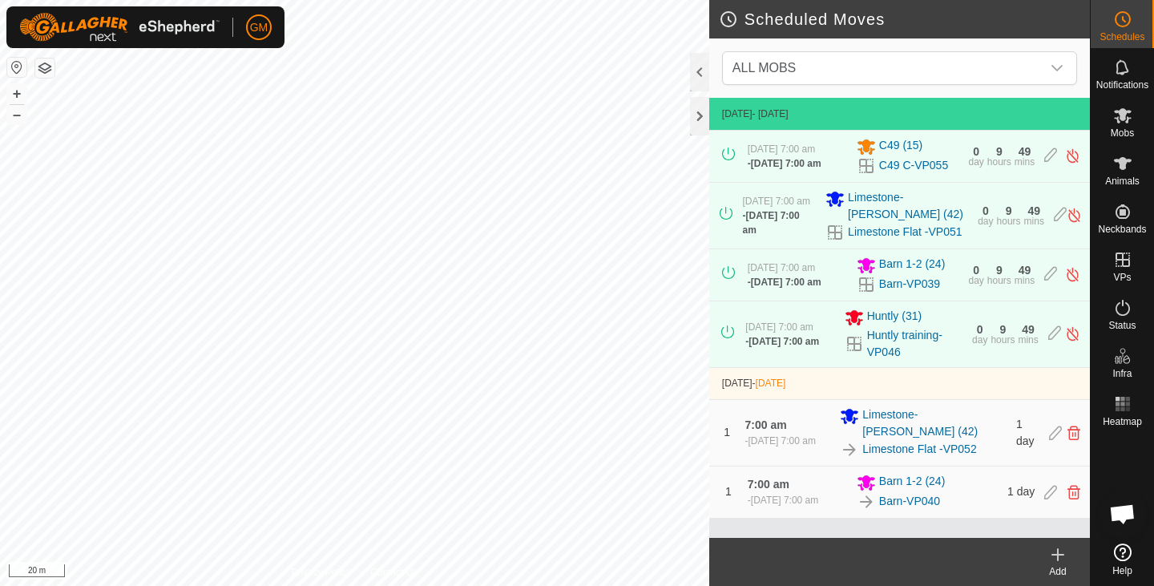
click at [1058, 555] on icon at bounding box center [1057, 555] width 11 height 0
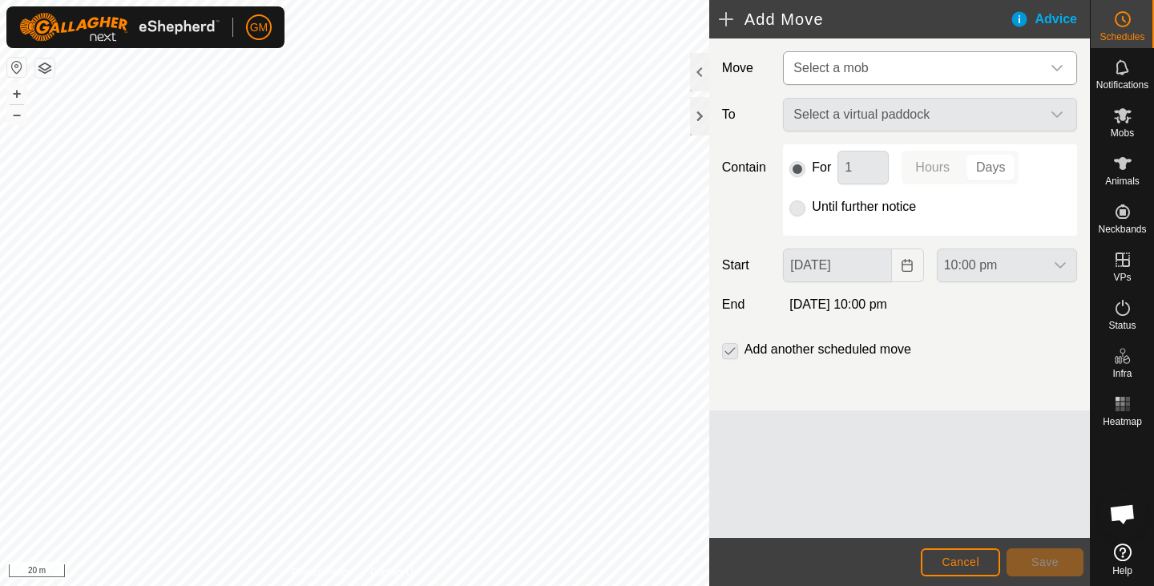
click at [1059, 68] on icon "dropdown trigger" at bounding box center [1057, 68] width 11 height 6
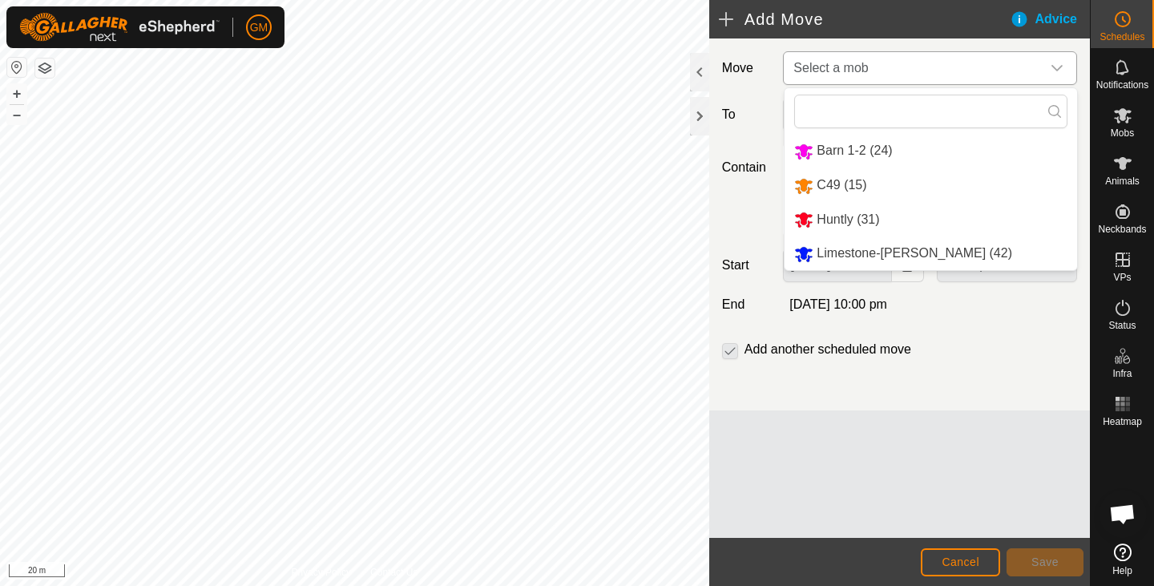
click at [1059, 68] on icon "dropdown trigger" at bounding box center [1057, 68] width 11 height 6
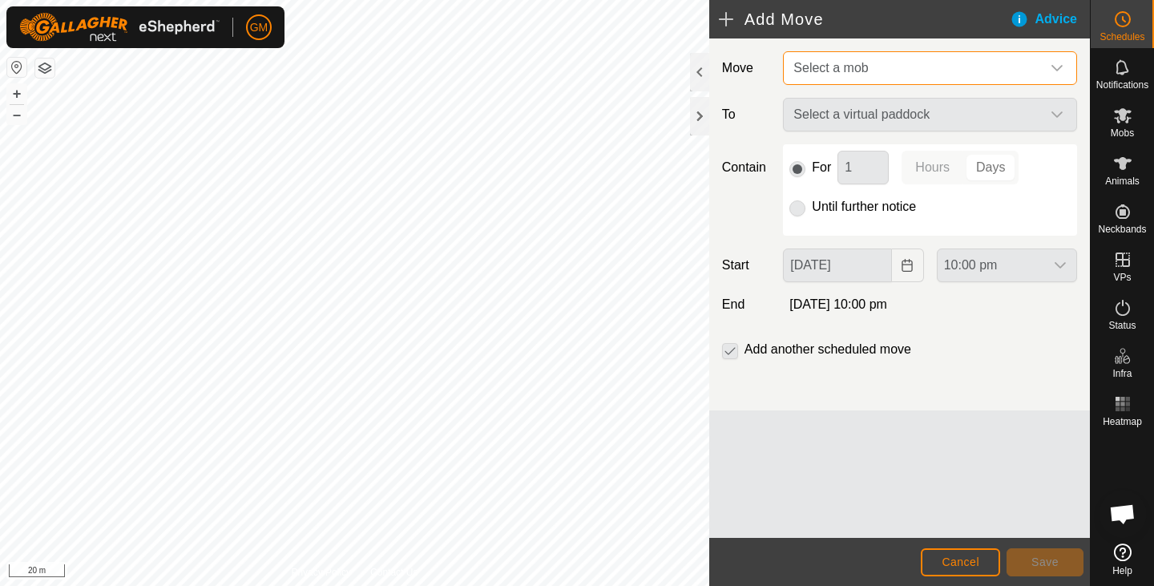
click at [725, 21] on h2 "Add Move" at bounding box center [864, 19] width 291 height 19
click at [725, 18] on h2 "Add Move" at bounding box center [864, 19] width 291 height 19
click at [1061, 64] on icon "dropdown trigger" at bounding box center [1057, 68] width 13 height 13
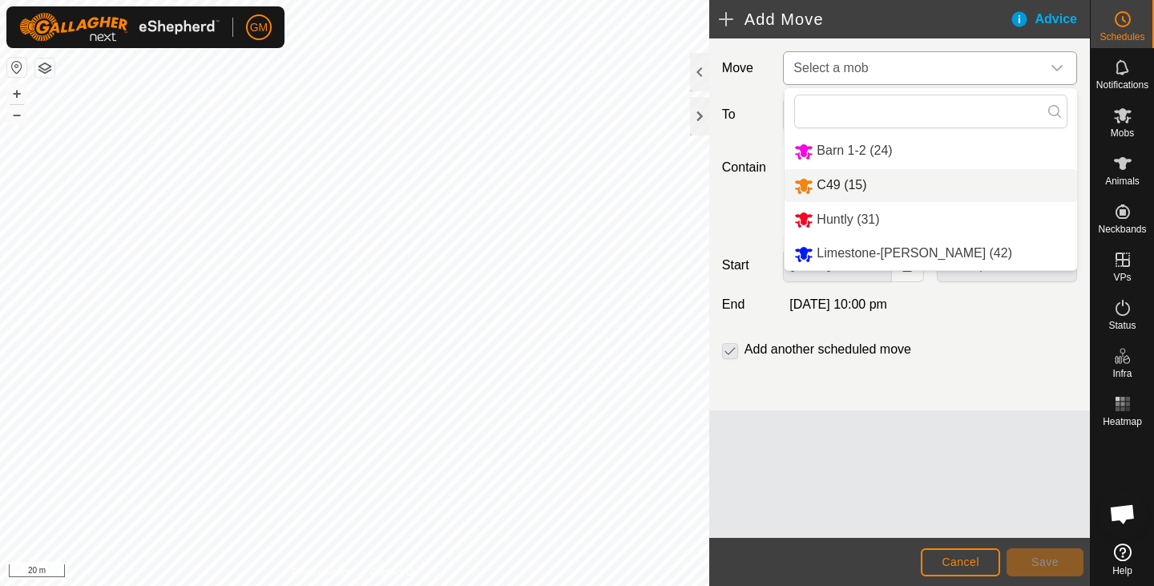
click at [826, 184] on li "C49 (15)" at bounding box center [931, 185] width 293 height 33
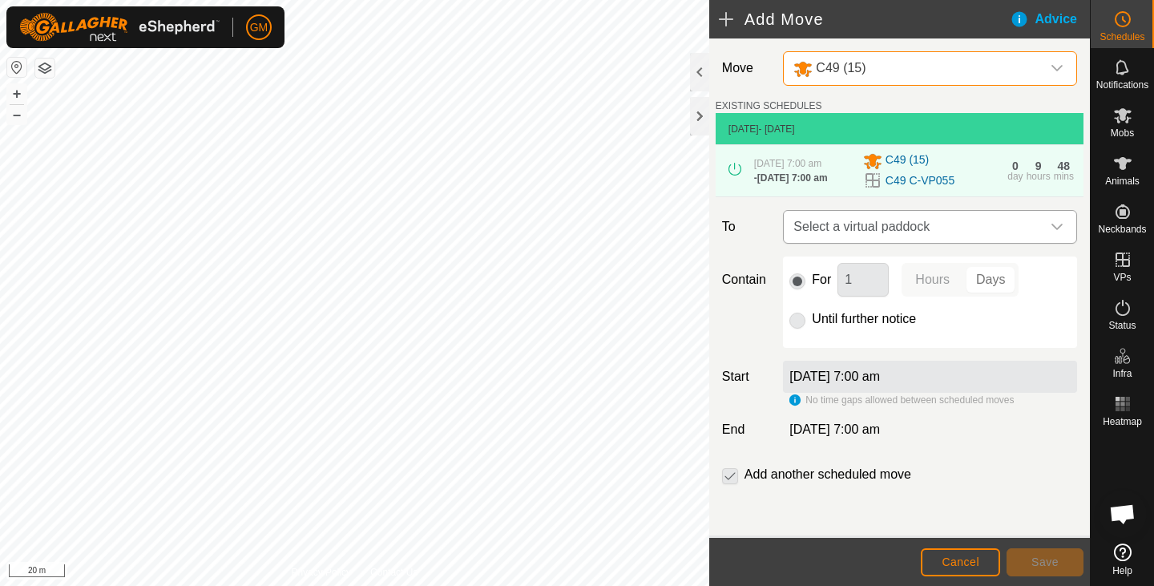
click at [1051, 231] on icon "dropdown trigger" at bounding box center [1057, 226] width 13 height 13
click at [941, 276] on input "text" at bounding box center [923, 275] width 263 height 34
type input "C49 C-VP056"
click at [1041, 273] on icon at bounding box center [1041, 274] width 13 height 13
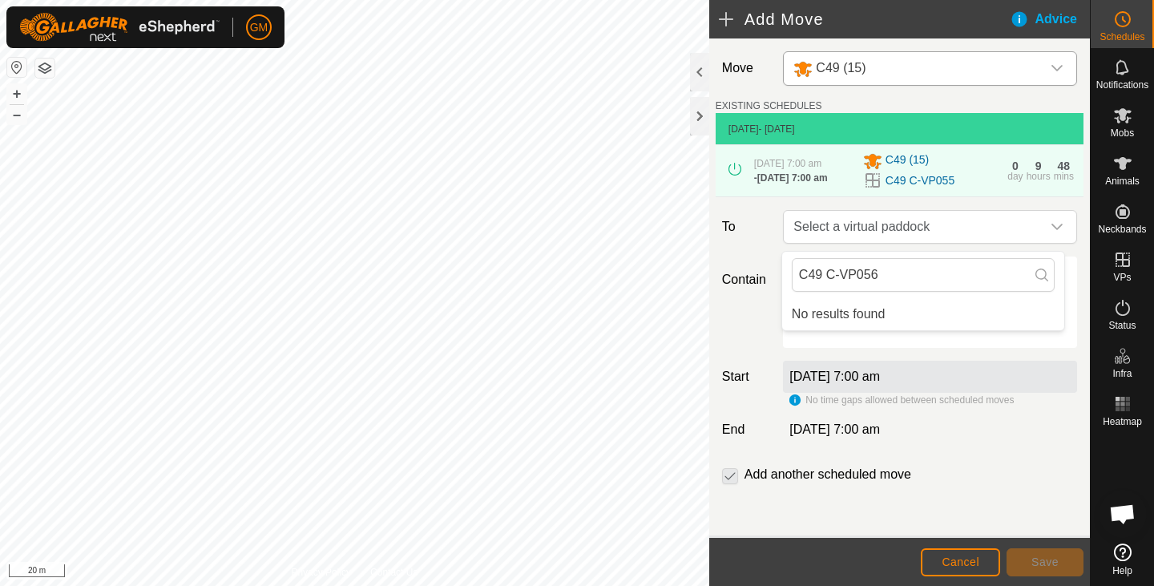
click at [1041, 273] on icon at bounding box center [1041, 274] width 13 height 13
click at [1051, 232] on icon "dropdown trigger" at bounding box center [1057, 226] width 13 height 13
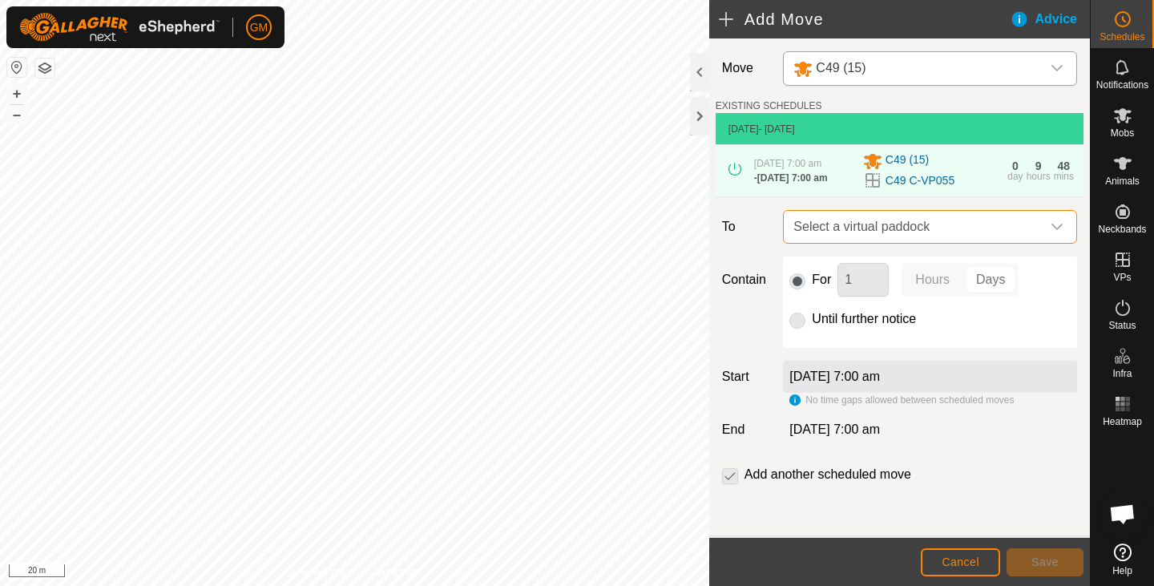
click at [794, 325] on p-radiobutton at bounding box center [797, 318] width 16 height 19
click at [950, 558] on span "Cancel" at bounding box center [961, 561] width 38 height 13
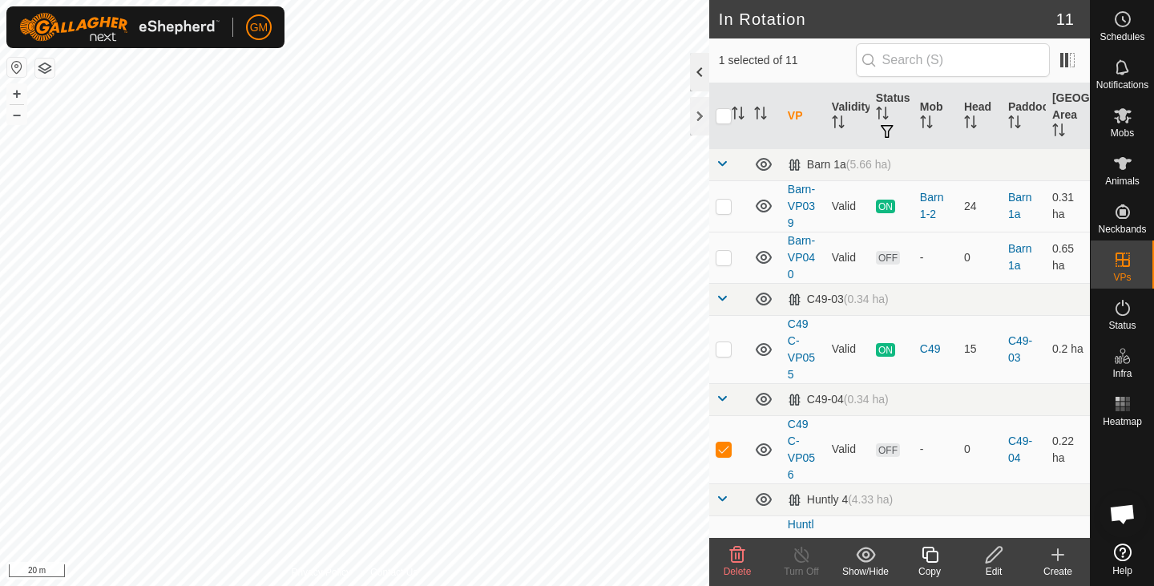
click at [700, 71] on div at bounding box center [699, 72] width 19 height 38
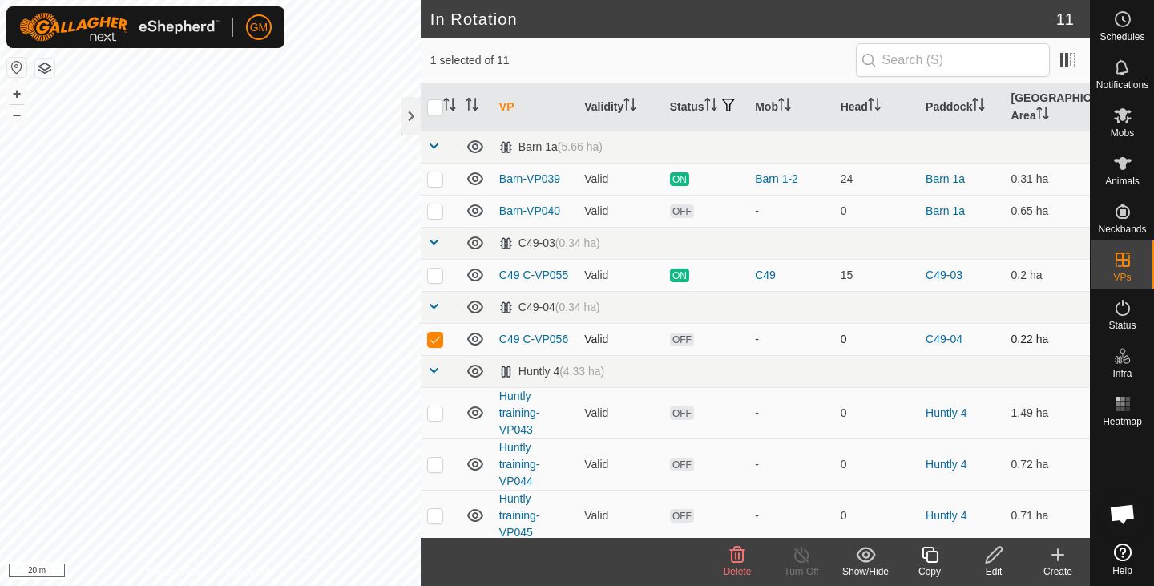
click at [438, 345] on p-checkbox at bounding box center [435, 339] width 16 height 13
checkbox input "false"
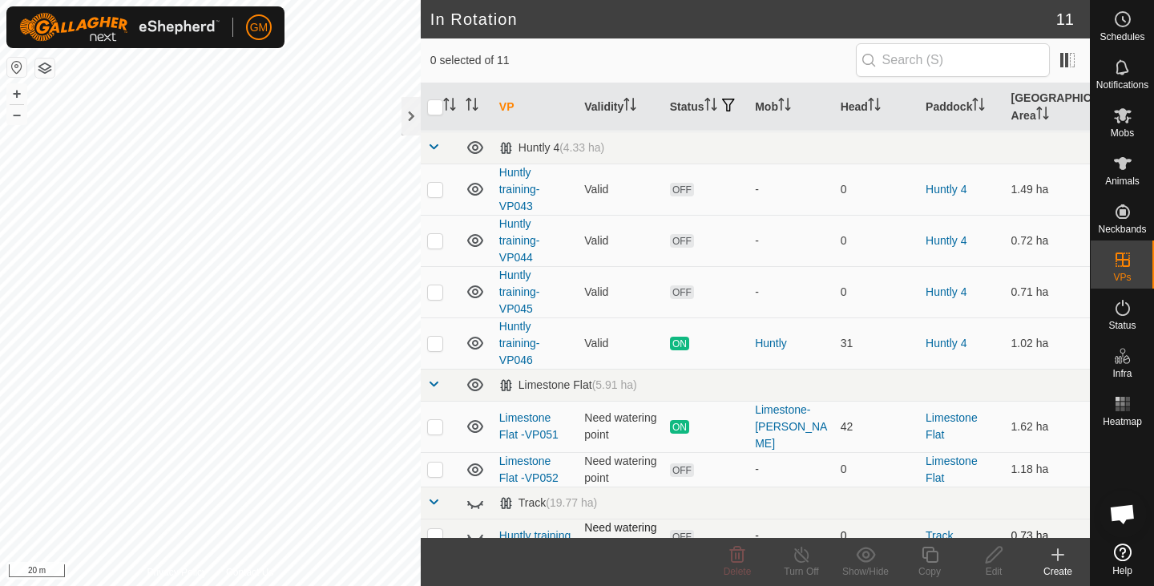
click at [438, 529] on p-checkbox at bounding box center [435, 535] width 16 height 13
click at [14, 118] on button "–" at bounding box center [16, 114] width 19 height 19
click at [204, 585] on html "GM Schedules Notifications Mobs Animals Neckbands VPs Status Infra Heatmap Help…" at bounding box center [577, 293] width 1154 height 586
click at [148, 573] on div "Privacy Policy Contact Us C49 C-VP056 Status: OFF Type: Inclusion Zone + – ⇧ i …" at bounding box center [210, 293] width 421 height 586
click at [474, 527] on icon at bounding box center [475, 536] width 19 height 19
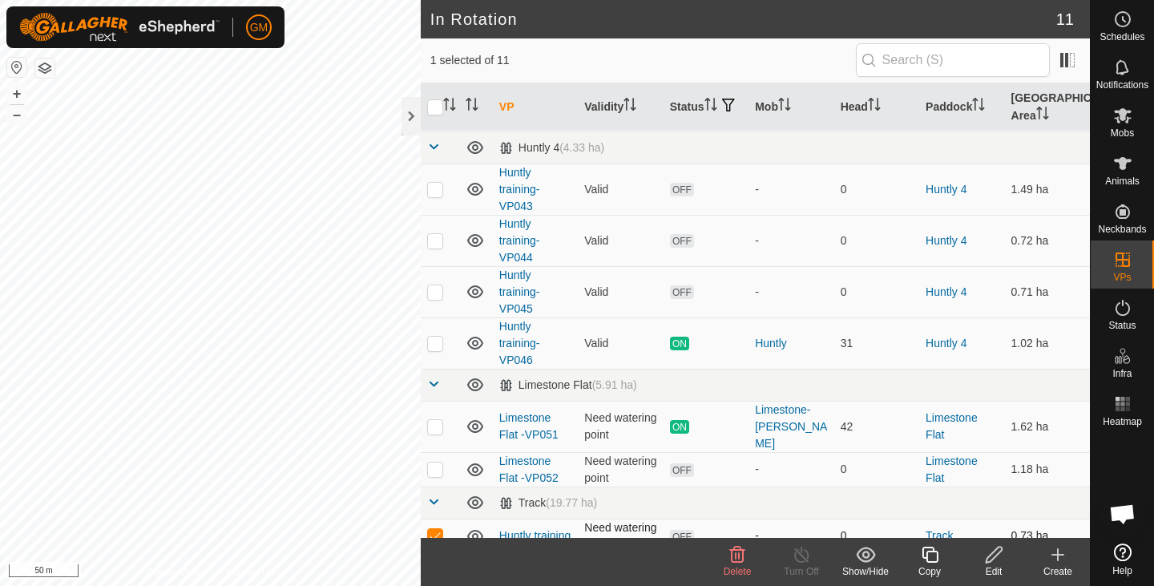
click at [739, 556] on icon at bounding box center [737, 555] width 15 height 16
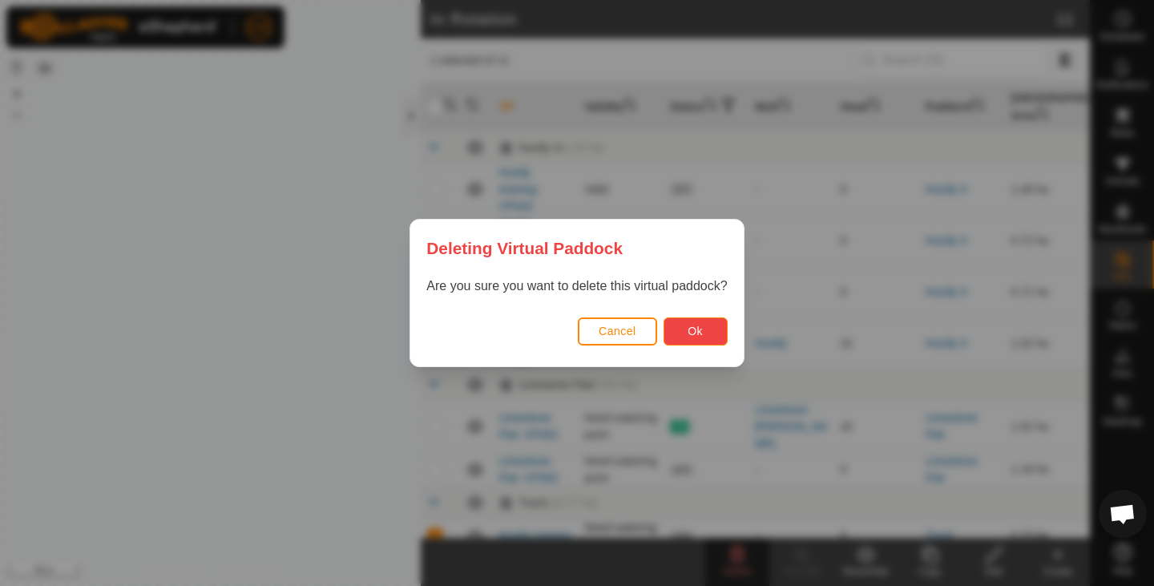
click at [700, 329] on span "Ok" at bounding box center [695, 331] width 15 height 13
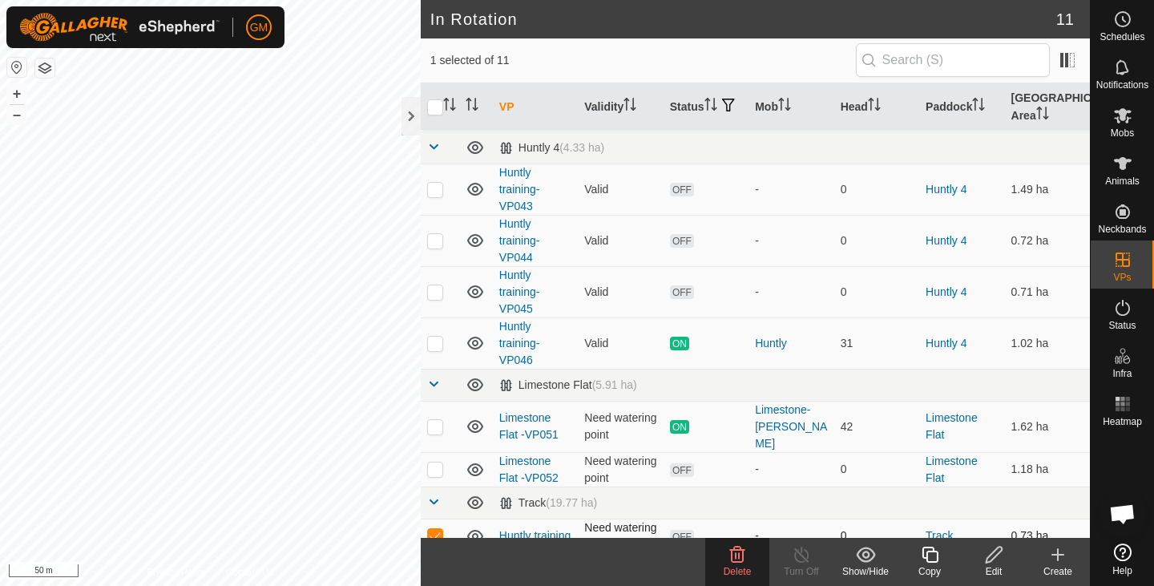
click at [434, 529] on p-checkbox at bounding box center [435, 535] width 16 height 13
checkbox input "false"
click at [406, 117] on div at bounding box center [411, 116] width 19 height 38
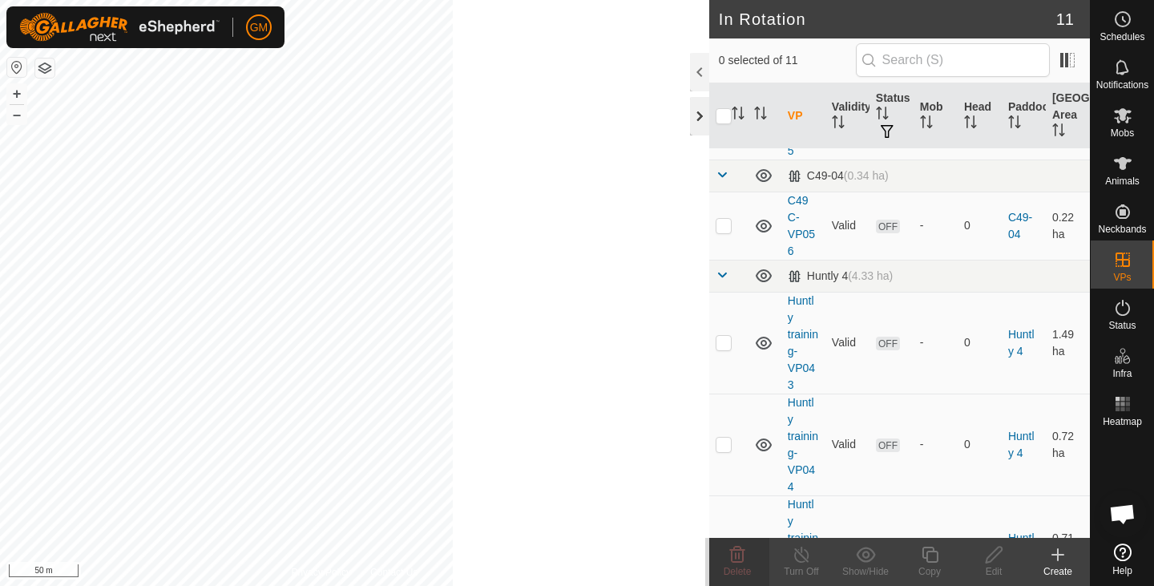
scroll to position [315, 0]
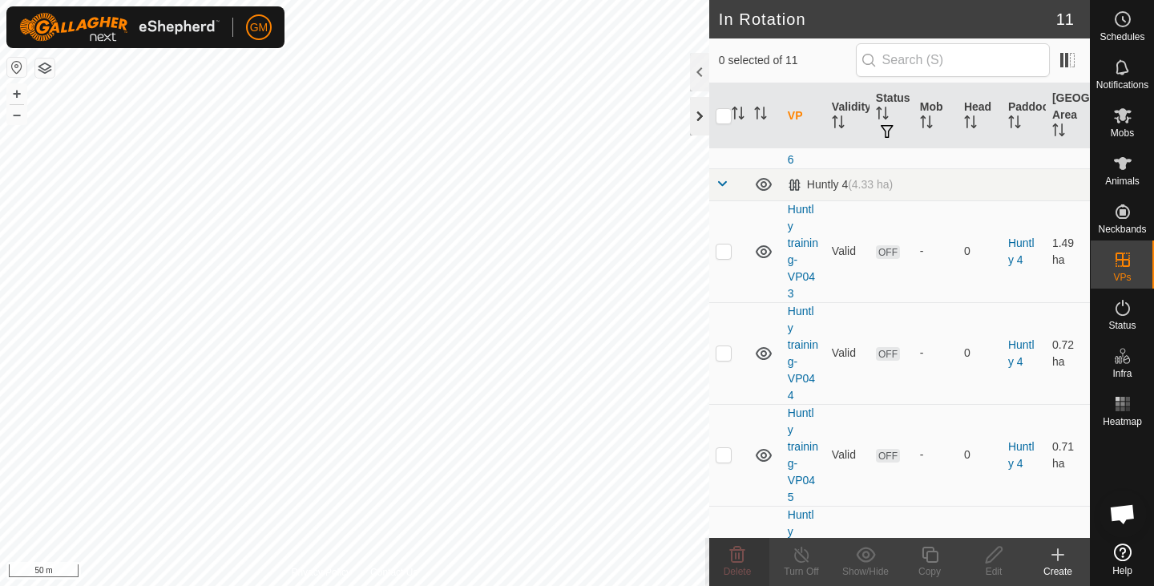
checkbox input "true"
click at [931, 559] on icon at bounding box center [930, 554] width 20 height 19
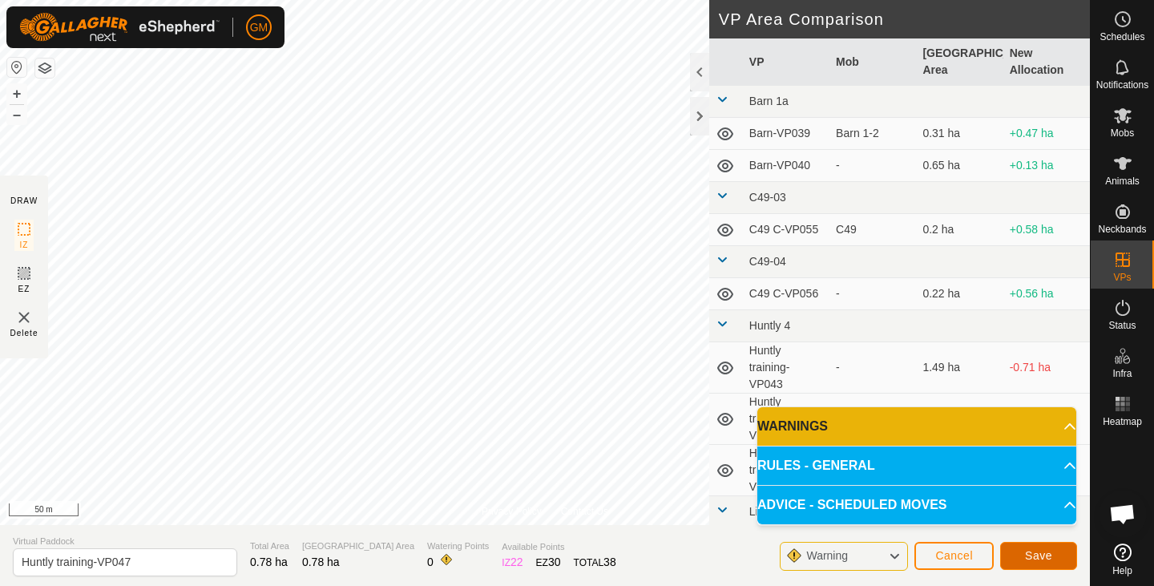
click at [1023, 554] on button "Save" at bounding box center [1038, 556] width 77 height 28
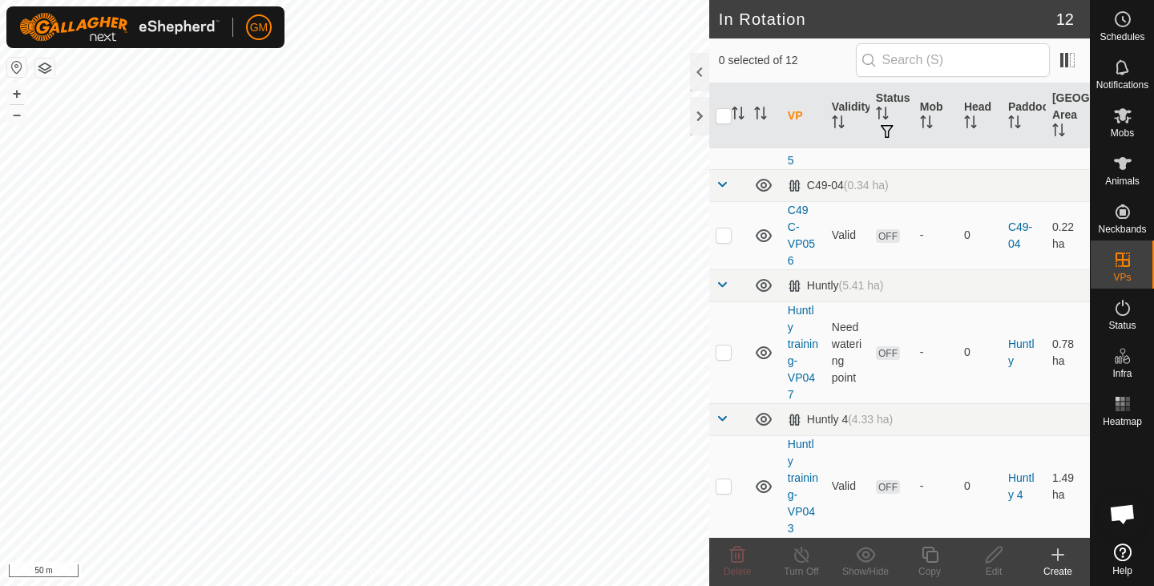
scroll to position [228, 0]
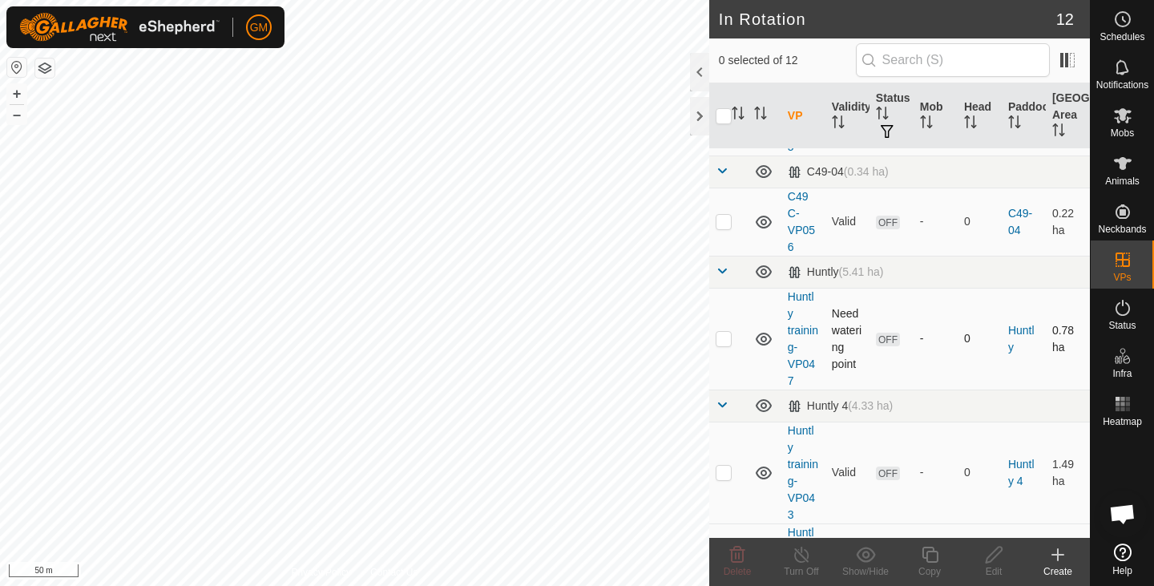
click at [724, 339] on p-checkbox at bounding box center [724, 338] width 16 height 13
click at [725, 337] on p-checkbox at bounding box center [724, 338] width 16 height 13
checkbox input "true"
click at [999, 553] on icon at bounding box center [994, 554] width 20 height 19
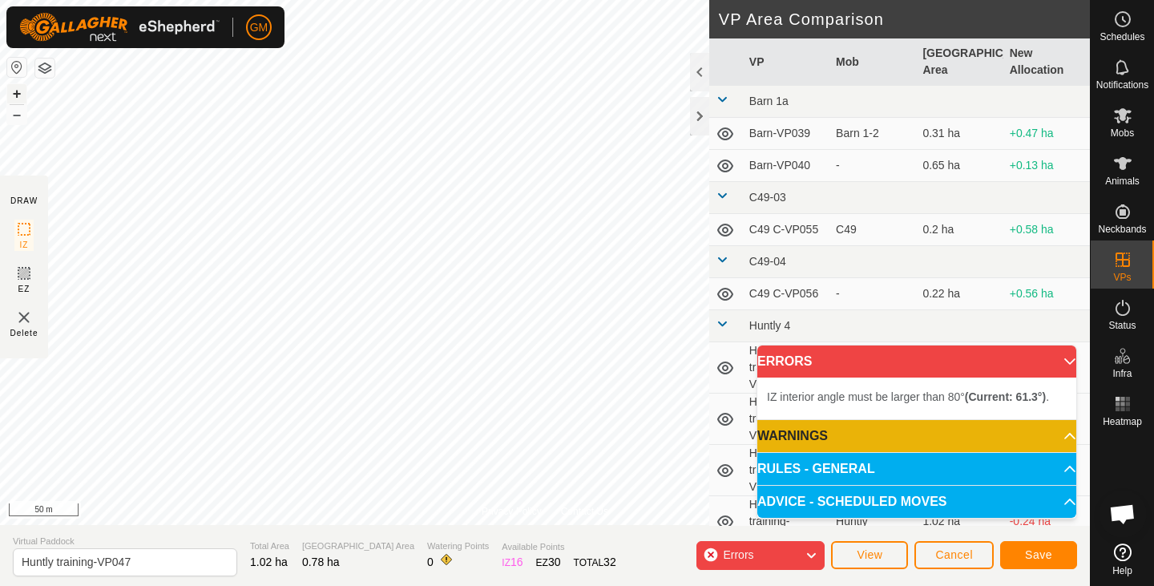
click at [14, 92] on button "+" at bounding box center [16, 93] width 19 height 19
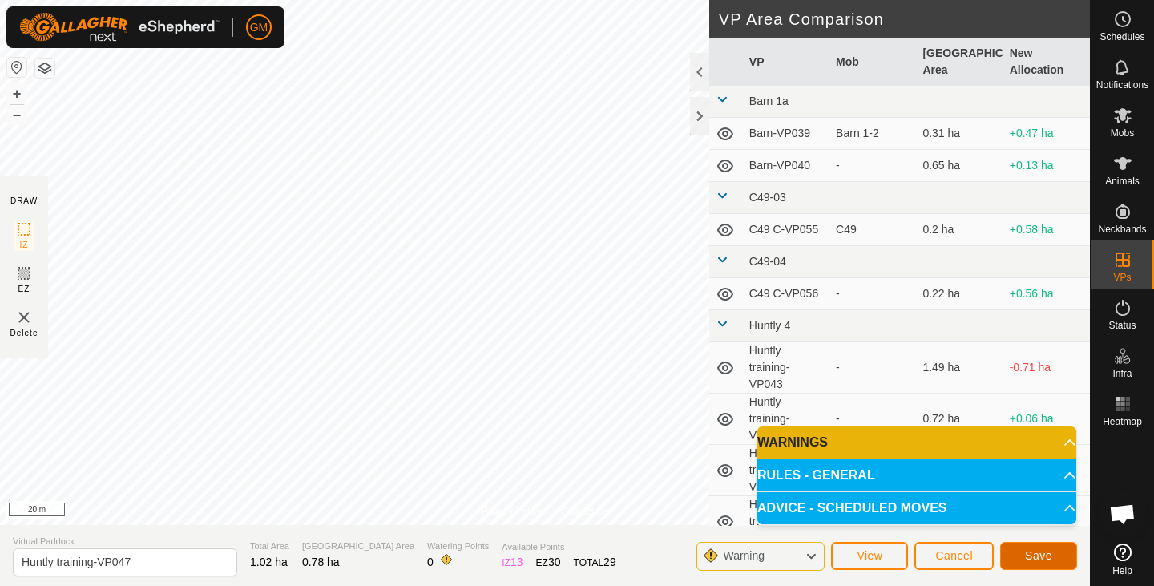
click at [1035, 555] on span "Save" at bounding box center [1038, 555] width 27 height 13
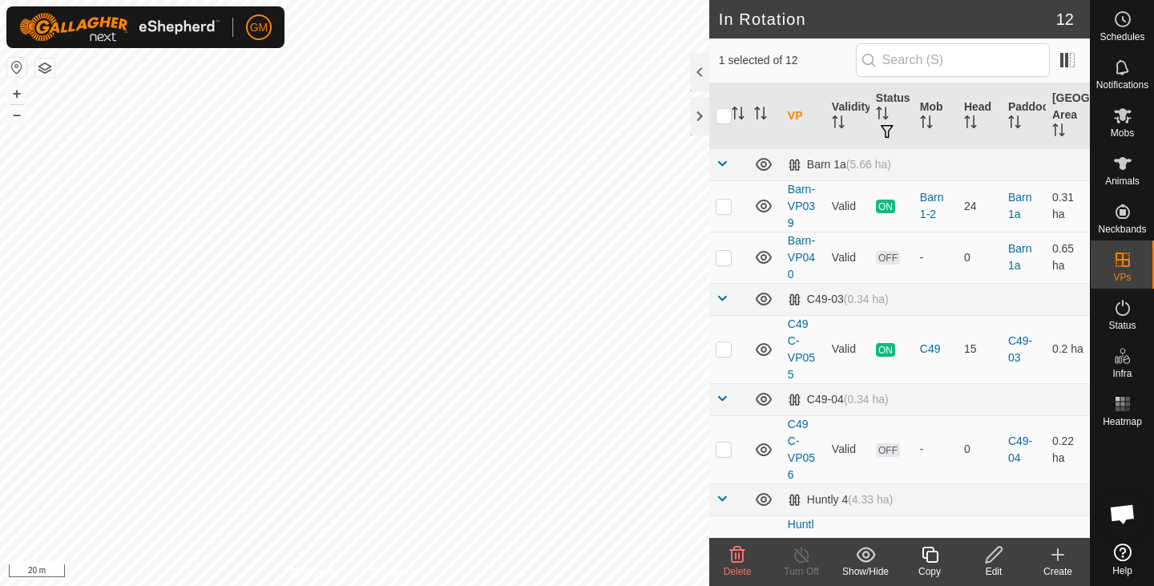
click at [739, 559] on icon at bounding box center [737, 555] width 15 height 16
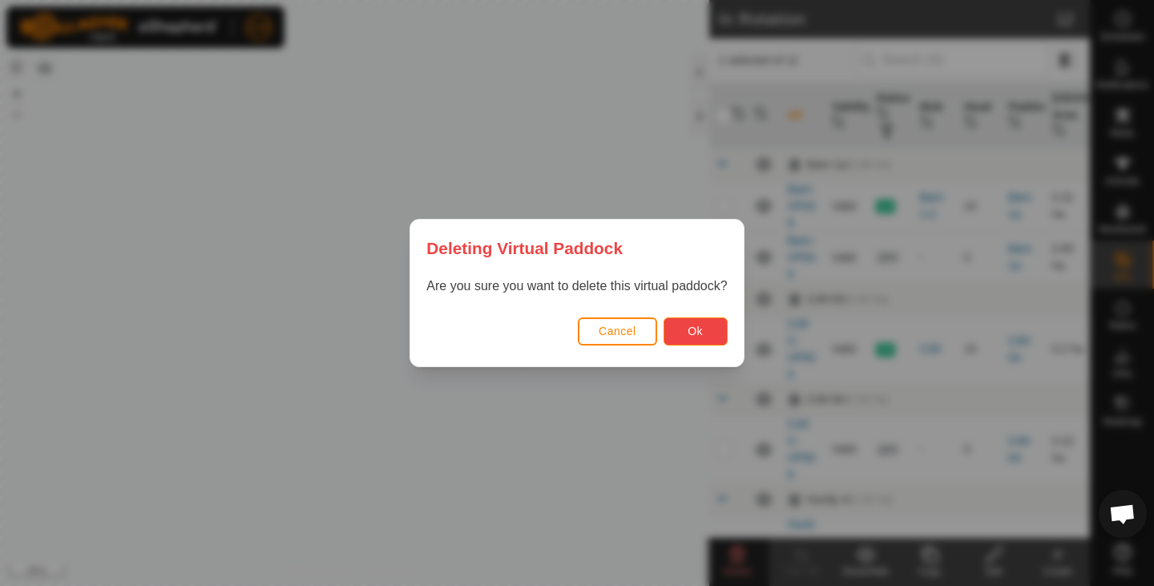
click at [701, 330] on span "Ok" at bounding box center [695, 331] width 15 height 13
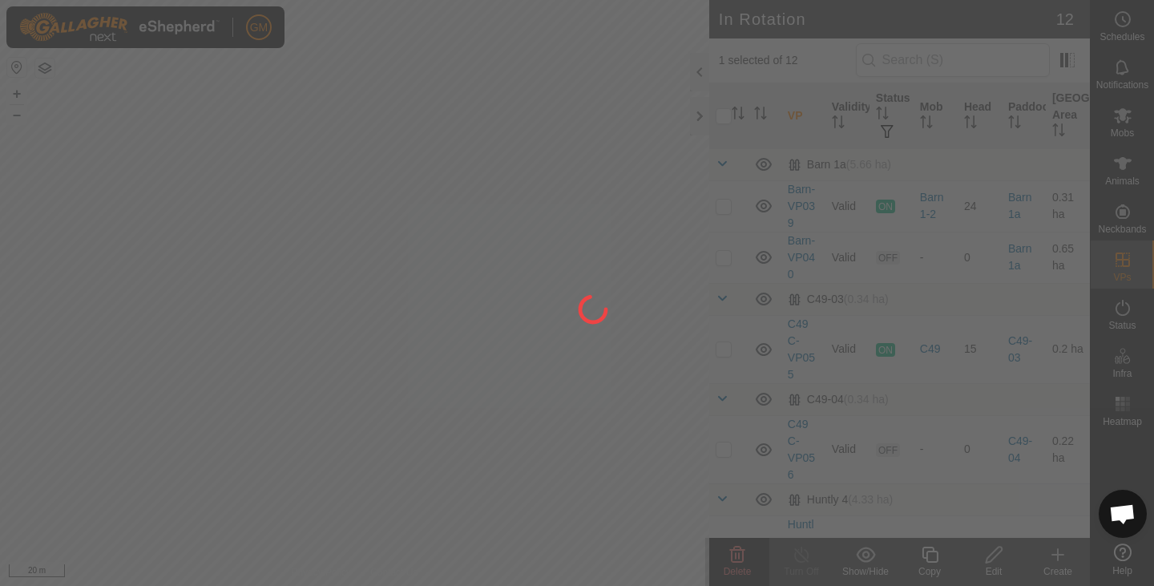
checkbox input "false"
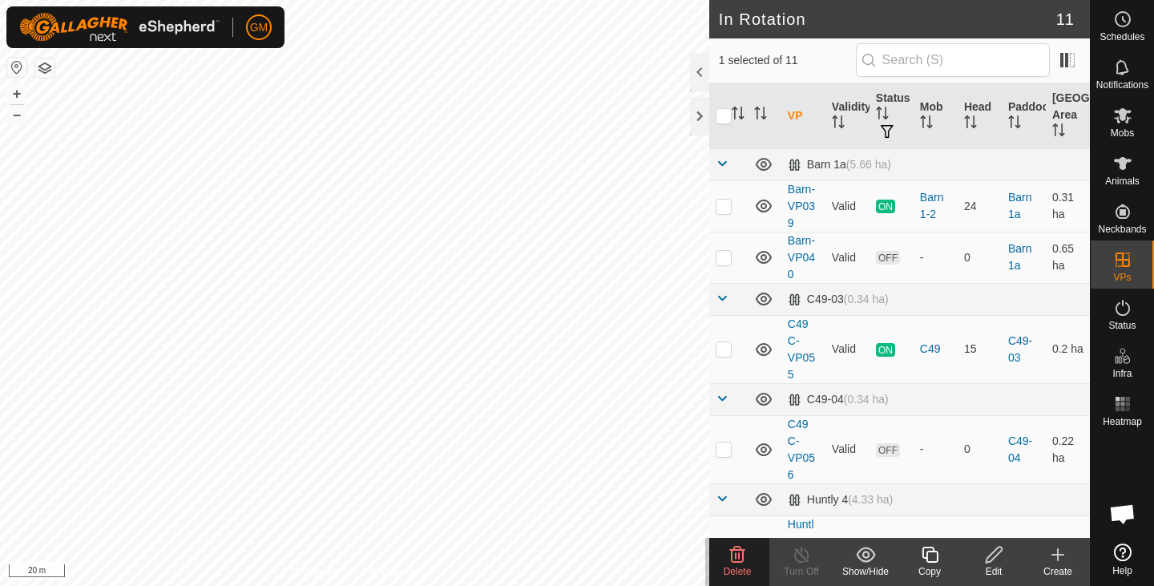
click at [736, 551] on icon at bounding box center [737, 554] width 19 height 19
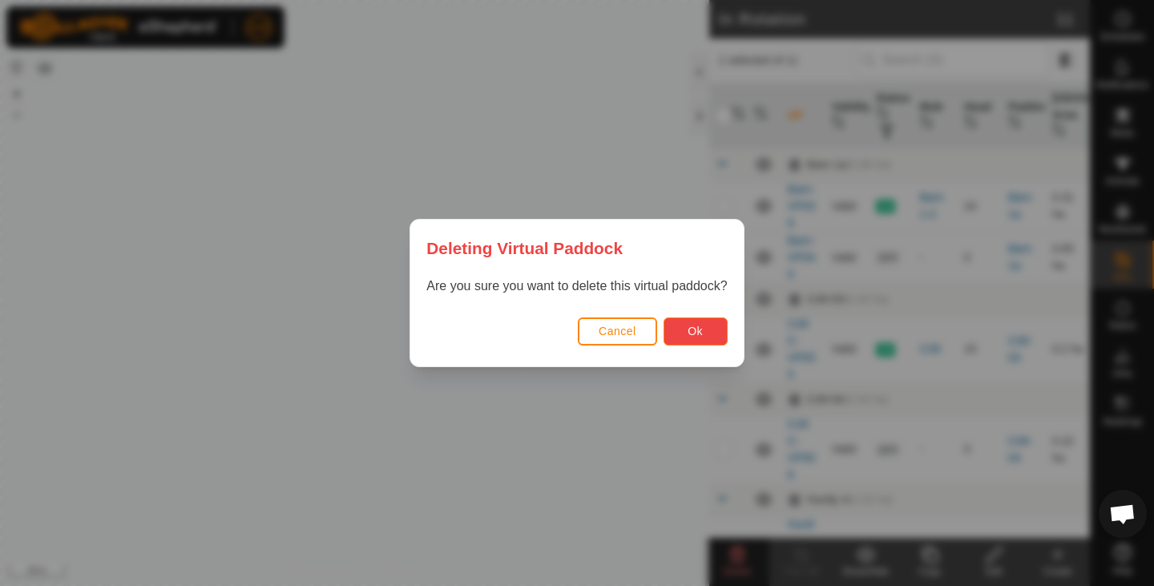
click at [702, 335] on span "Ok" at bounding box center [695, 331] width 15 height 13
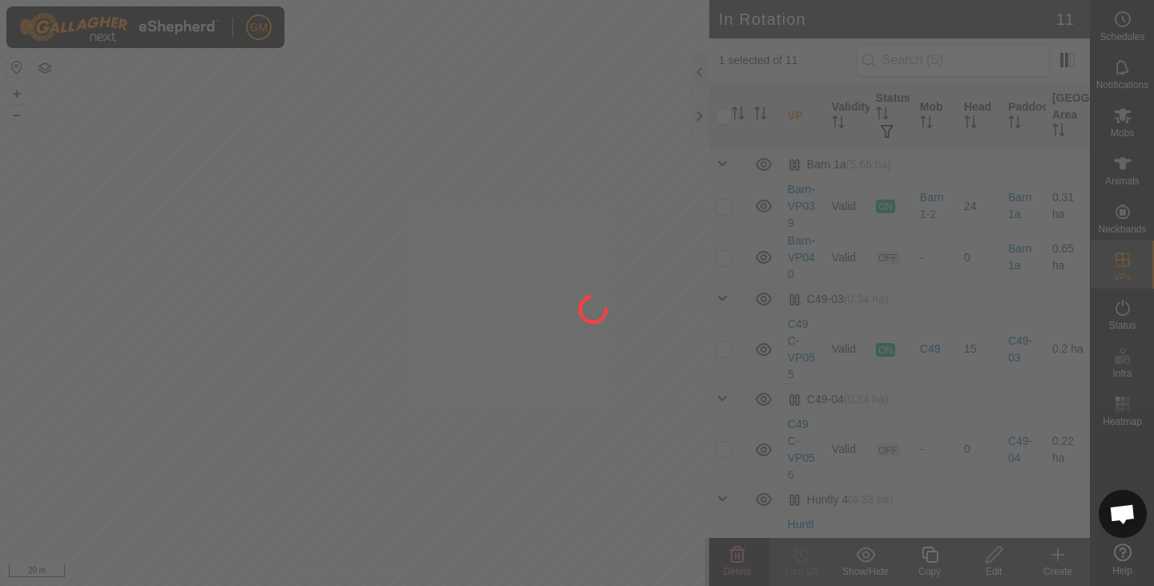
checkbox input "false"
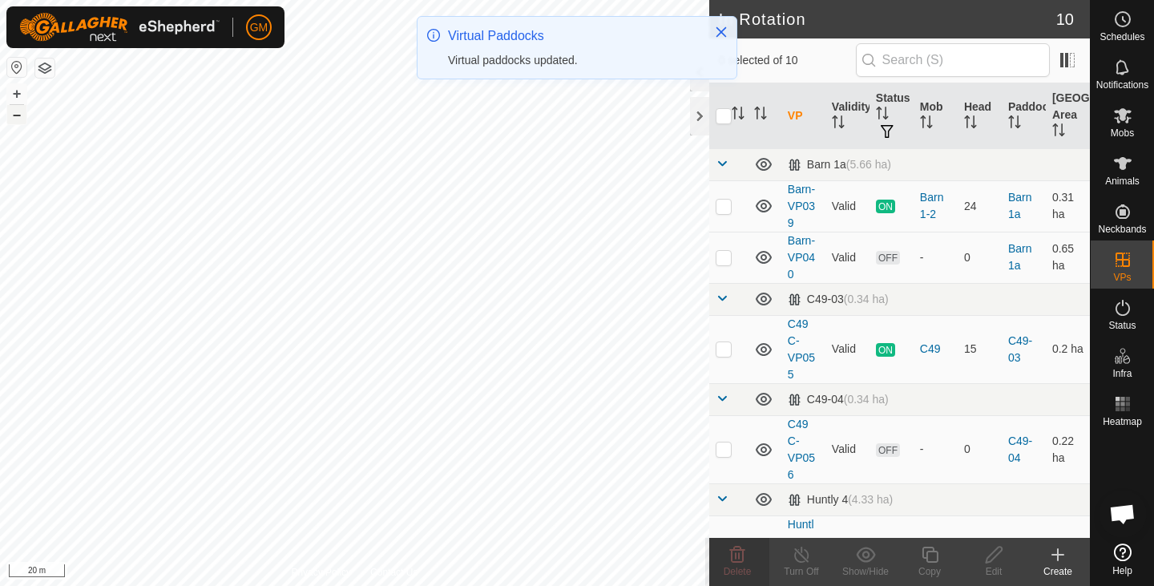
click at [19, 117] on button "–" at bounding box center [16, 114] width 19 height 19
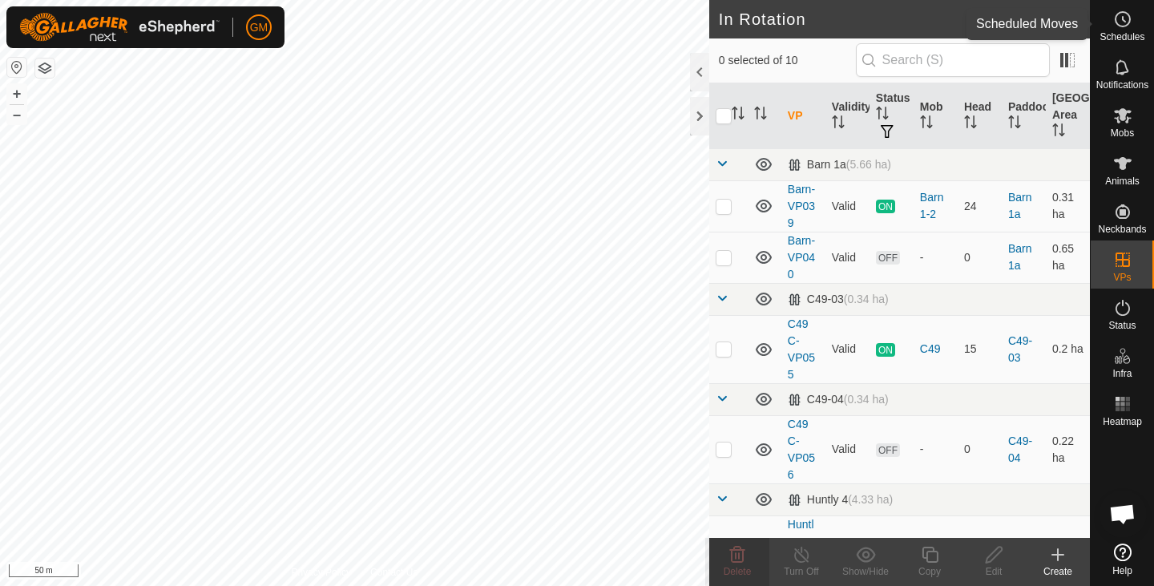
click at [1124, 20] on icon at bounding box center [1122, 19] width 19 height 19
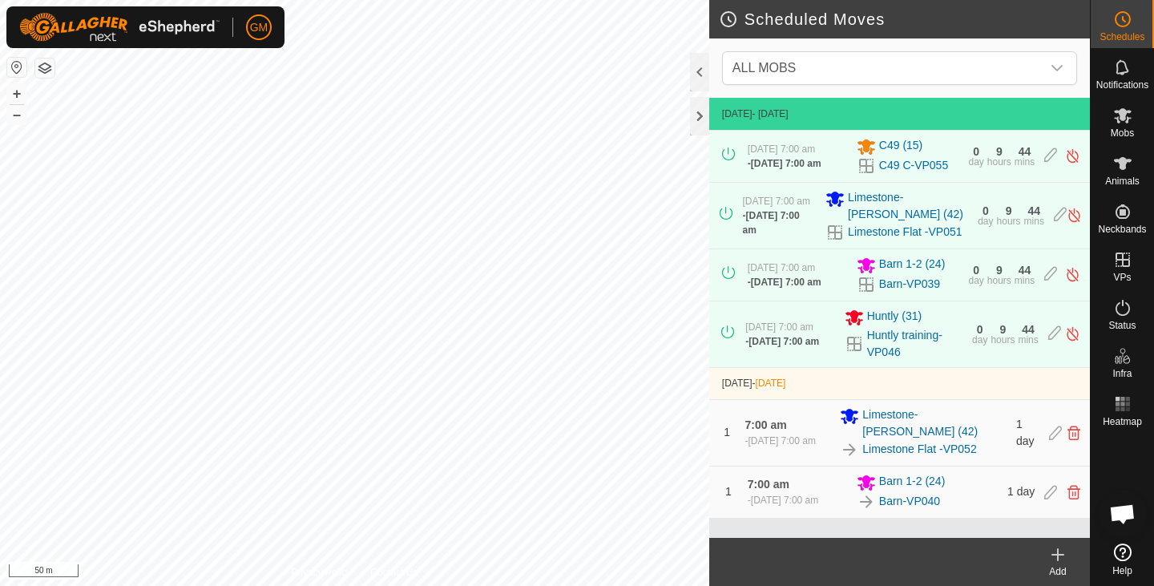
click at [1060, 557] on icon at bounding box center [1057, 554] width 19 height 19
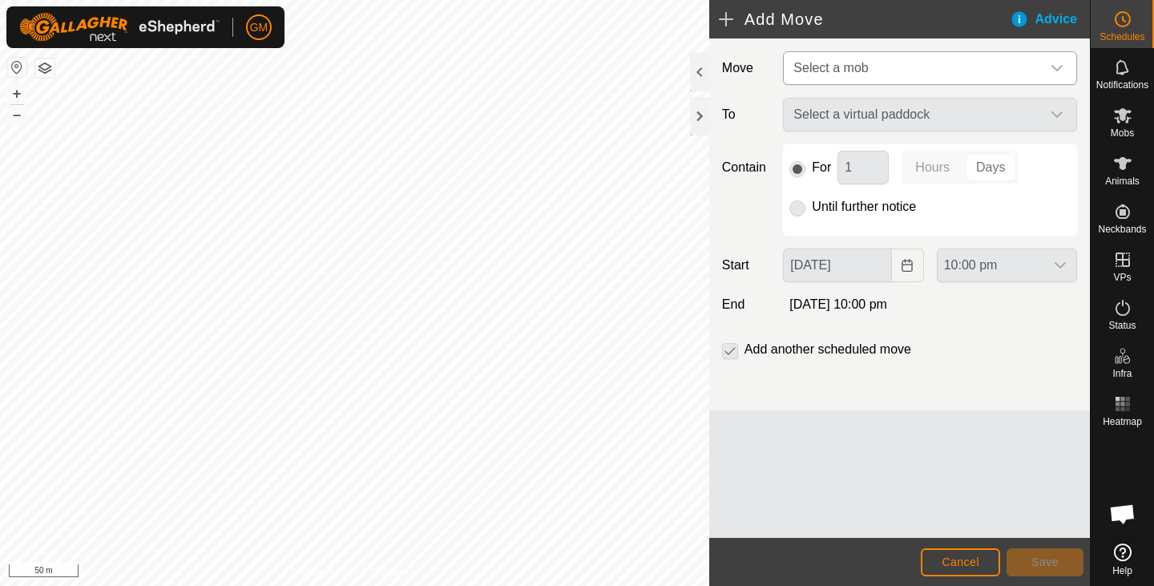
click at [1056, 68] on icon "dropdown trigger" at bounding box center [1057, 68] width 13 height 13
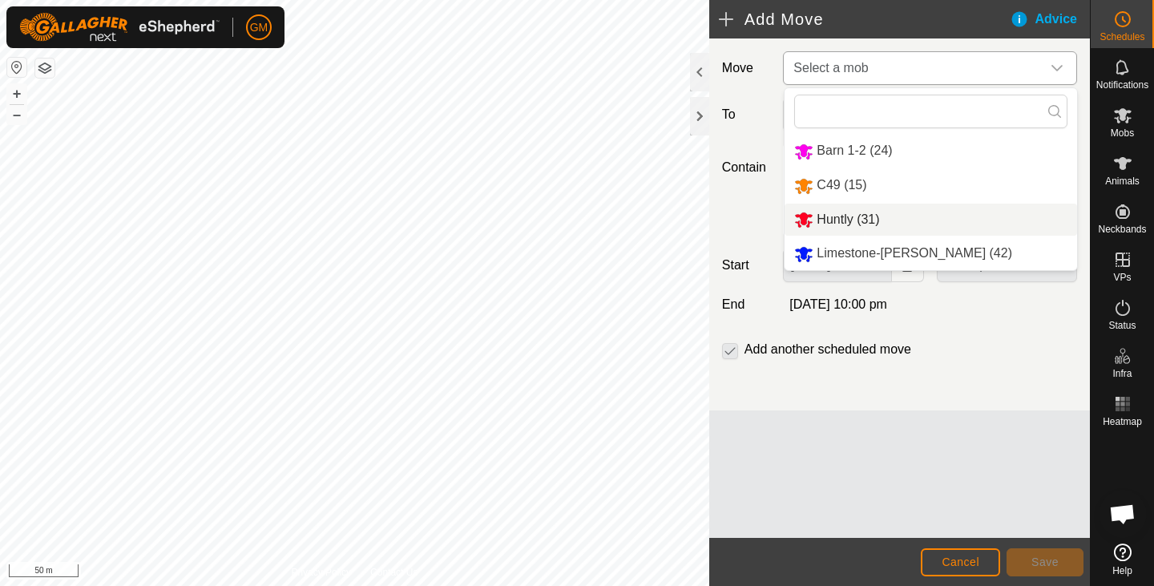
click at [854, 221] on span "Huntly (31)" at bounding box center [848, 219] width 63 height 14
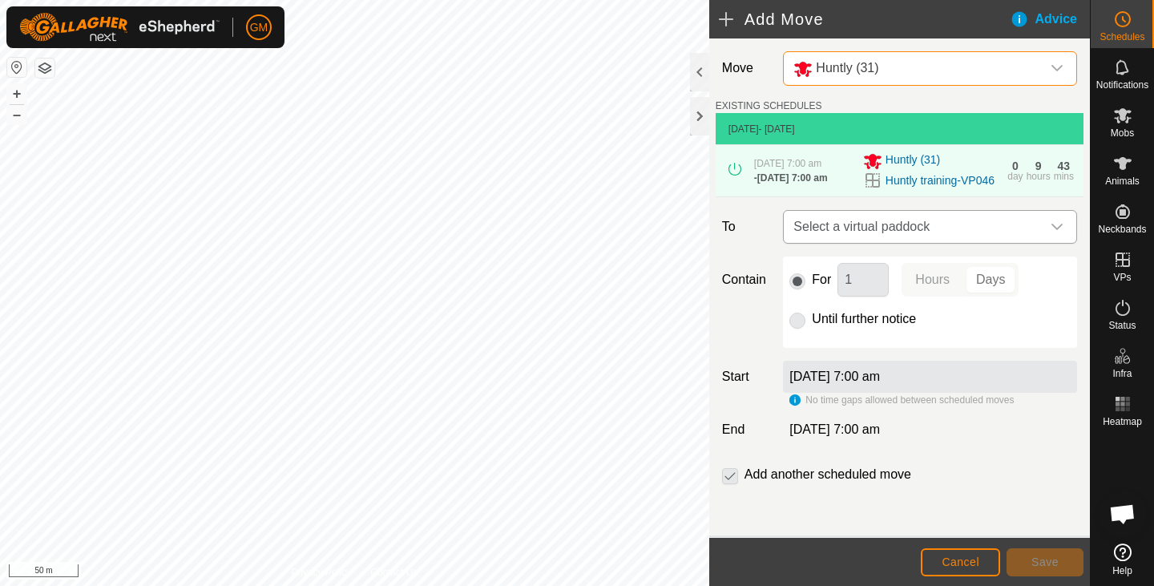
click at [1051, 233] on icon "dropdown trigger" at bounding box center [1057, 226] width 13 height 13
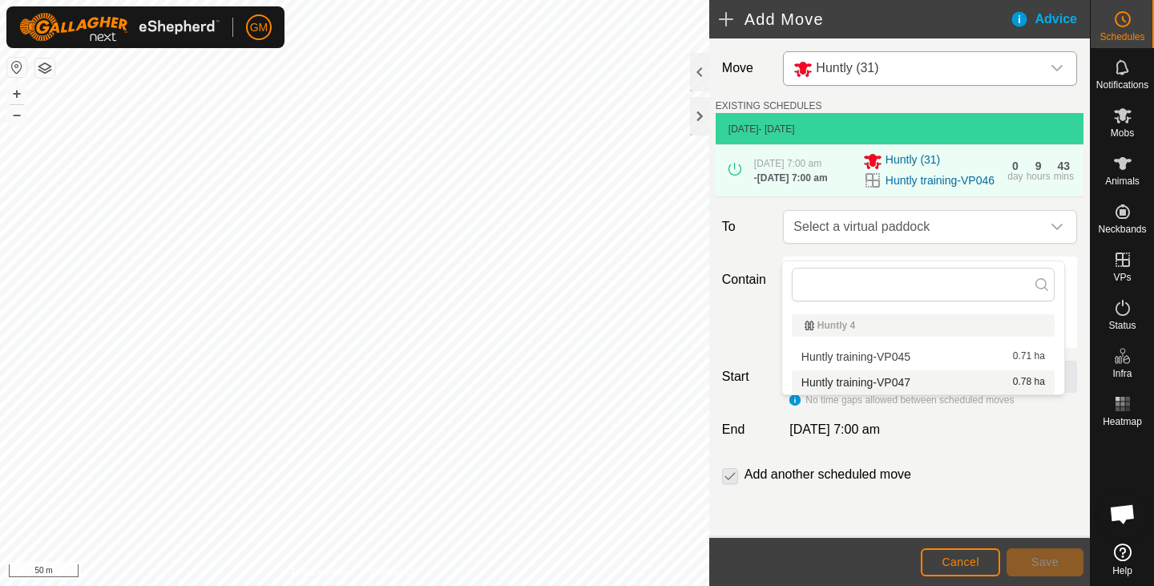
click at [924, 379] on li "Huntly training-VP047 0.78 ha" at bounding box center [923, 382] width 263 height 24
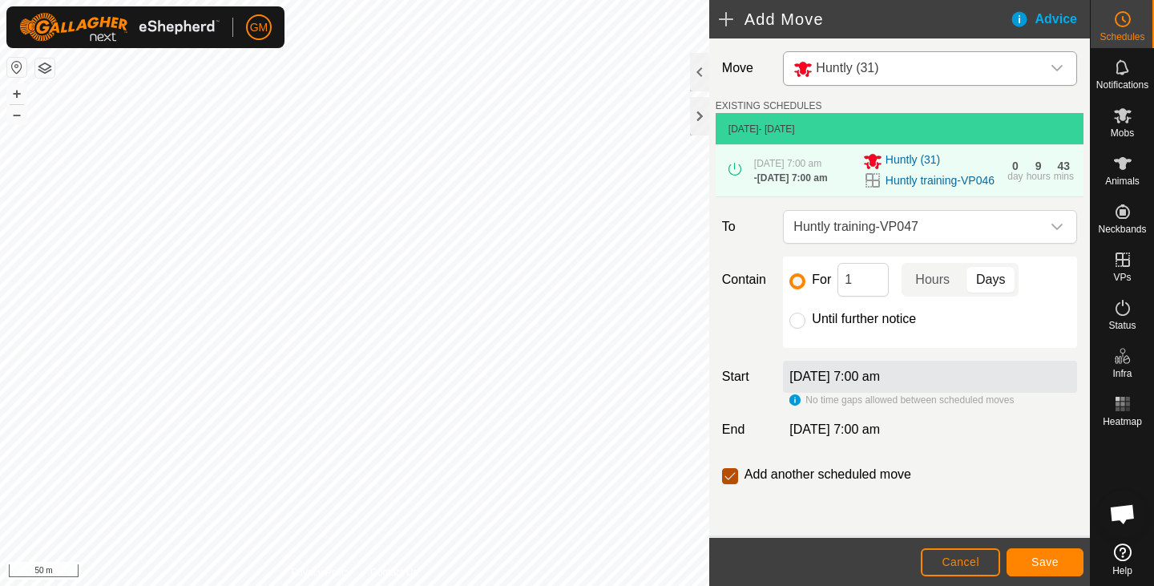
click at [732, 484] on input "checkbox" at bounding box center [730, 476] width 16 height 16
checkbox input "false"
click at [1052, 558] on span "Save" at bounding box center [1044, 561] width 27 height 13
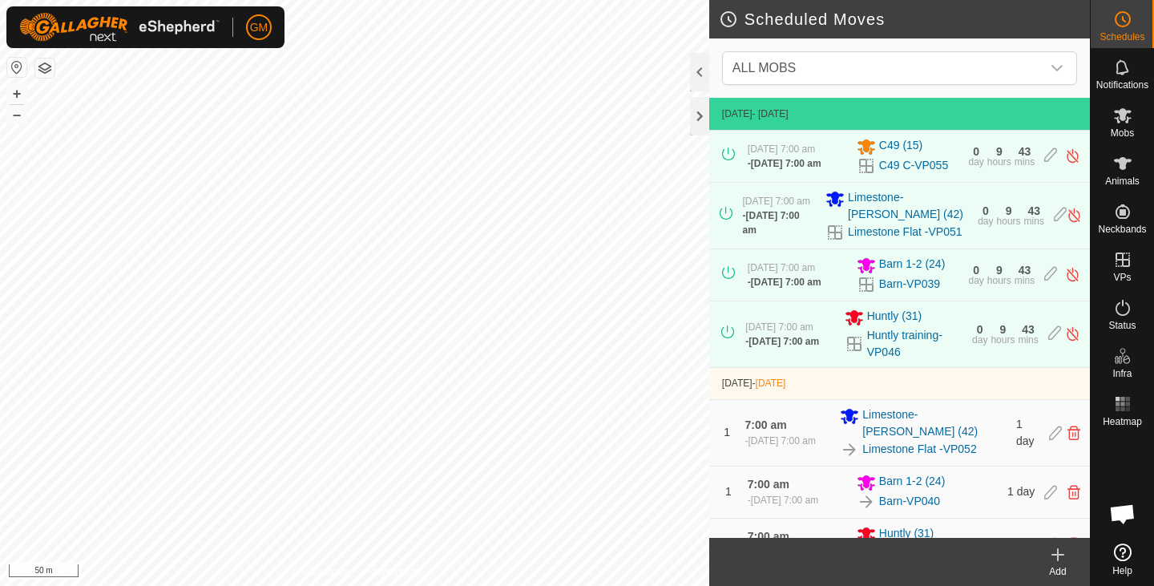
scroll to position [85, 0]
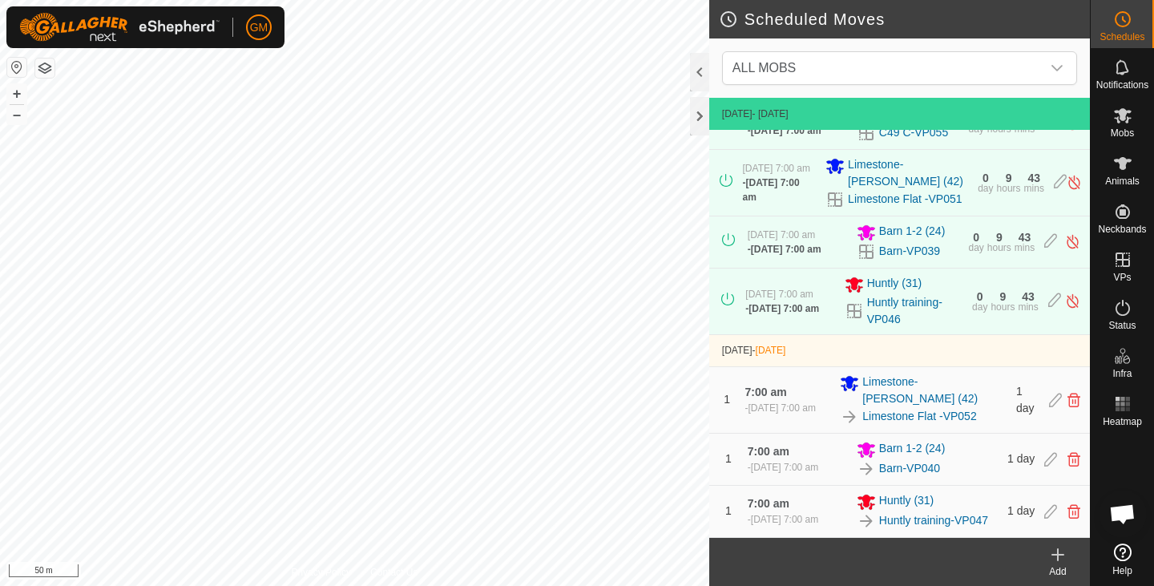
click at [1063, 551] on icon at bounding box center [1057, 554] width 19 height 19
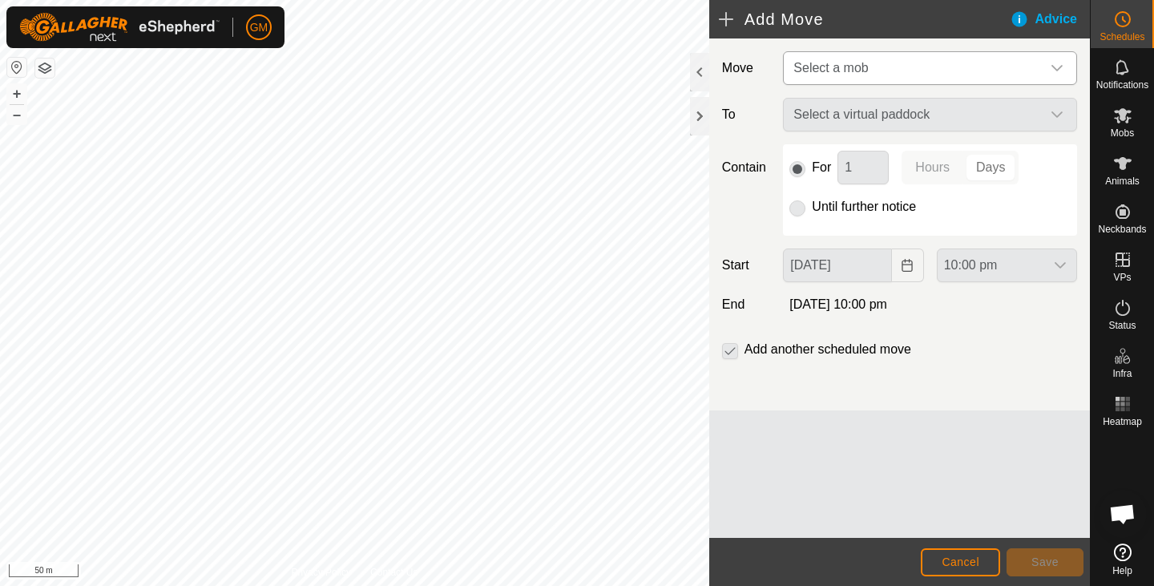
click at [1055, 62] on icon "dropdown trigger" at bounding box center [1057, 68] width 13 height 13
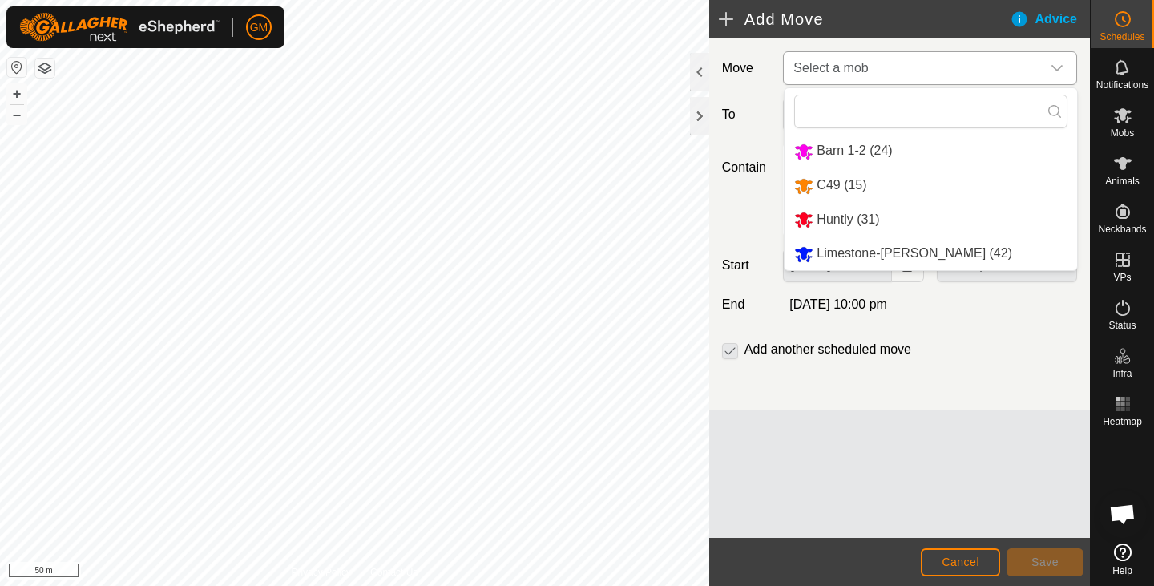
click at [829, 189] on li "C49 (15)" at bounding box center [931, 185] width 293 height 33
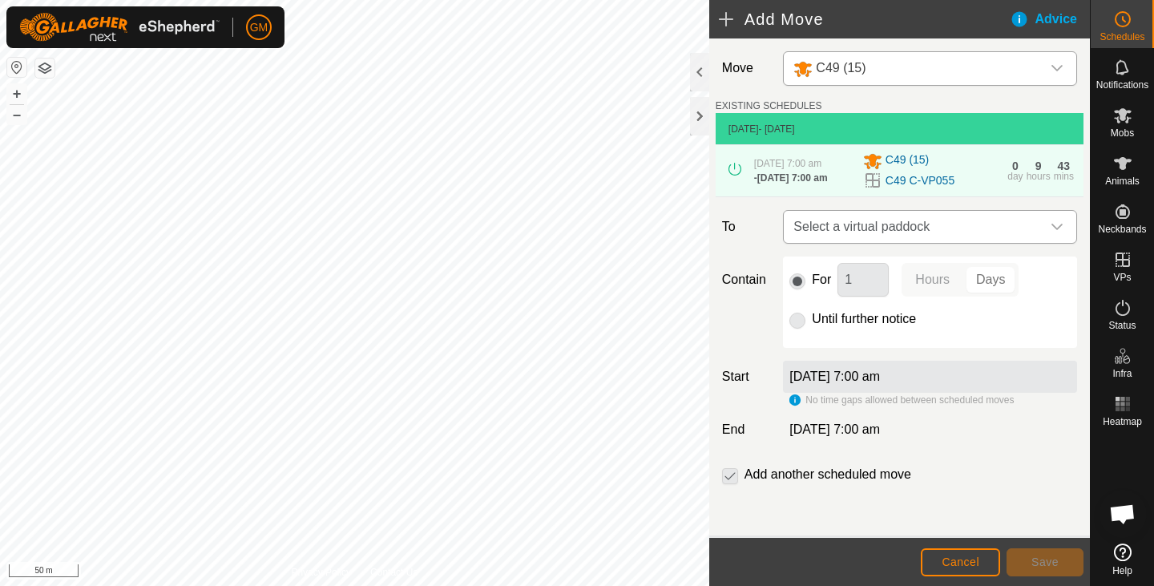
click at [1051, 230] on icon "dropdown trigger" at bounding box center [1057, 226] width 13 height 13
click at [1051, 65] on icon "dropdown trigger" at bounding box center [1057, 68] width 13 height 13
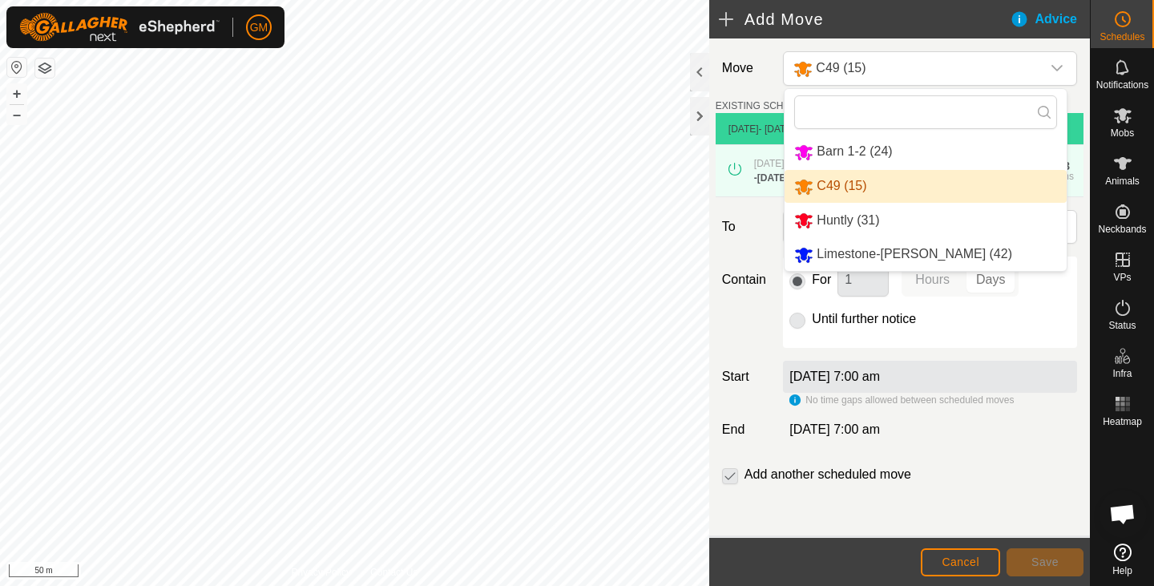
click at [799, 189] on li "C49 (15)" at bounding box center [926, 186] width 282 height 33
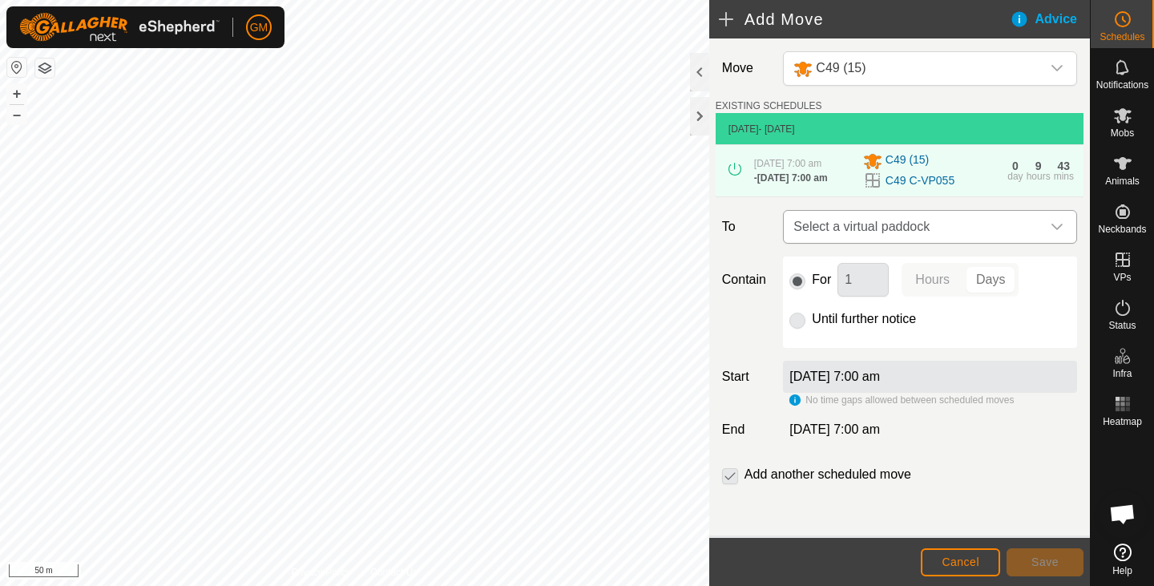
click at [1051, 230] on icon "dropdown trigger" at bounding box center [1057, 226] width 13 height 13
click at [1051, 67] on icon "dropdown trigger" at bounding box center [1057, 68] width 13 height 13
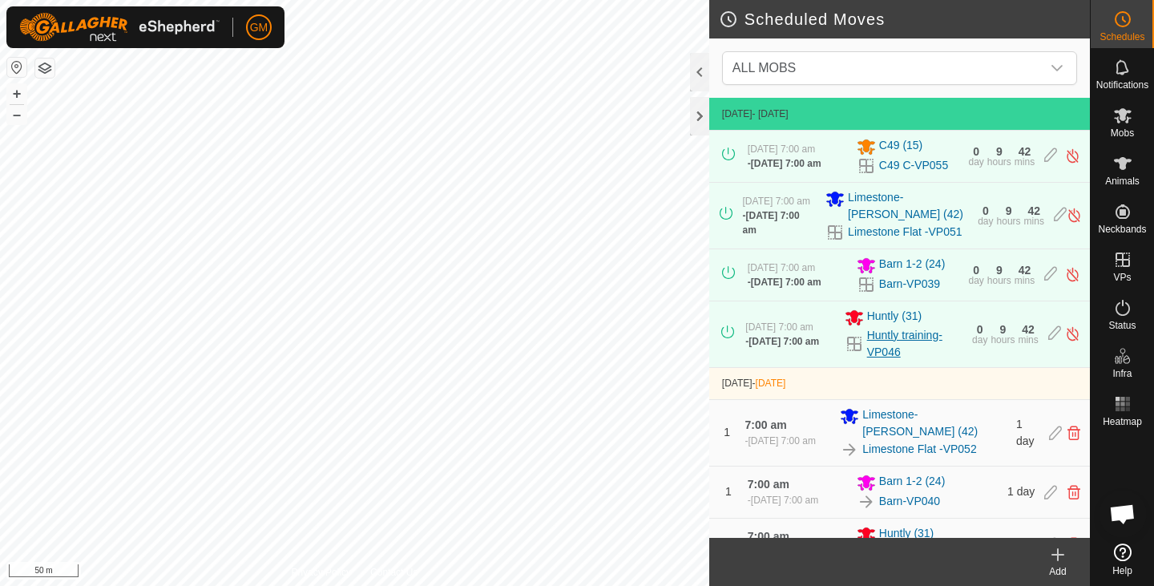
scroll to position [85, 0]
